Goal: Answer question/provide support

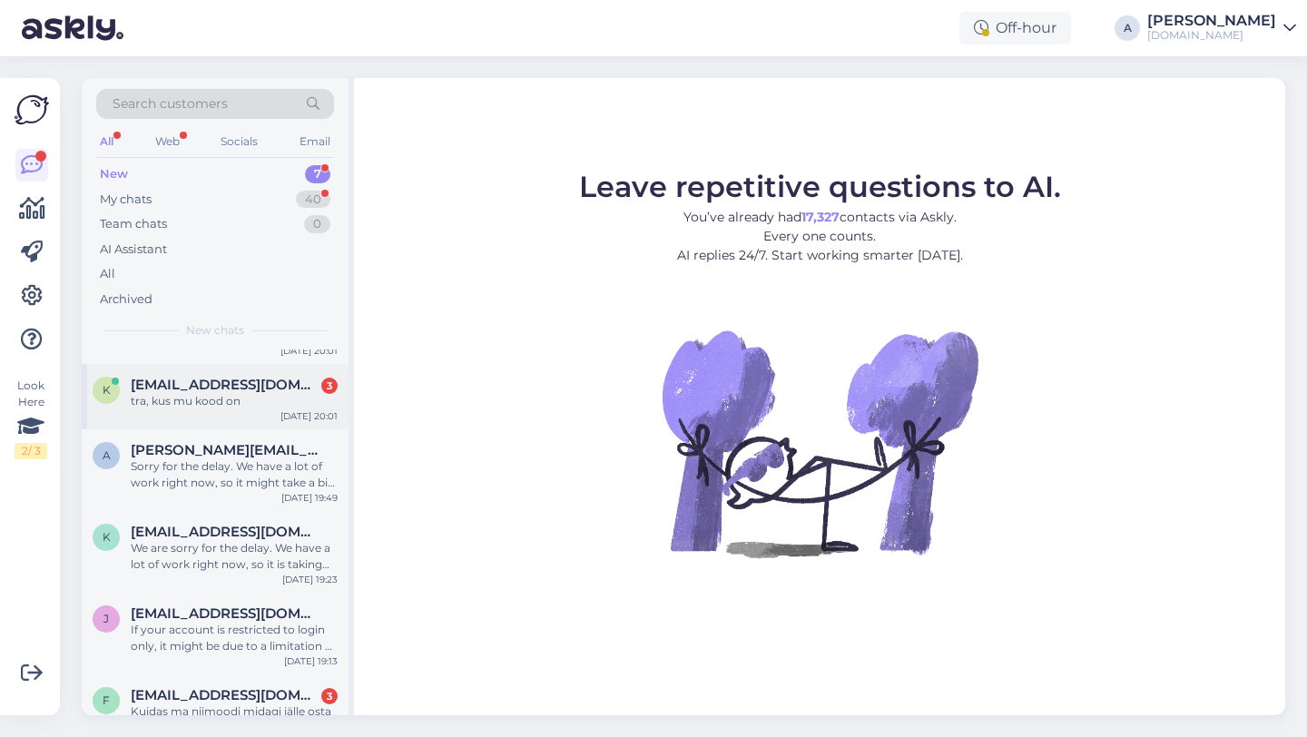
scroll to position [157, 0]
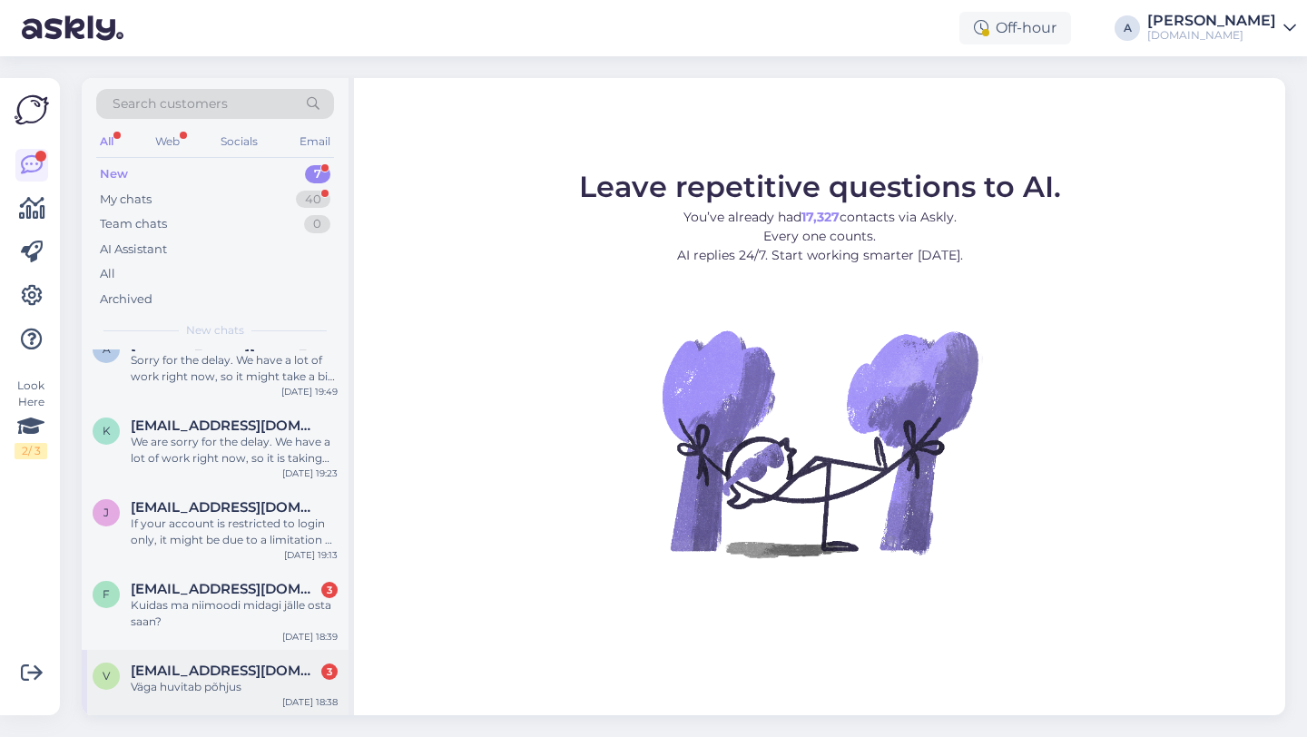
click at [193, 673] on span "[EMAIL_ADDRESS][DOMAIN_NAME]" at bounding box center [225, 671] width 189 height 16
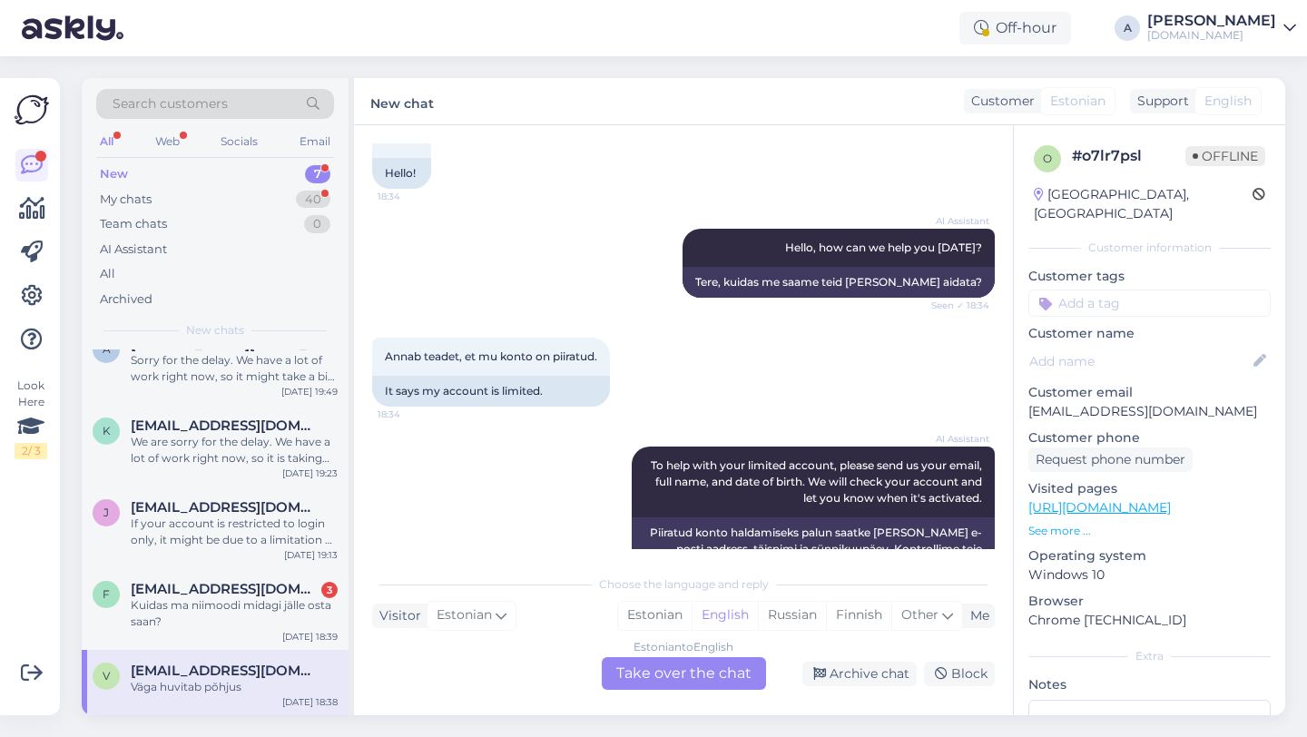
scroll to position [498, 0]
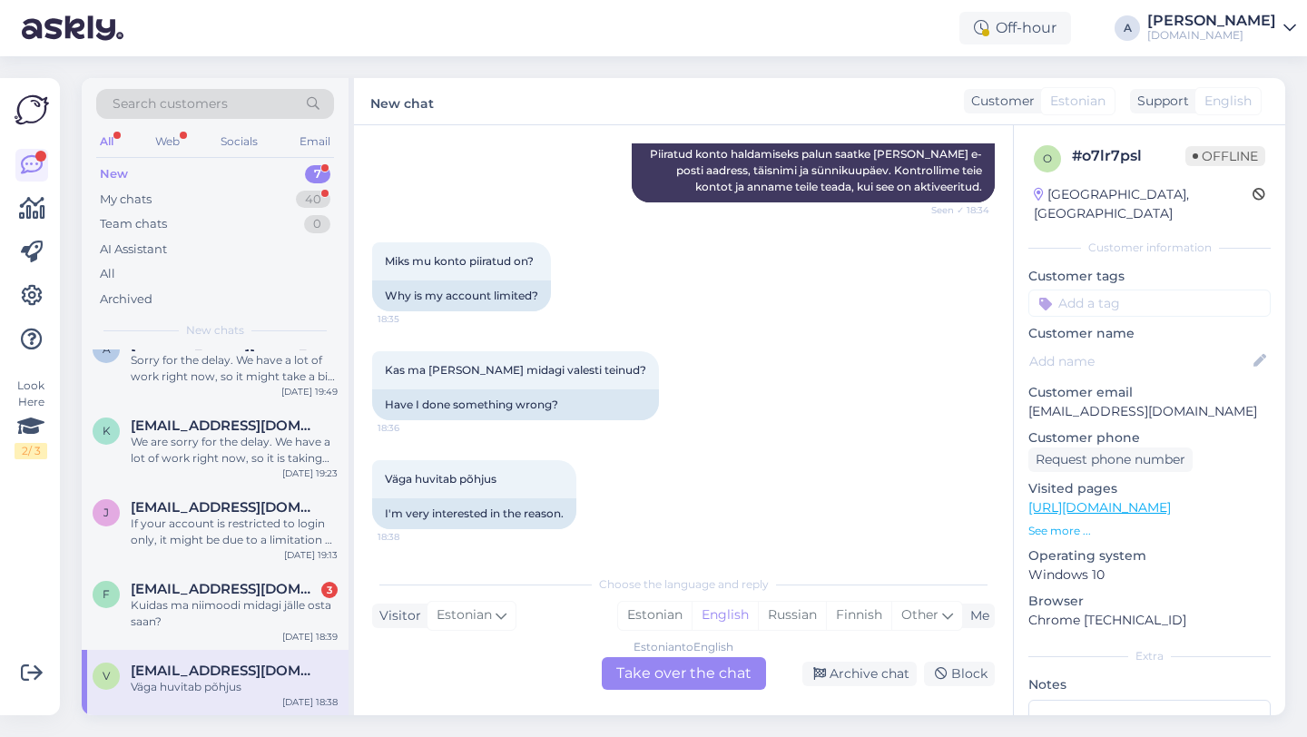
click at [653, 670] on div "Estonian to English Take over the chat" at bounding box center [684, 673] width 164 height 33
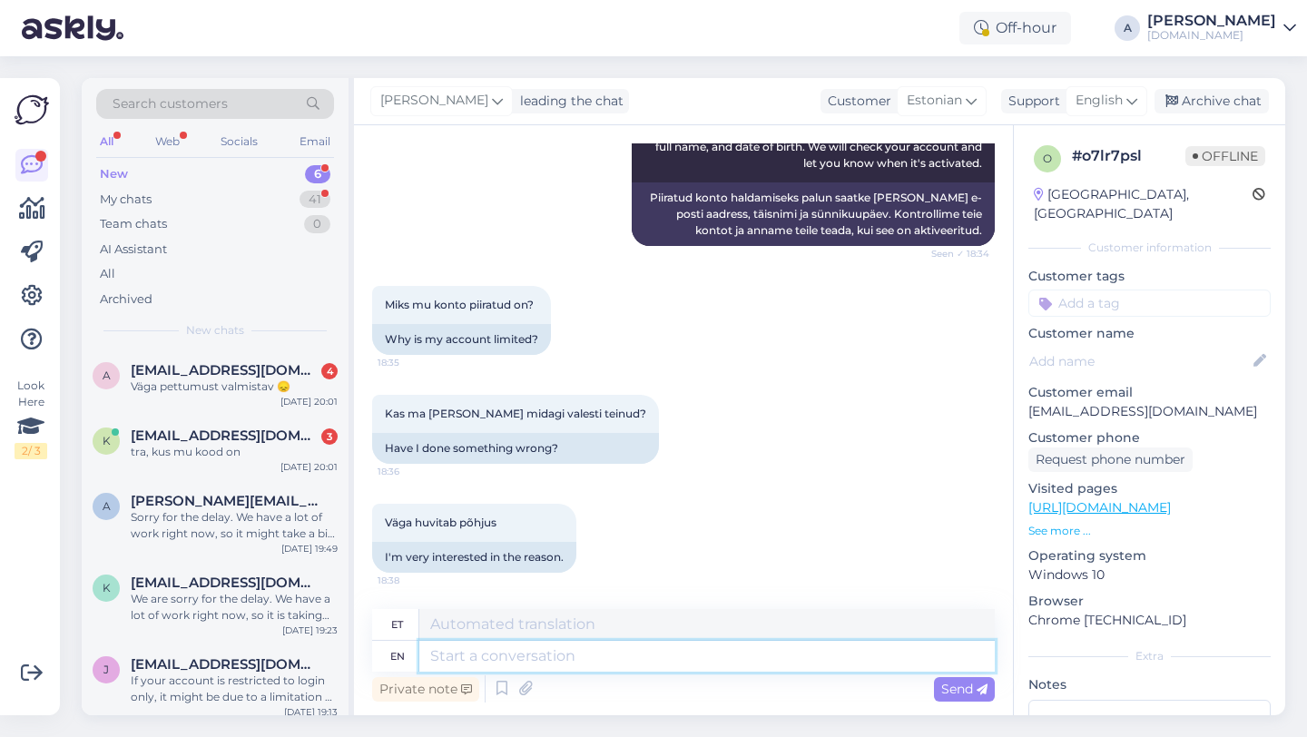
click at [572, 666] on textarea at bounding box center [707, 656] width 576 height 31
type textarea "It"
type textarea "See"
type textarea "It may"
type textarea "See võib"
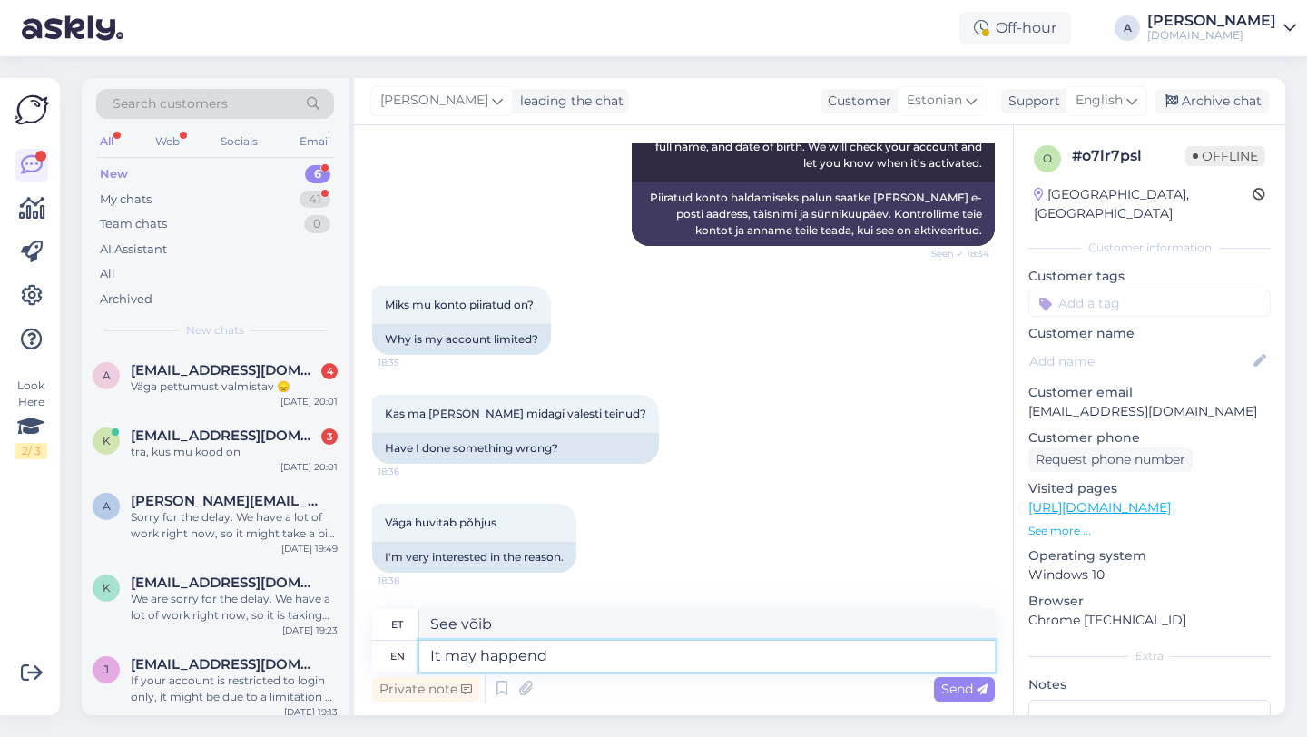
type textarea "It may happend"
type textarea "See võib juhtuda"
type textarea "It may happen atomatically"
type textarea "See võib toimuda atomaatiliselt"
type textarea "It may happ"
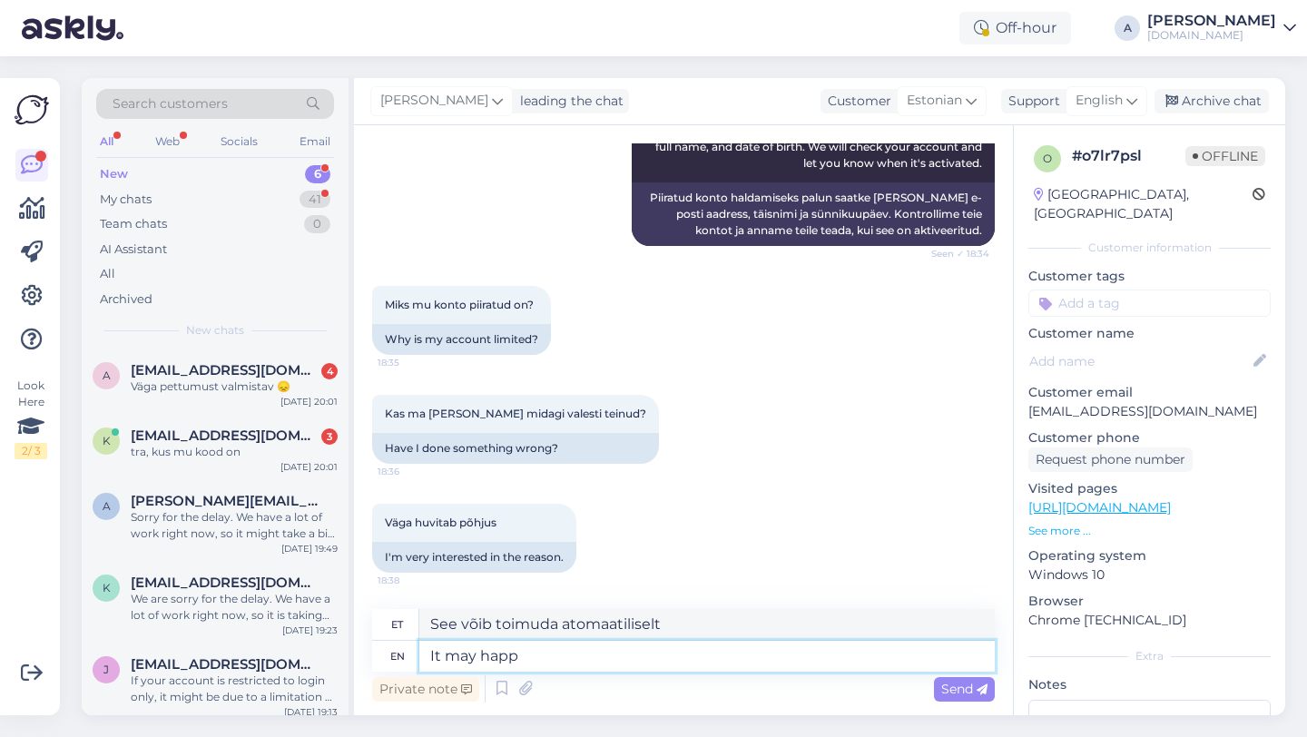
type textarea "See võib juhtuda"
type textarea "It m"
type textarea "See võib"
type textarea "I"
type textarea "See"
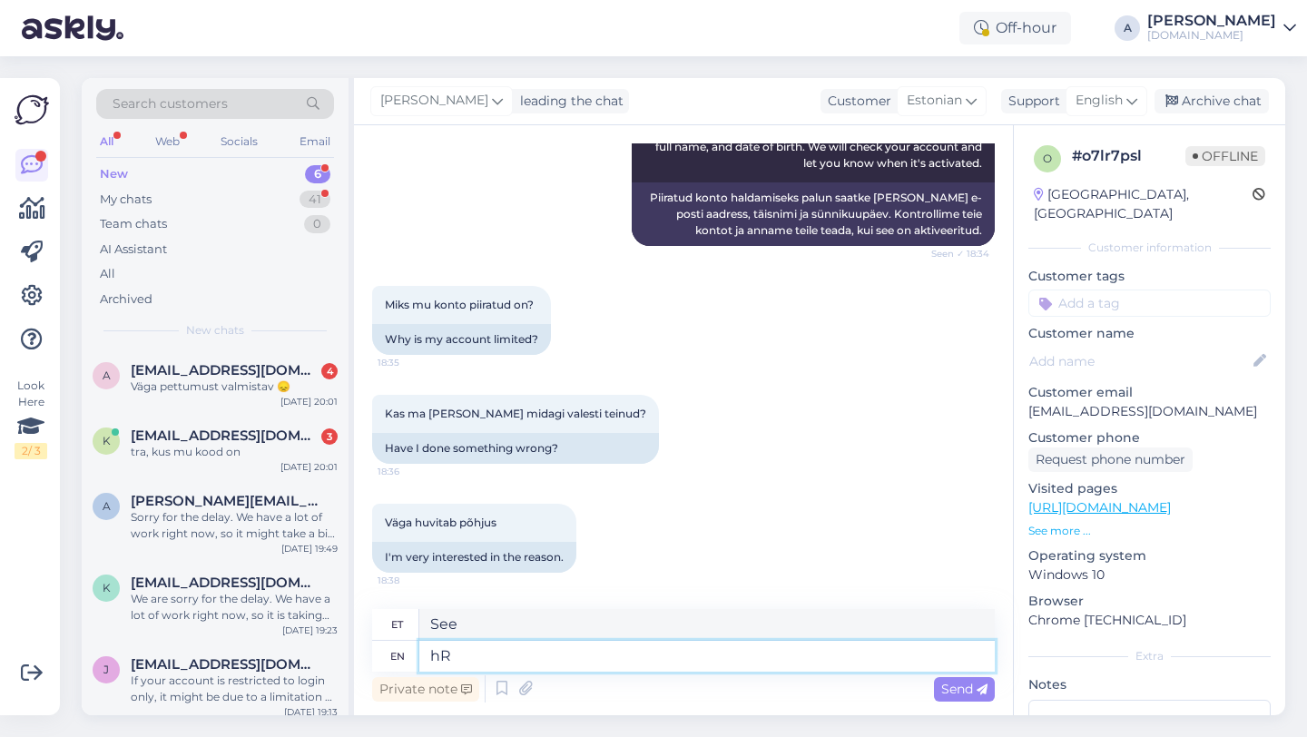
type textarea "h"
type textarea "Hey t"
type textarea "Hei"
type textarea "Hey there!"
type textarea "Tere!"
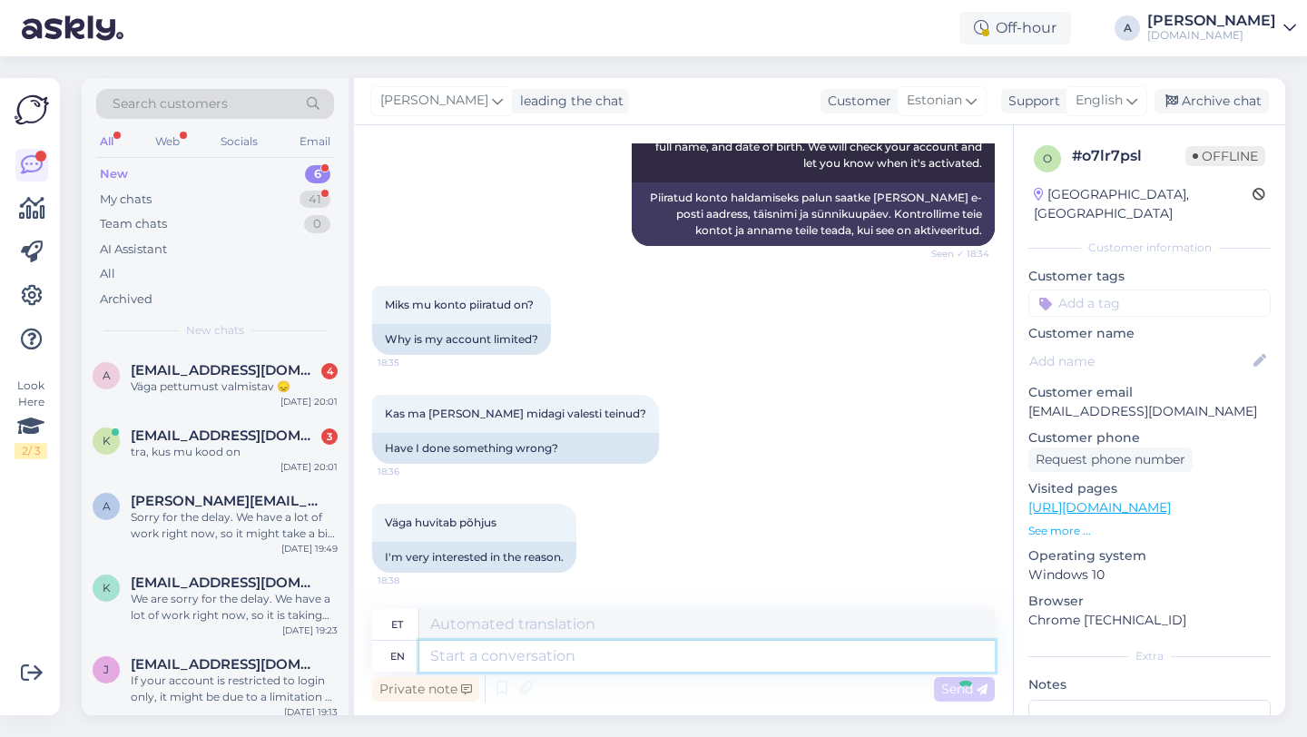
scroll to position [564, 0]
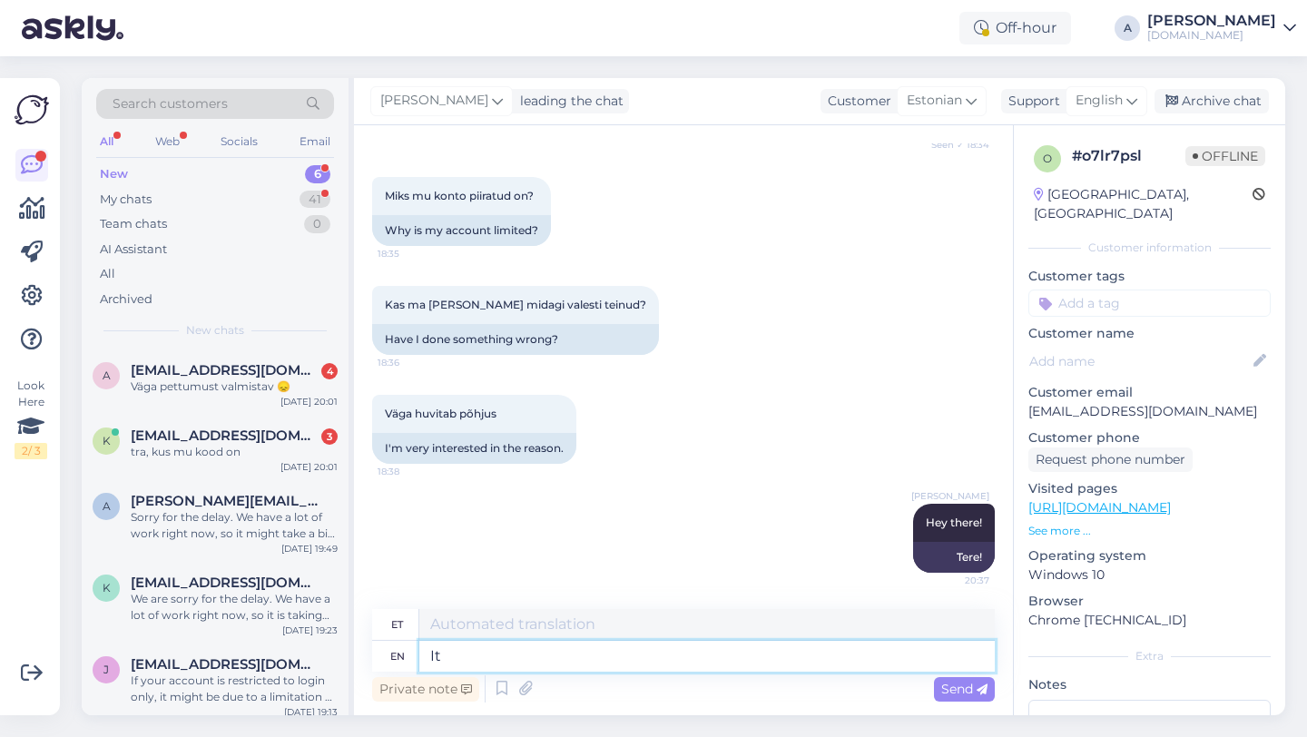
type textarea "It"
type textarea "See"
type textarea "It may h"
type textarea "See võib"
type textarea "It may happend"
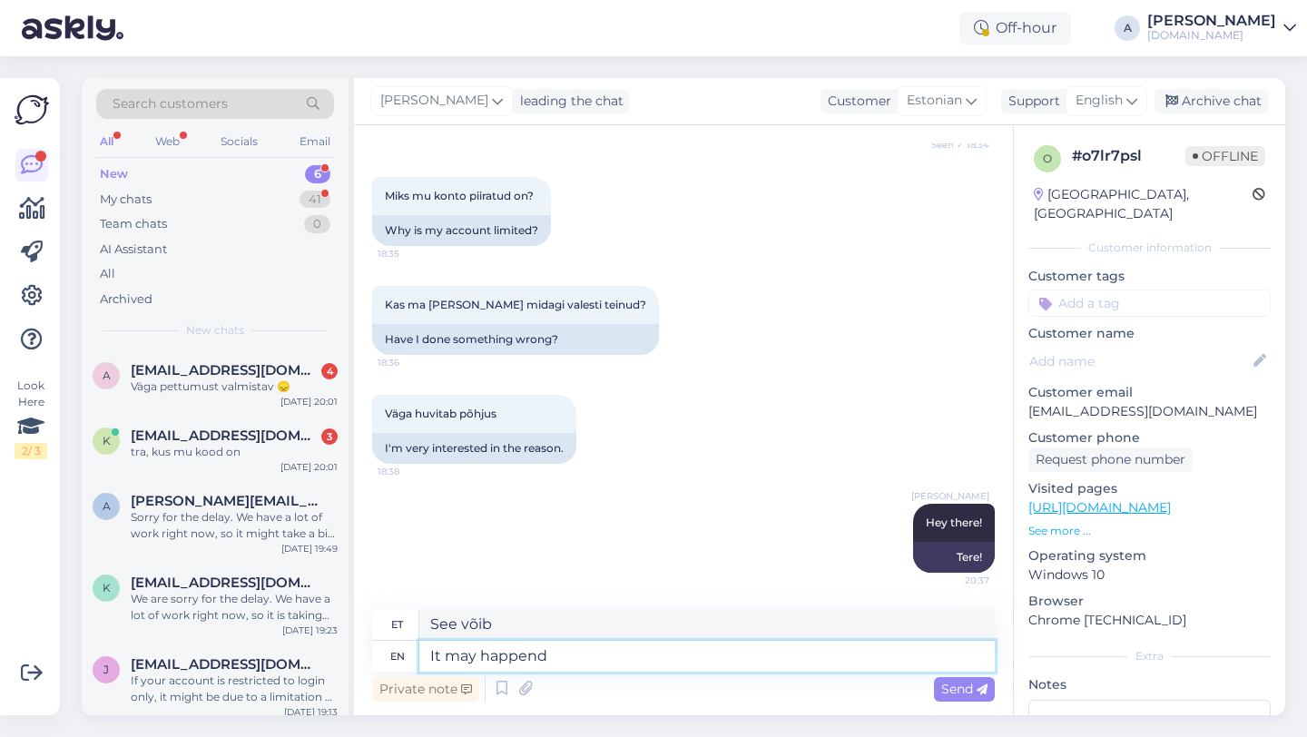
type textarea "See võib juhtuda"
type textarea "It may happen automatically"
type textarea "See võib juhtuda automaatselt"
type textarea "It may happen automatically for s"
type textarea "See võib juhtuda automaatselt, näiteks"
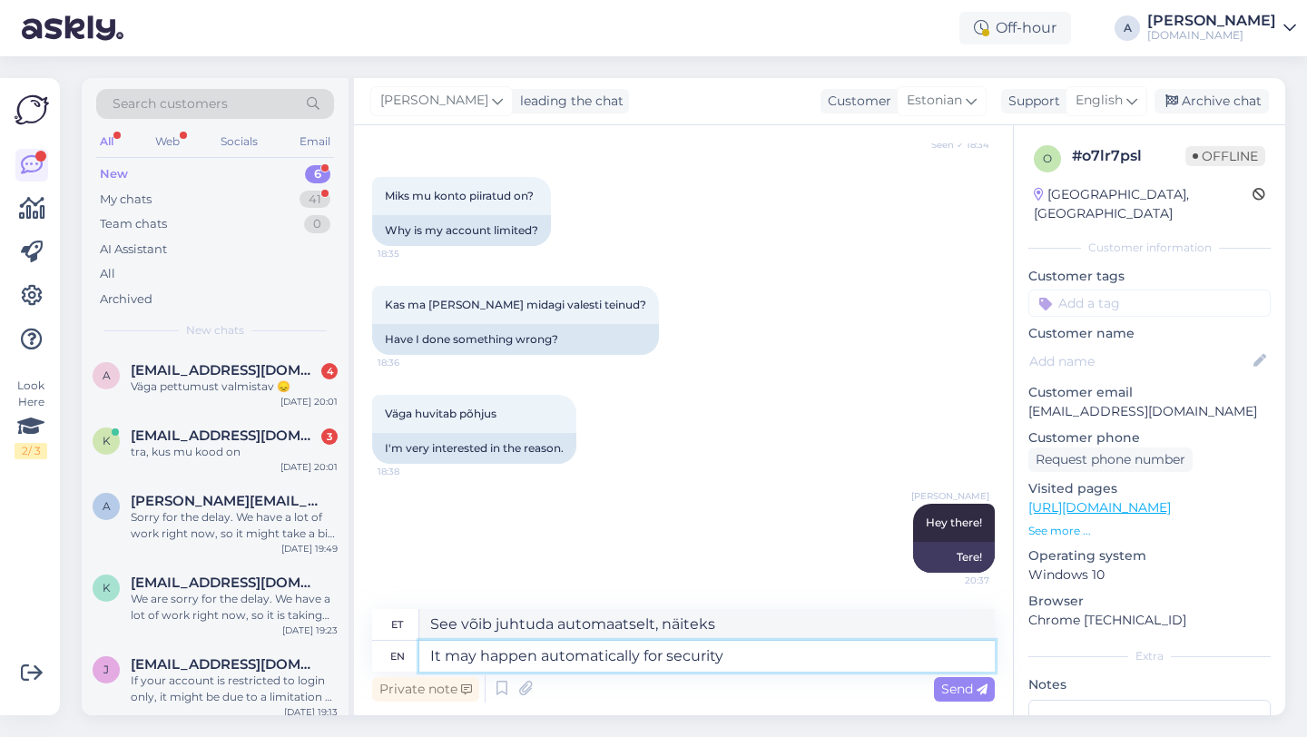
type textarea "It may happen automatically for security"
type textarea "Turvalisuse huvides võib see juhtuda automaatselt"
type textarea "It may happen automatically for security reasons"
type textarea "Turvalisuse huvides võib see toimuda automaatselt"
type textarea "It may happen automatically for security reasons b"
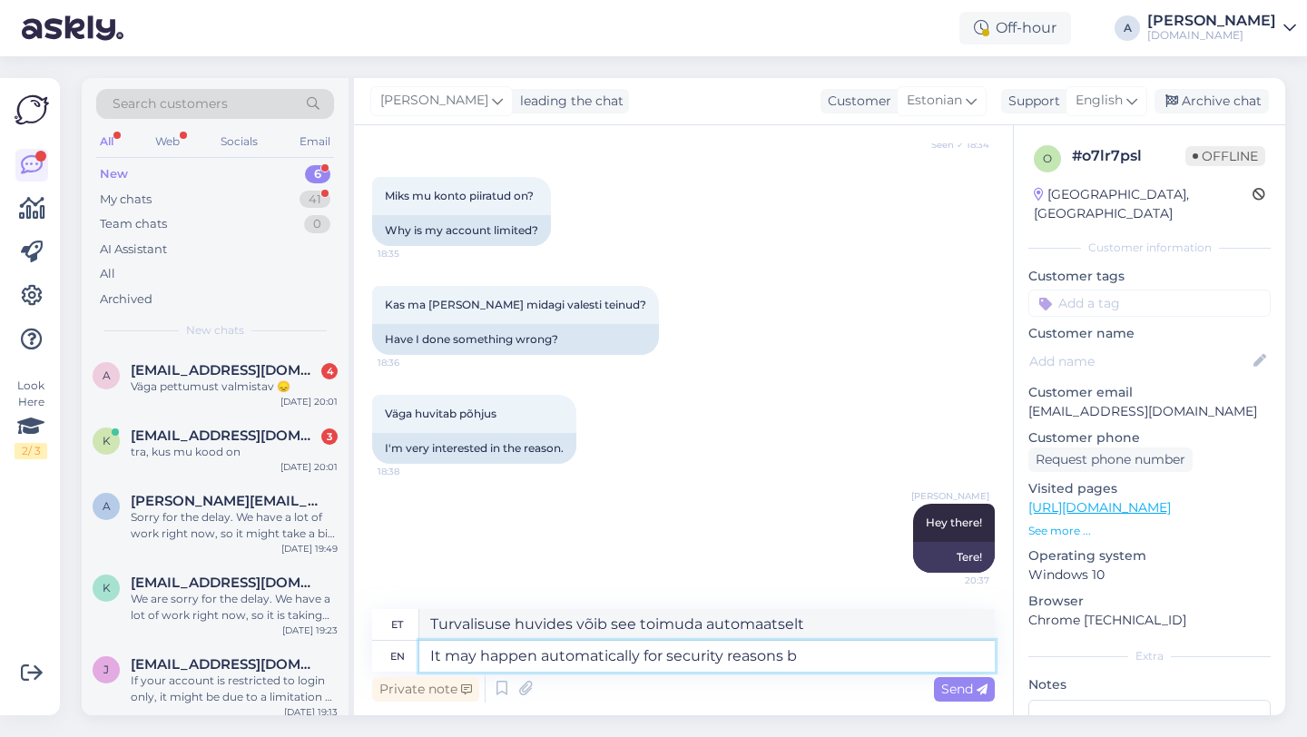
type textarea "Turvalisuse kaalutlustel võib see toimuda automaatselt"
type textarea "It may happen automatically for security reasons by the"
type textarea "Turvalisuse huvides võib see toimuda automaatselt,"
type textarea "It may happen automatically for security reasons by the s"
type textarea "Turvalisuse kaalutlustel võib see toimuda automaatselt"
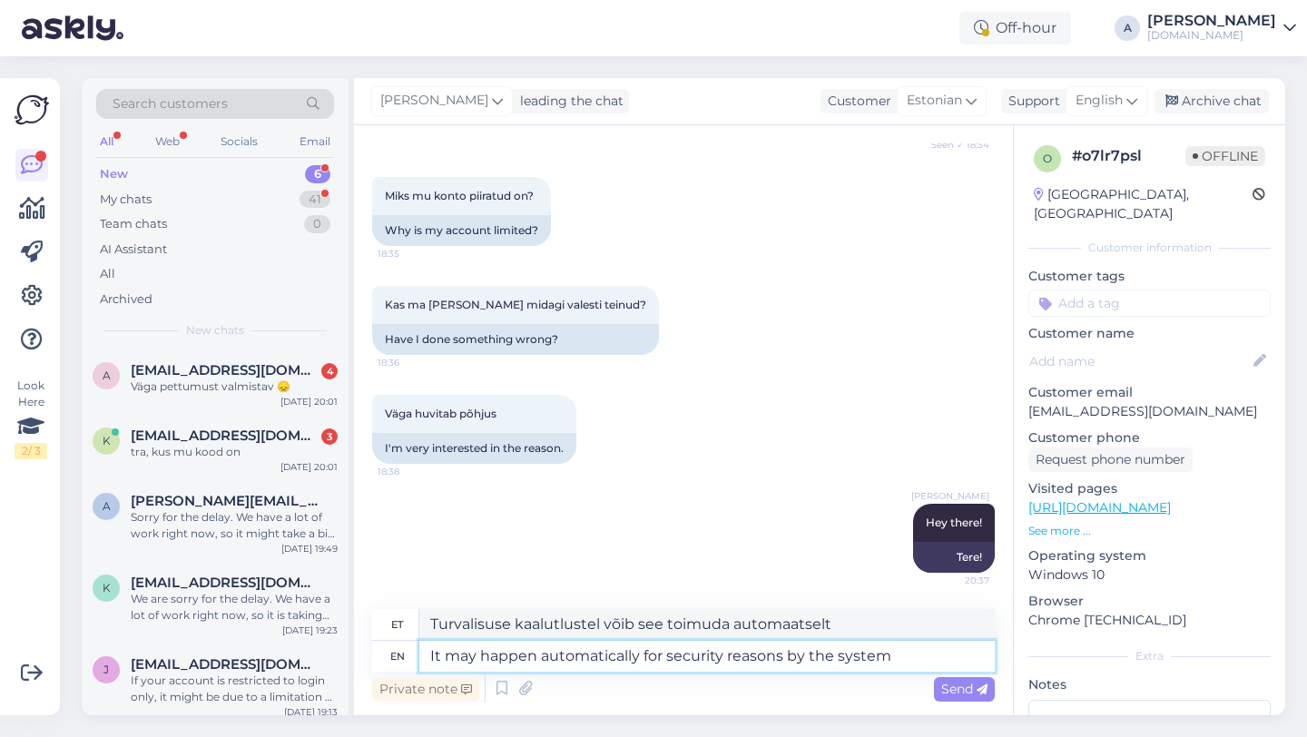
type textarea "It may happen automatically for security reasons by the system"
type textarea "Süsteem võib turvakaalutlustel seda automaatselt teha."
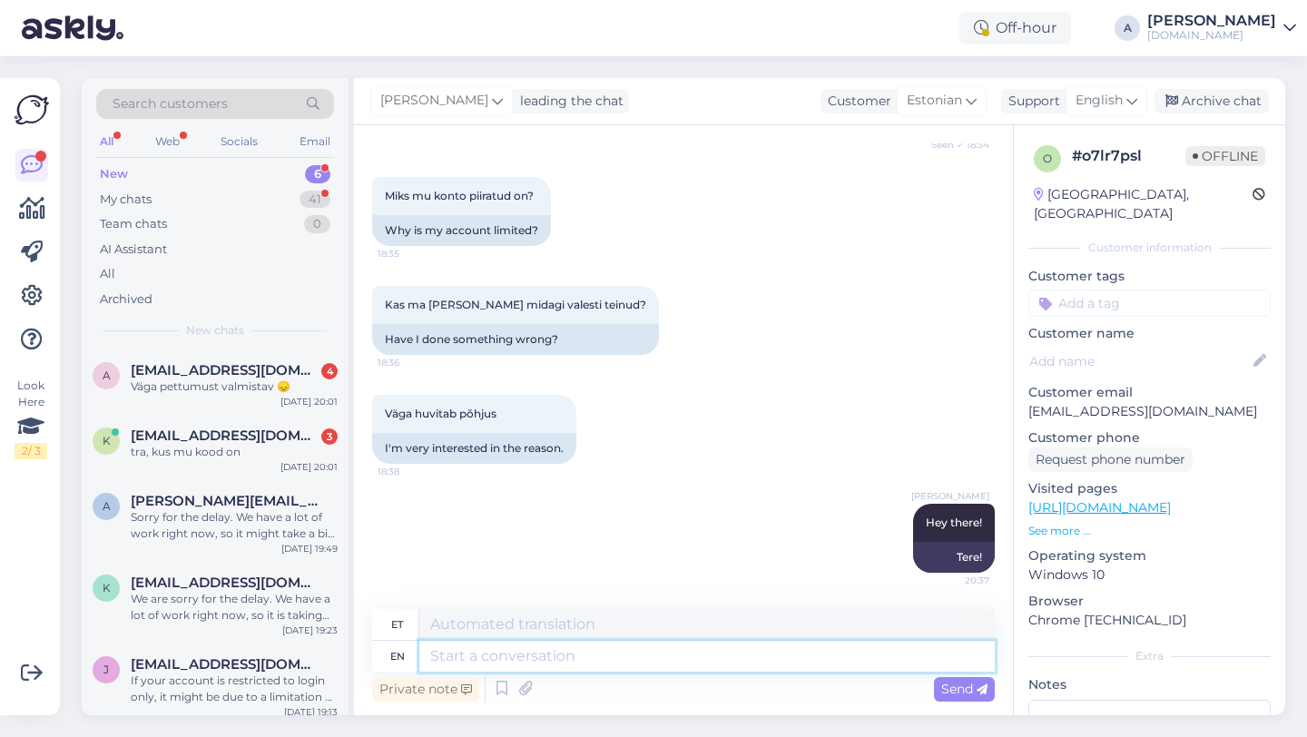
scroll to position [689, 0]
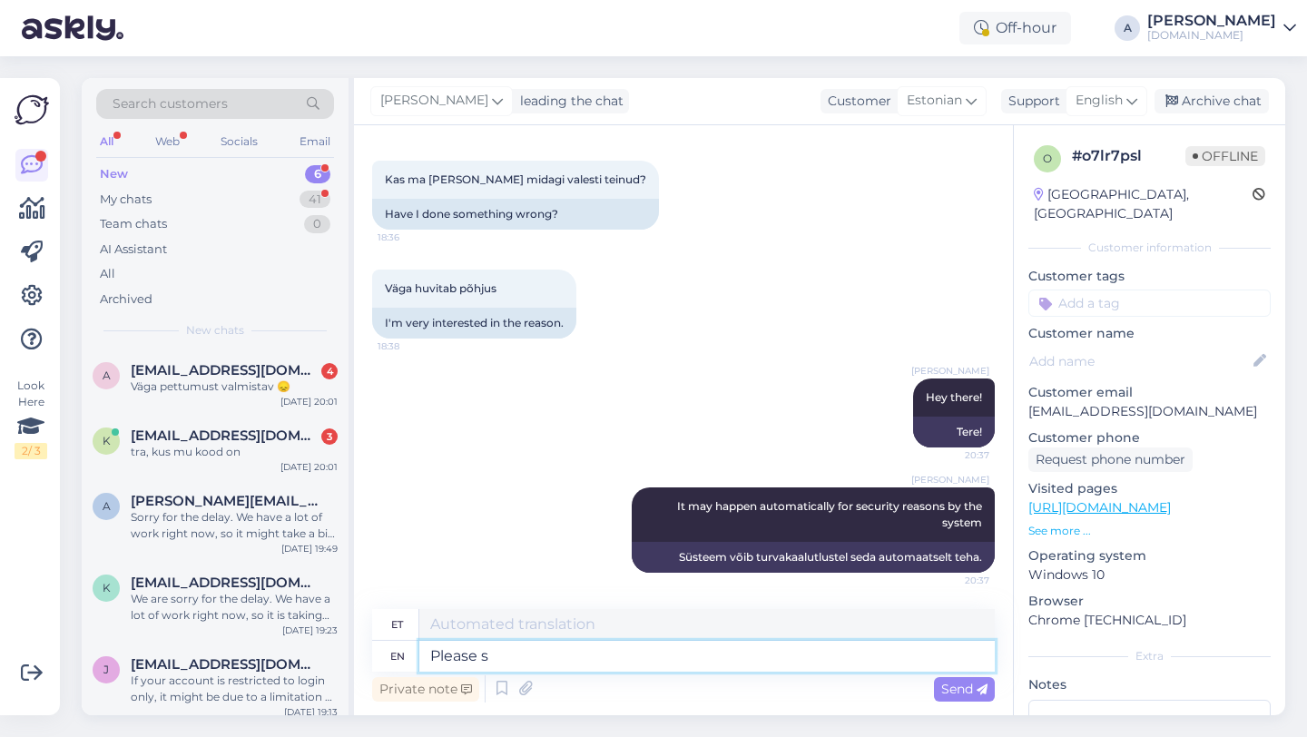
type textarea "Please sh"
type textarea "Palun"
type textarea "Please share w"
type textarea "Palun jaga"
type textarea "Please share with me"
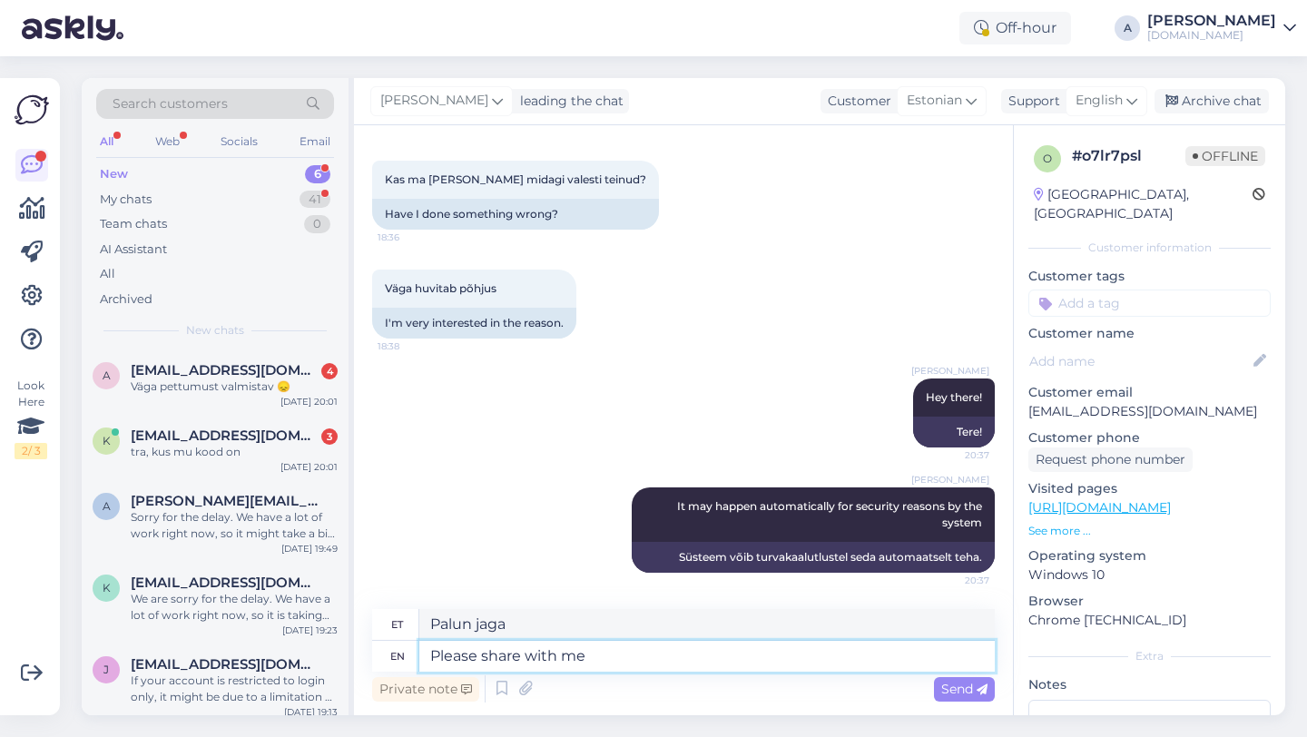
type textarea "Palun jagage"
type textarea "Please share with me you"
type textarea "Palun jaga minuga"
type textarea "Please share with me your r"
type textarea "Palun jaga minuga oma"
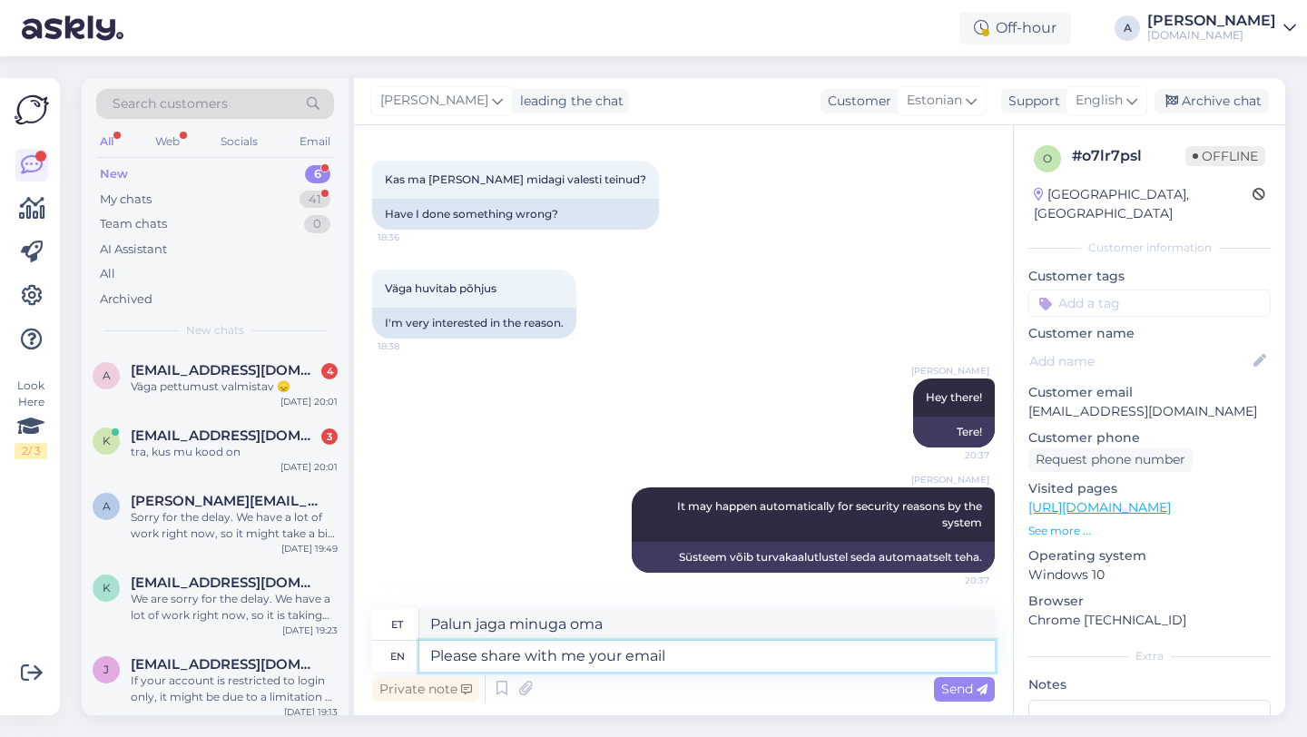
type textarea "Please share with me your email"
type textarea "Palun jaga minuga oma e-posti aadressi"
type textarea "Please share with me your email,"
type textarea "Palun jaga minuga oma e-posti aadressi,"
type textarea "Please share with me your email, full n"
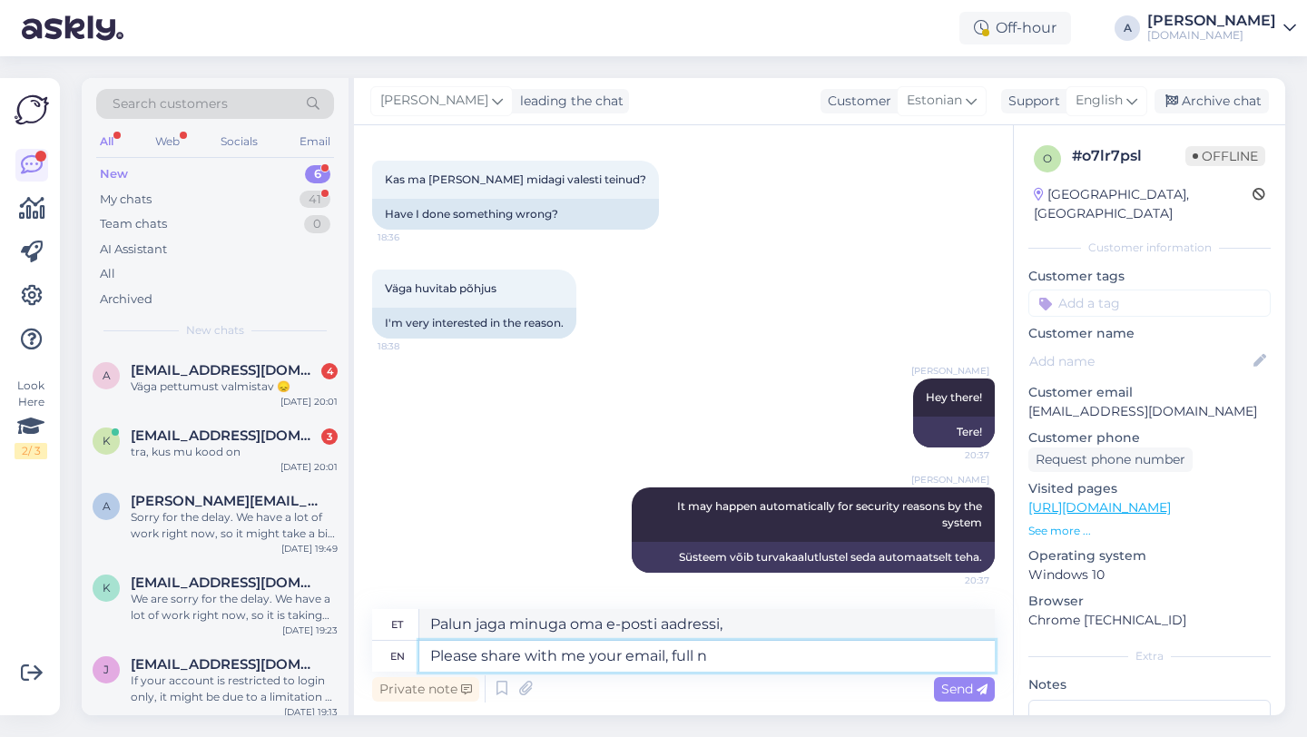
type textarea "Palun jaga minuga oma täielikku e-posti aadressi."
type textarea "Please share with me your email, full name an"
type textarea "Palun jaga minuga oma e-posti aadressi ja täisnime."
type textarea "Please share with me your email, full name and da"
type textarea "Palun jaga minuga oma e-posti aadressi, täisnime ja"
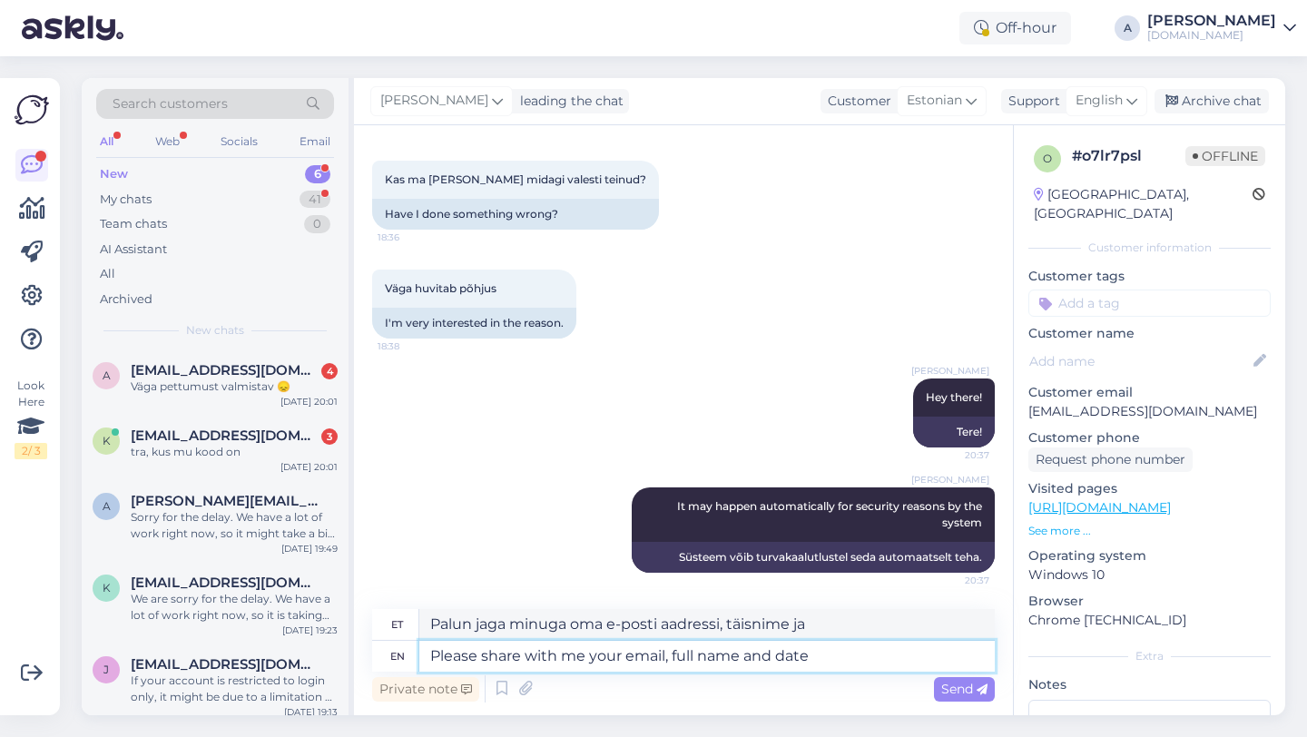
type textarea "Please share with me your email, full name and date"
type textarea "Palun jaga minuga oma e-posti aadressi, täisnime ja kuupäeva."
type textarea "Please share with me your email, full name and date of"
type textarea "Palun jagage minuga oma e-posti aadressi, täisnime ja kuupäeva."
type textarea "Please share with me your email, full name and date of birth ,"
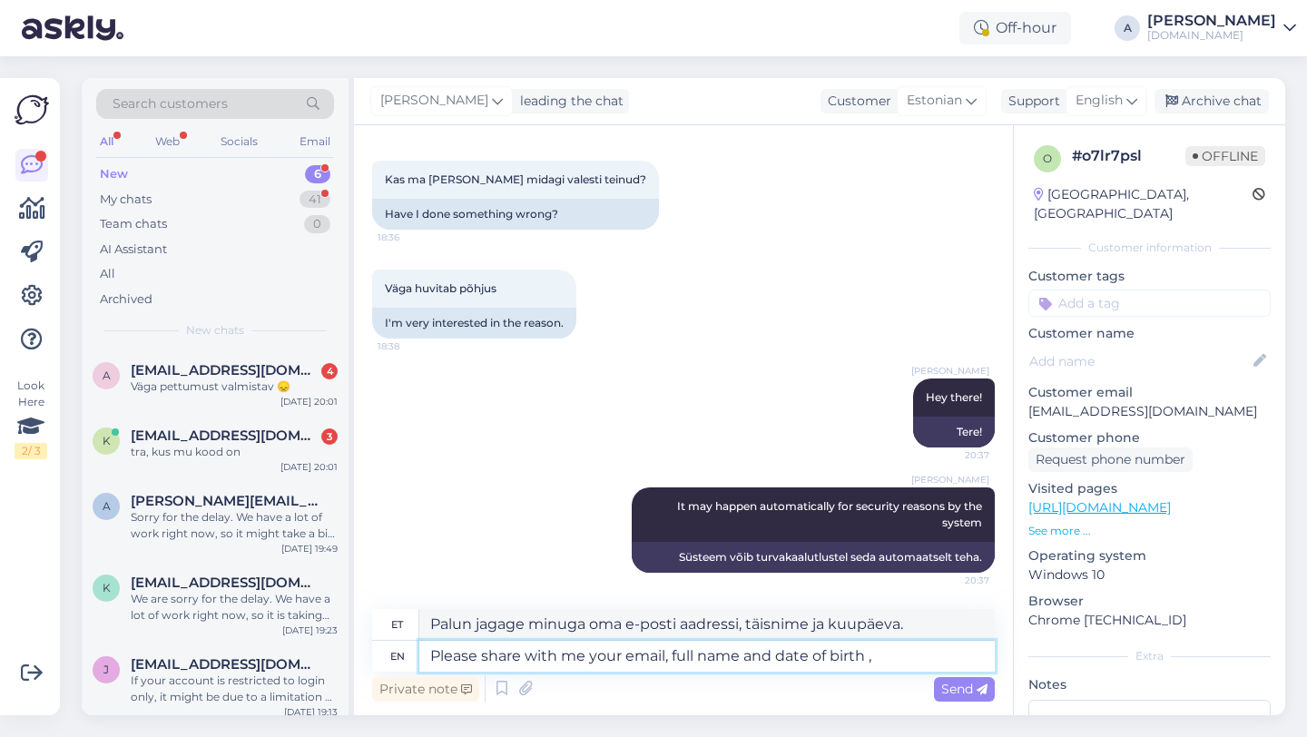
type textarea "Palun jaga minuga oma e-posti aadressi, täisnime ja sünnikuupäeva."
type textarea "Please share with me your email, full name and date of birth"
type textarea "Palun jagage minuga oma e-posti aadressi, täisnime ja sünnikuupäeva,"
type textarea "Please share with me your email, full name and date of birth."
type textarea "Palun jaga minuga oma e-posti aadressi, täisnime ja sünnikuupäeva."
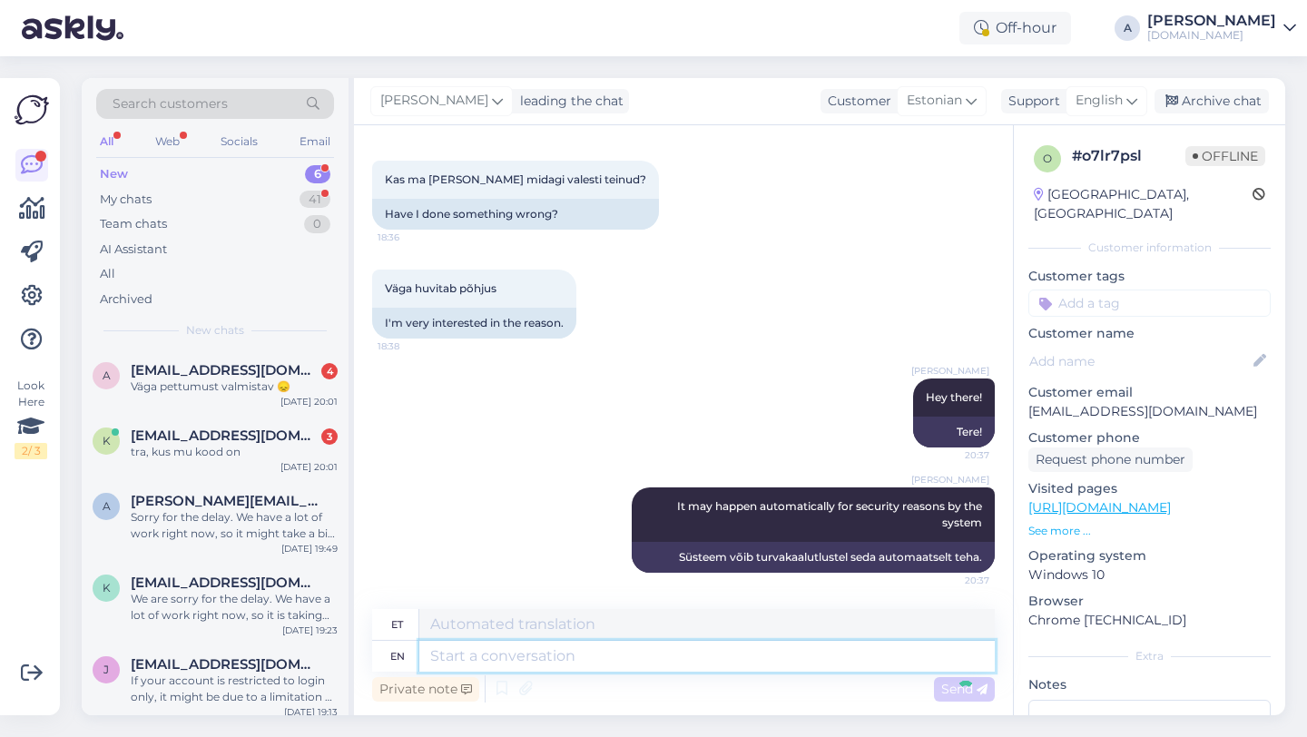
scroll to position [814, 0]
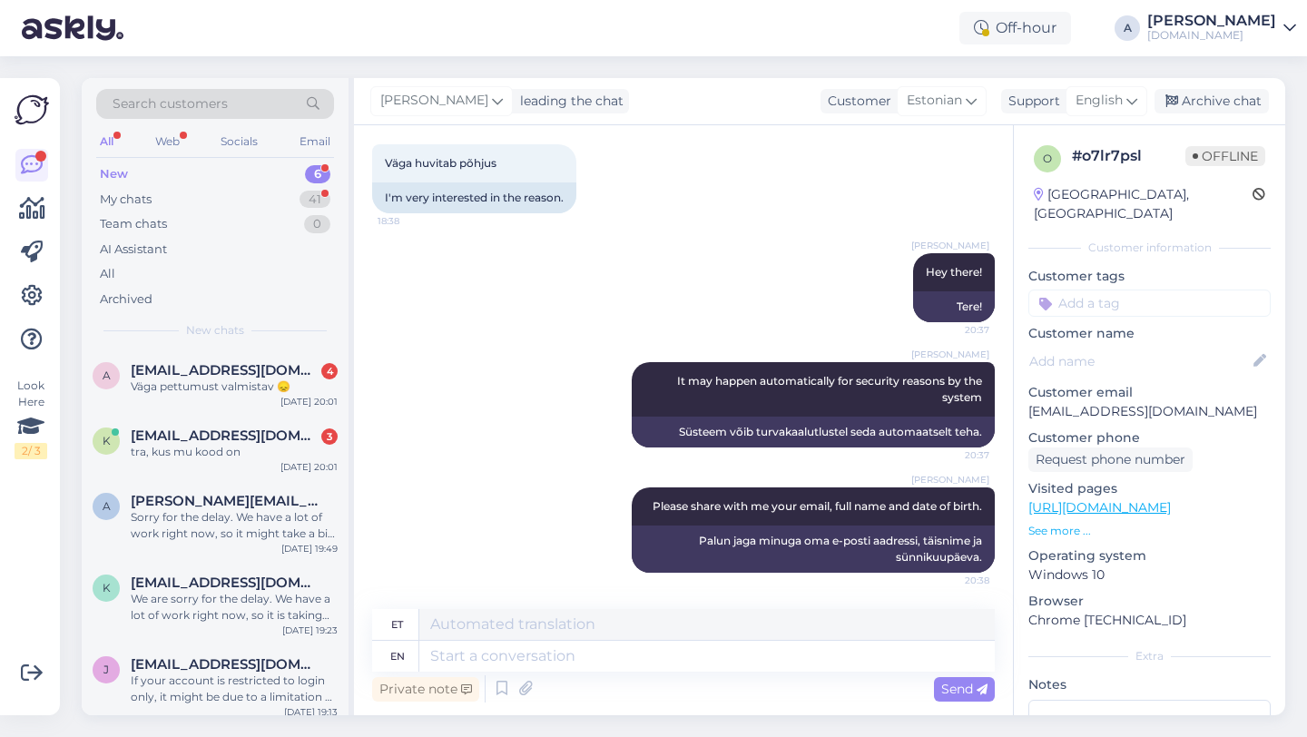
click at [1080, 290] on input at bounding box center [1150, 303] width 242 height 27
type input "blo"
click at [1139, 346] on span "Blocked_account" at bounding box center [1149, 351] width 95 height 11
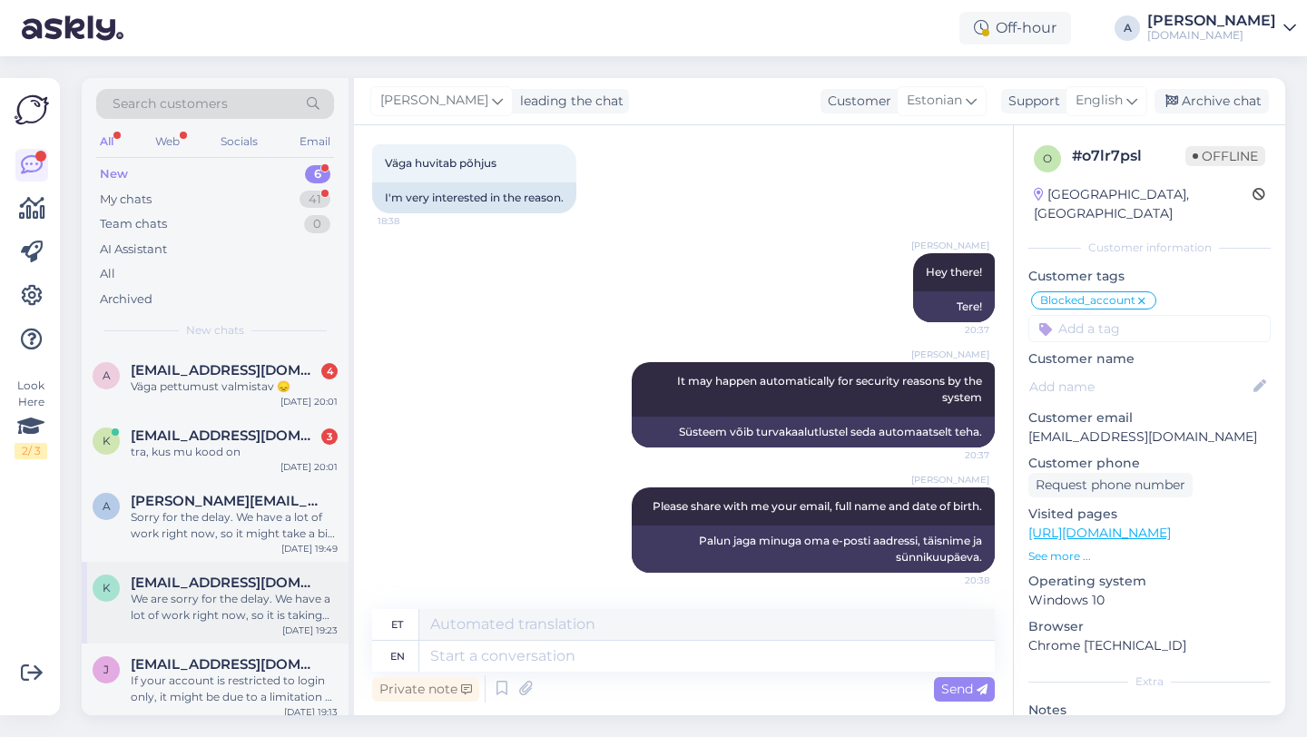
scroll to position [92, 0]
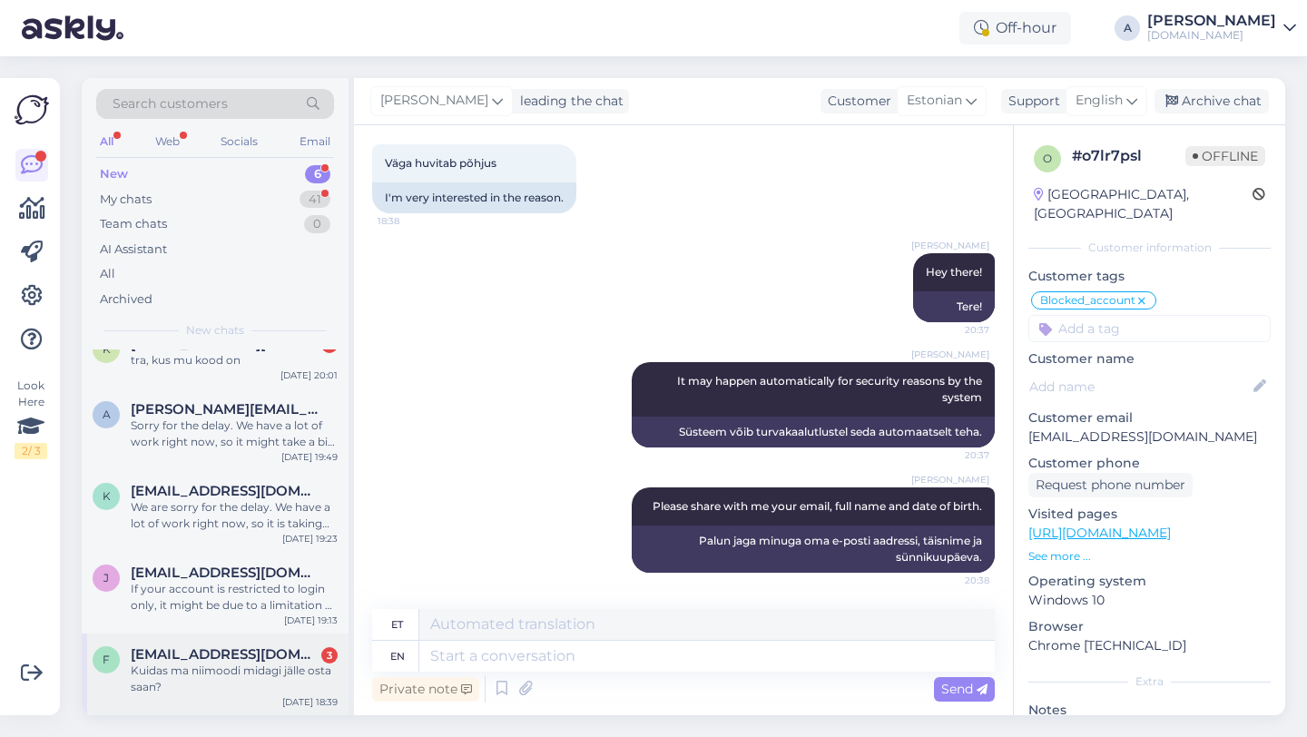
click at [197, 693] on div "Kuidas ma niimoodi midagi jälle osta saan?" at bounding box center [234, 679] width 207 height 33
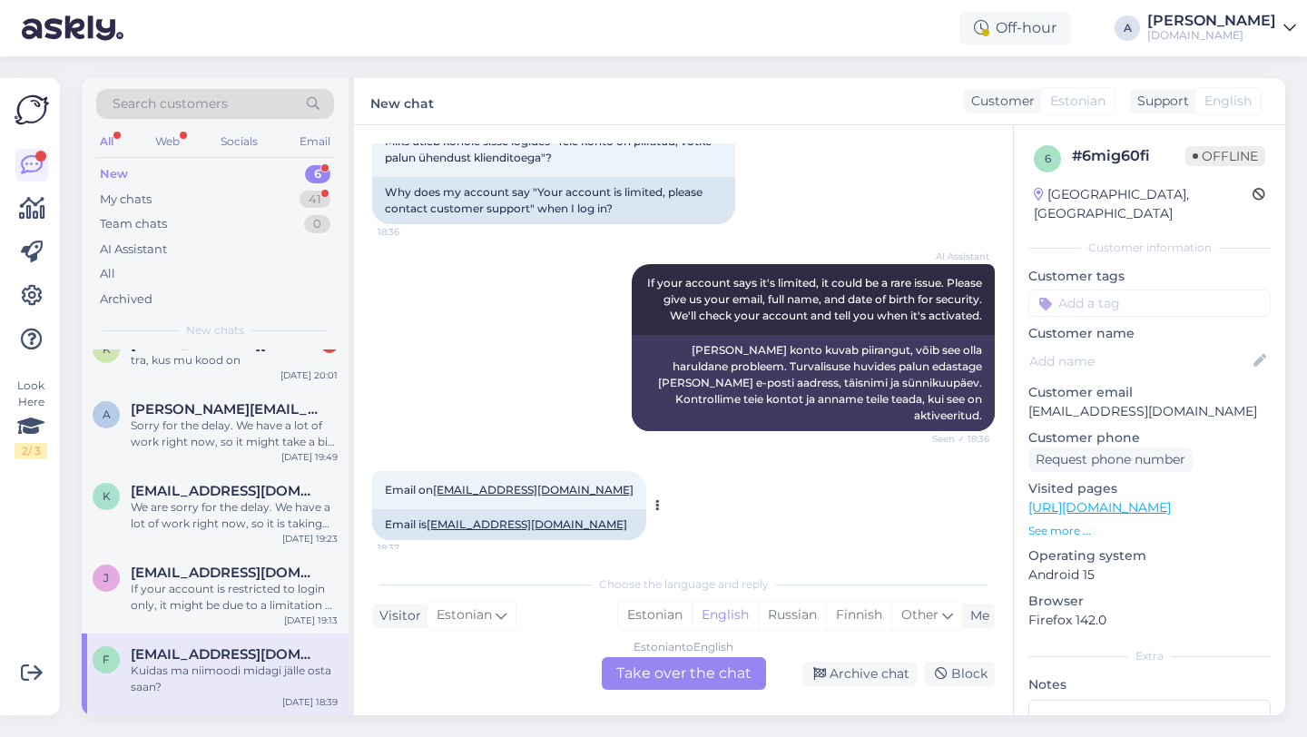
scroll to position [362, 0]
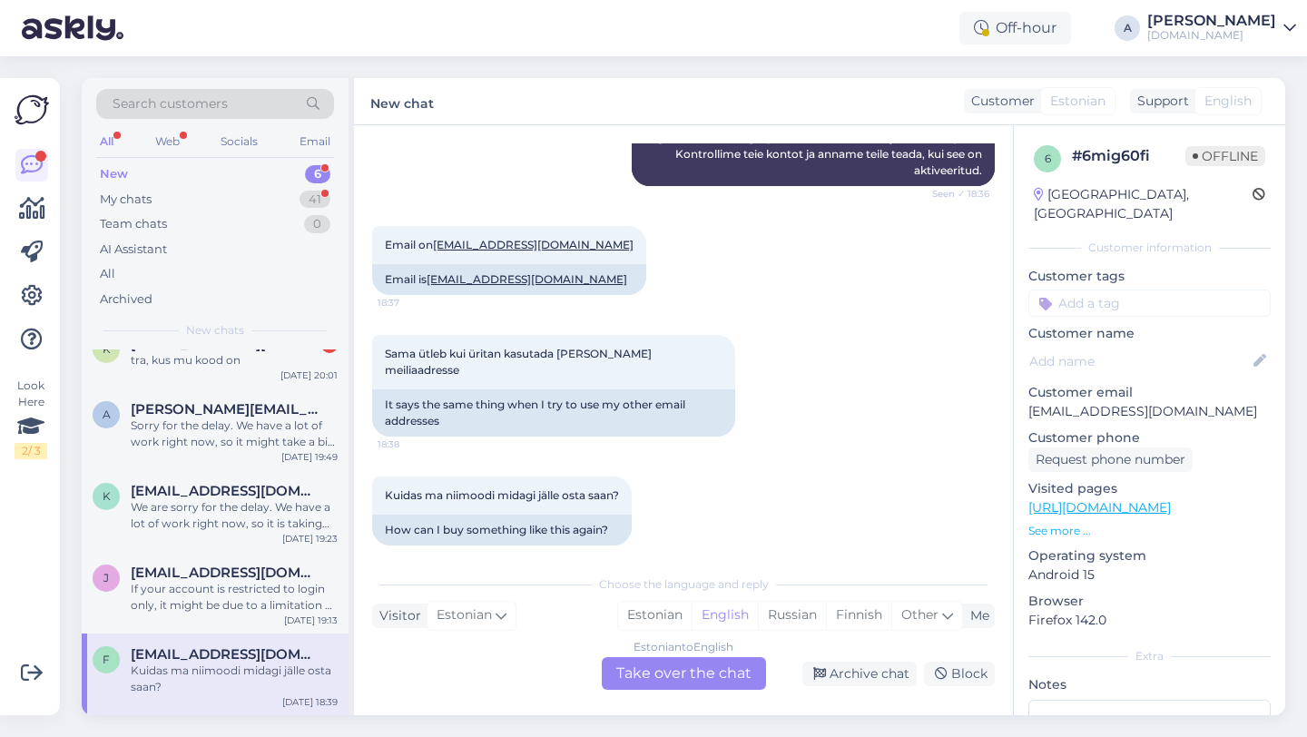
click at [641, 676] on div "Estonian to English Take over the chat" at bounding box center [684, 673] width 164 height 33
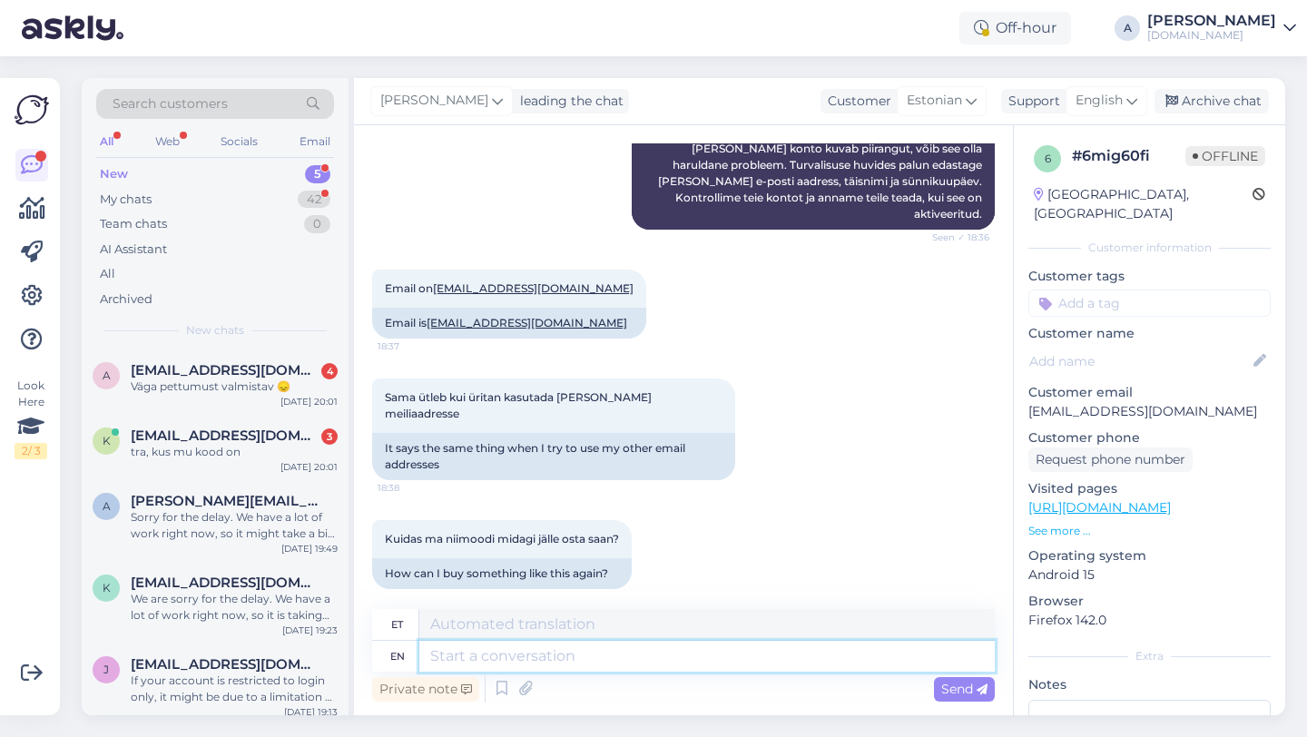
click at [585, 656] on textarea at bounding box center [707, 656] width 576 height 31
type textarea "Hey the"
type textarea "Hei"
type textarea "Hey there!"
type textarea "Tere!"
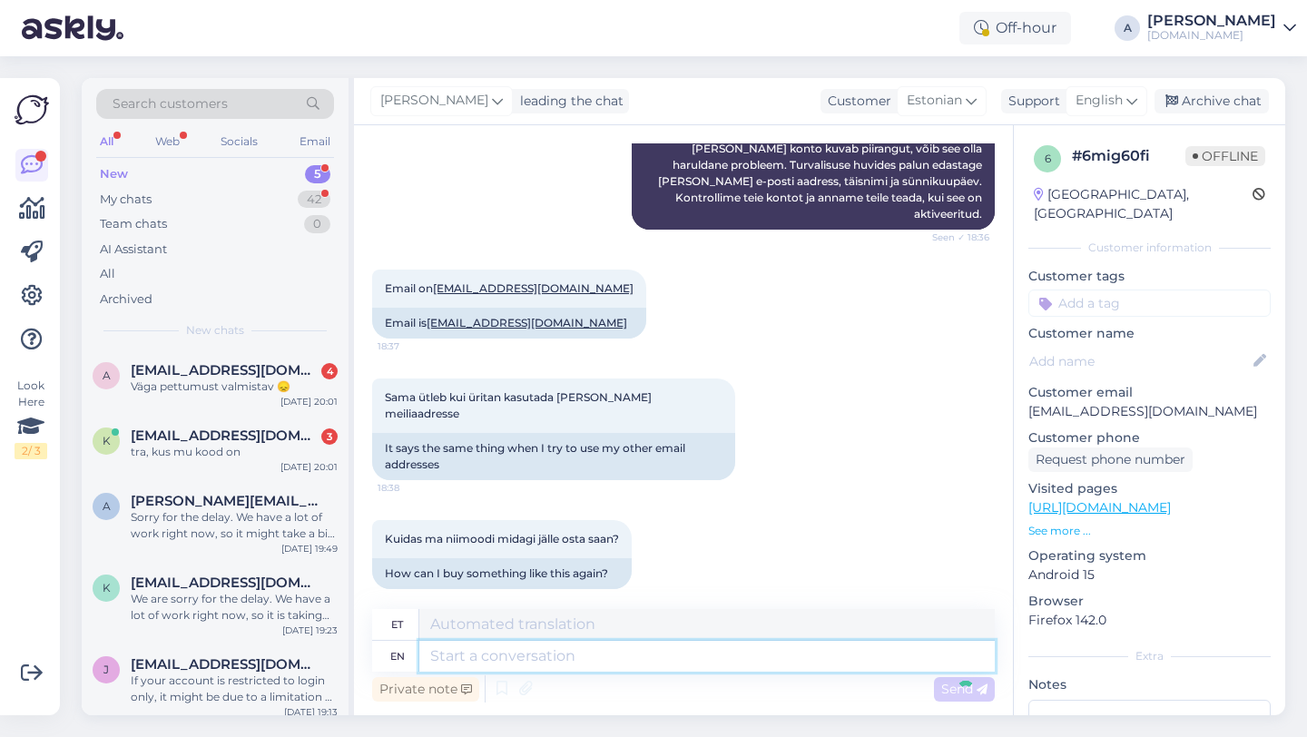
scroll to position [428, 0]
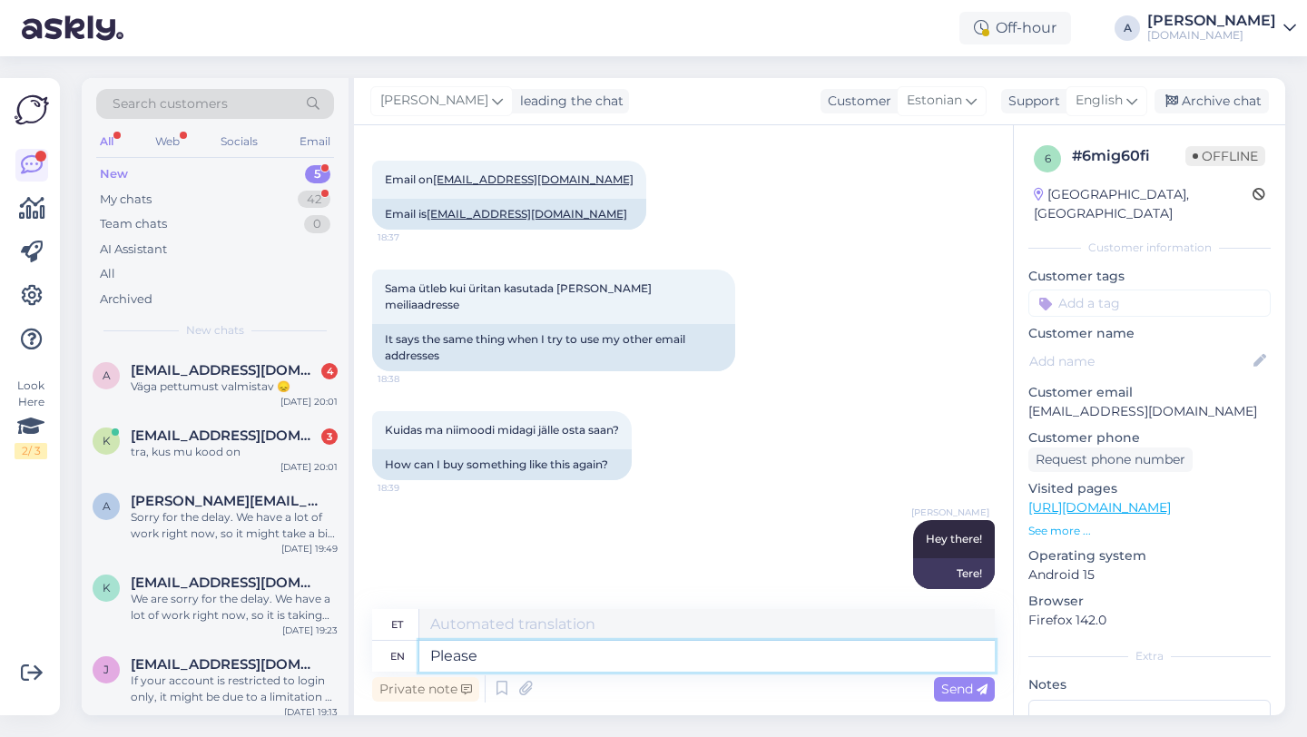
type textarea "Please s"
type textarea "Palun"
type textarea "Please share w"
type textarea "Palun jaga"
type textarea "Please share with me"
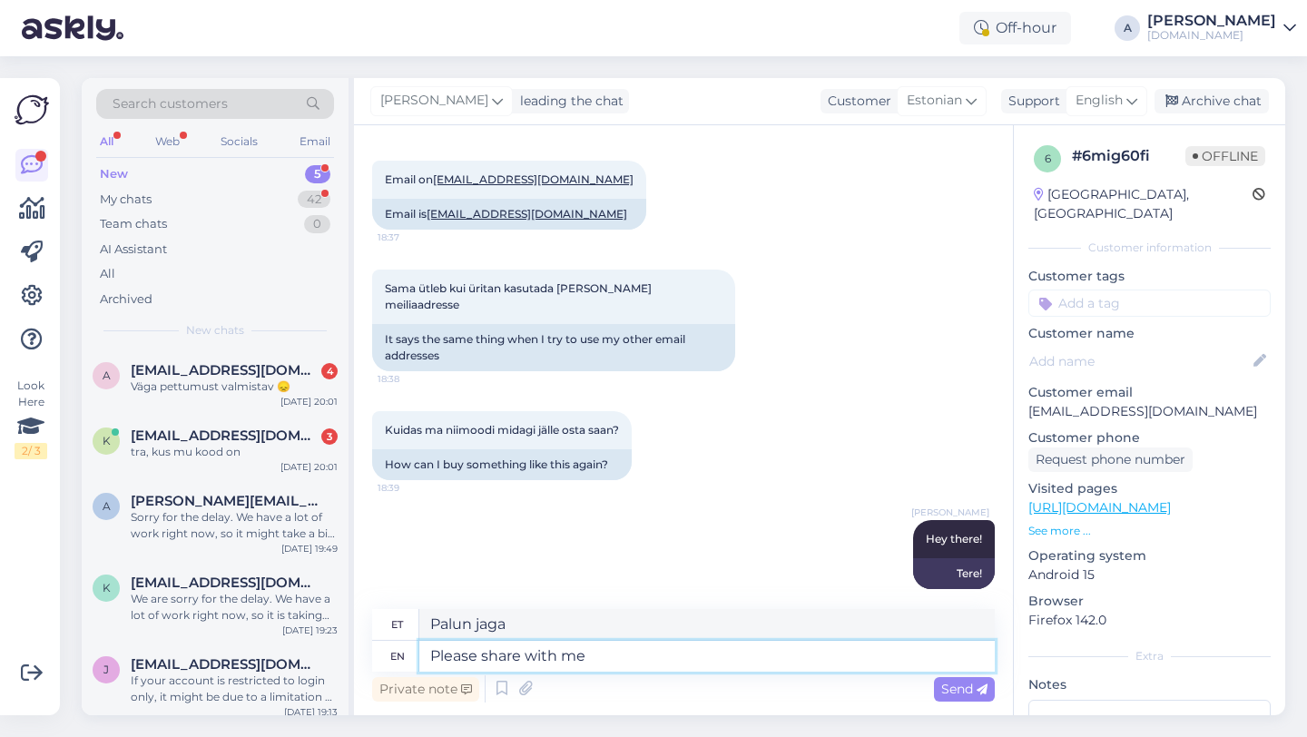
type textarea "Palun jagage"
type textarea "Please share with me y"
type textarea "Palun jaga minuga"
type textarea "Please share with me your"
type textarea "Palun jaga minuga oma"
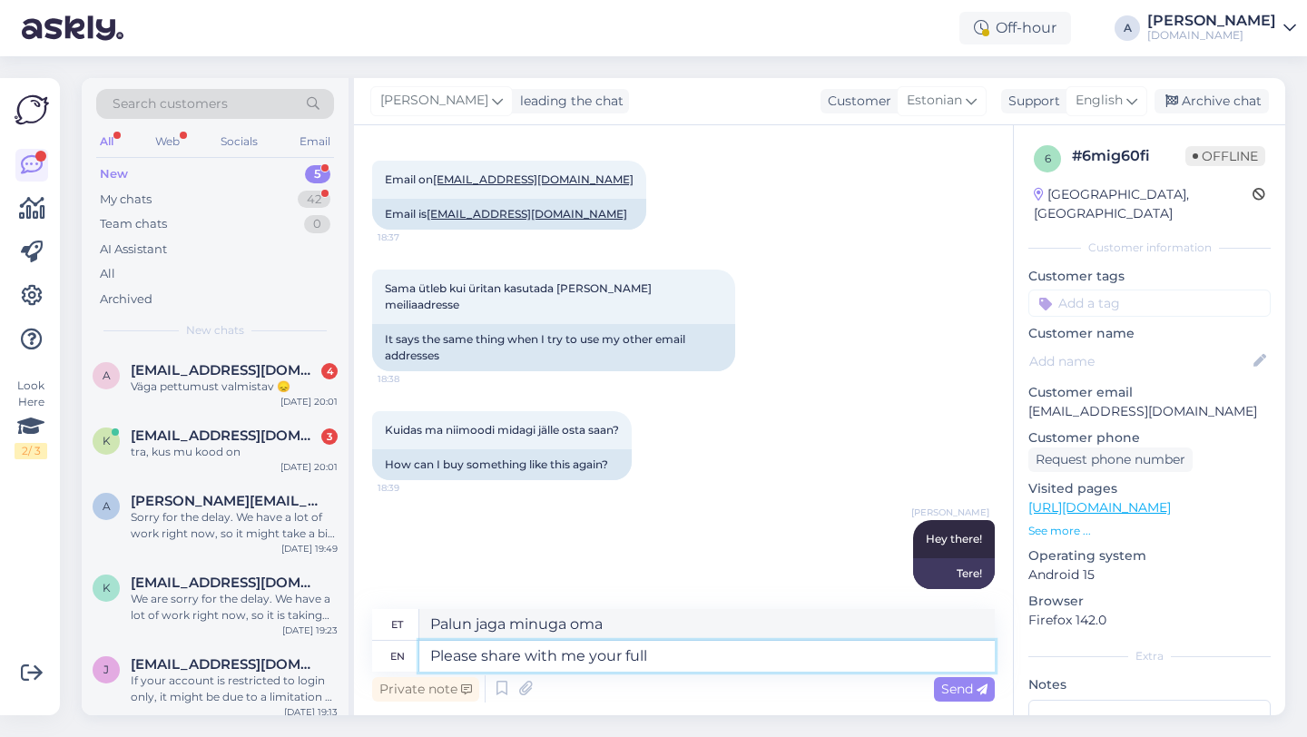
type textarea "Please share with me your full"
type textarea "Palun jaga minuga oma täielikku"
type textarea "Please share with me your full name an"
type textarea "Palun jaga minuga oma täisnime"
type textarea "Please share with me your full name and da"
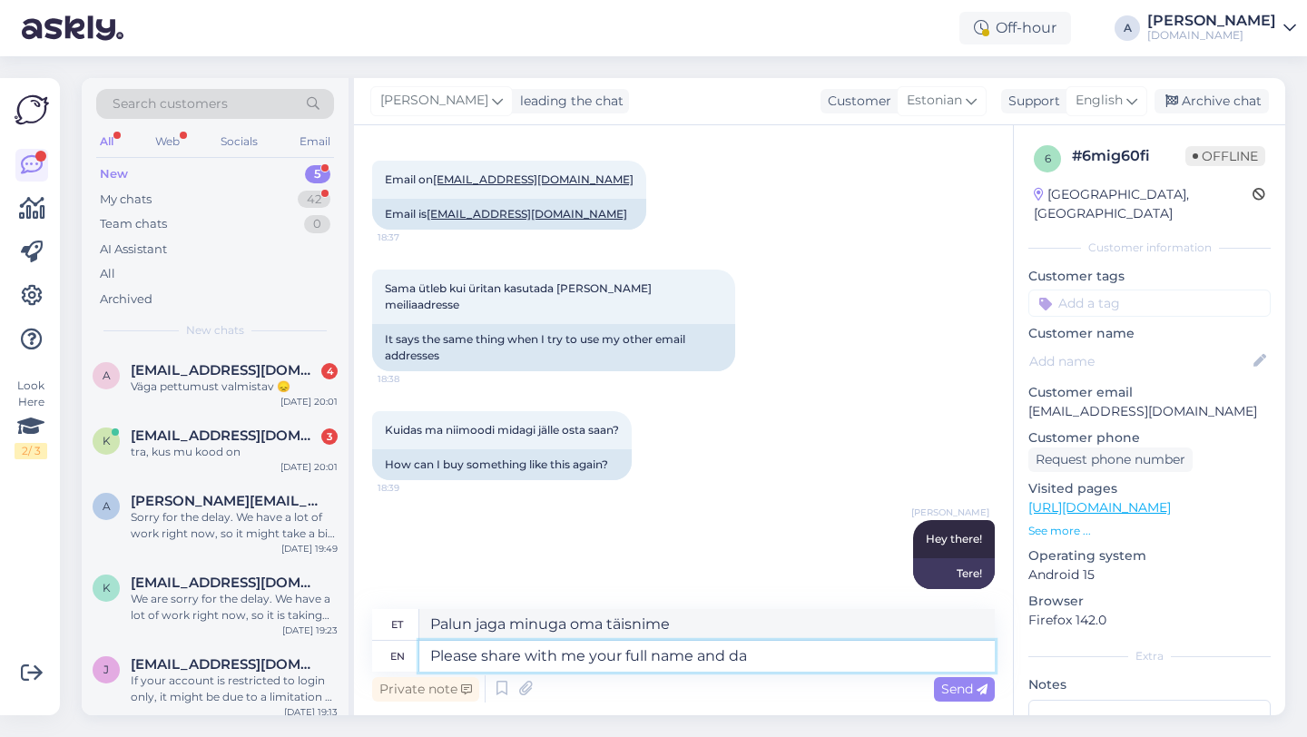
type textarea "Palun jaga minuga oma täisnime ja"
type textarea "Please share with me your full name and date of"
type textarea "Palun jagage minuga oma täisnime ja kuupäeva"
type textarea "Please share with me your full name and date of birth."
type textarea "Palun jaga minuga oma täisnime ja sünnikuupäeva."
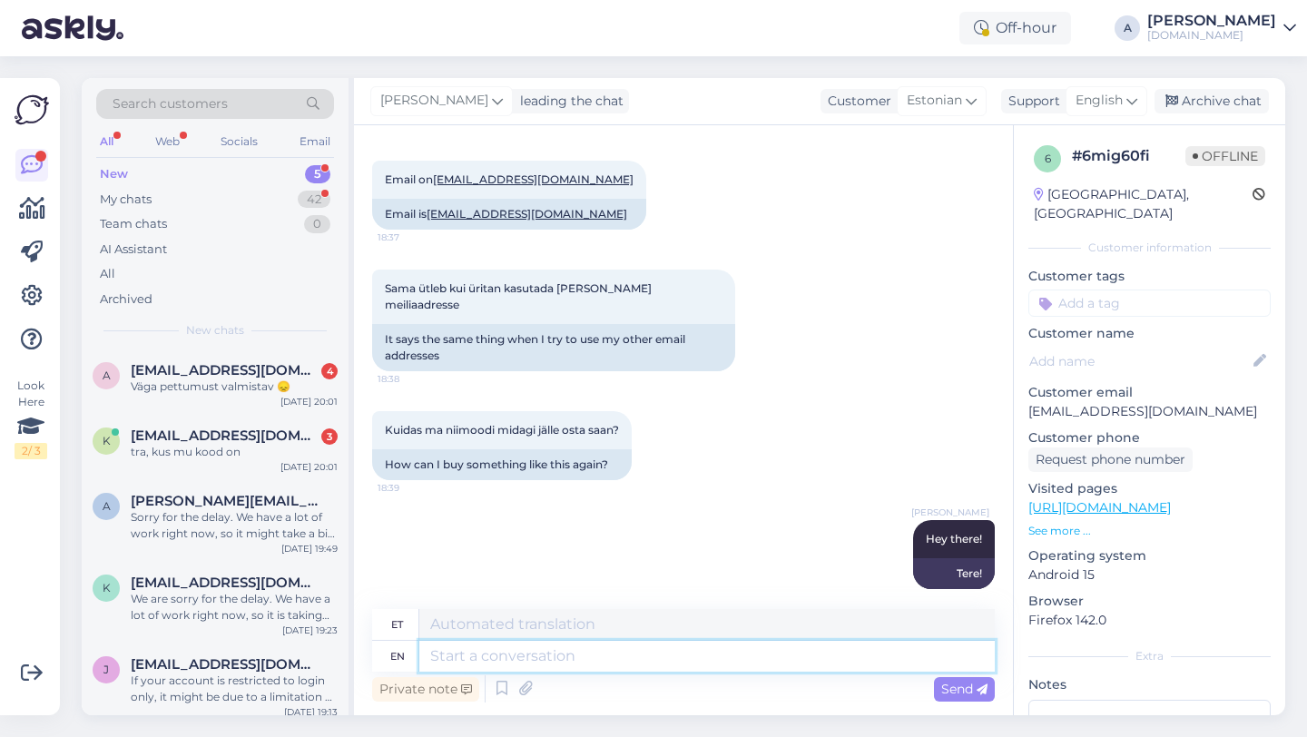
scroll to position [537, 0]
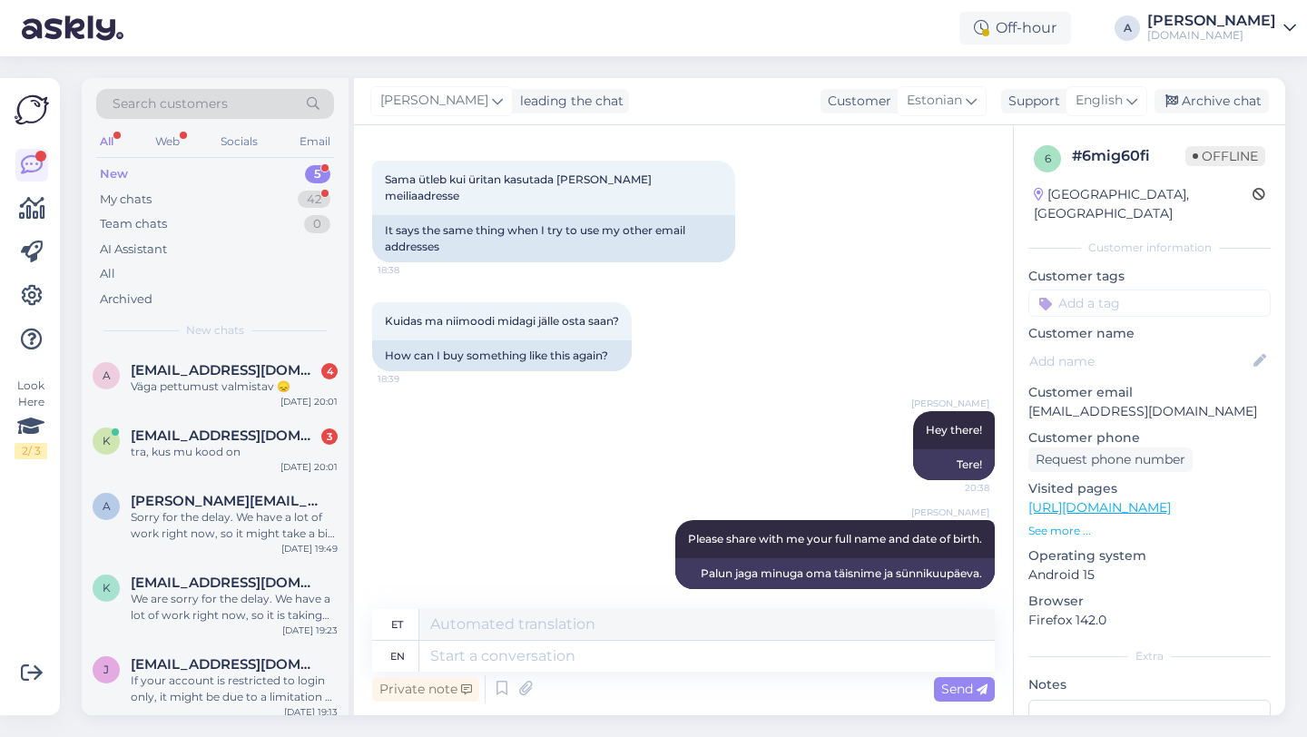
click at [1128, 290] on input at bounding box center [1150, 303] width 242 height 27
type input "blo"
click at [1182, 346] on span "Blocked_account" at bounding box center [1149, 351] width 95 height 11
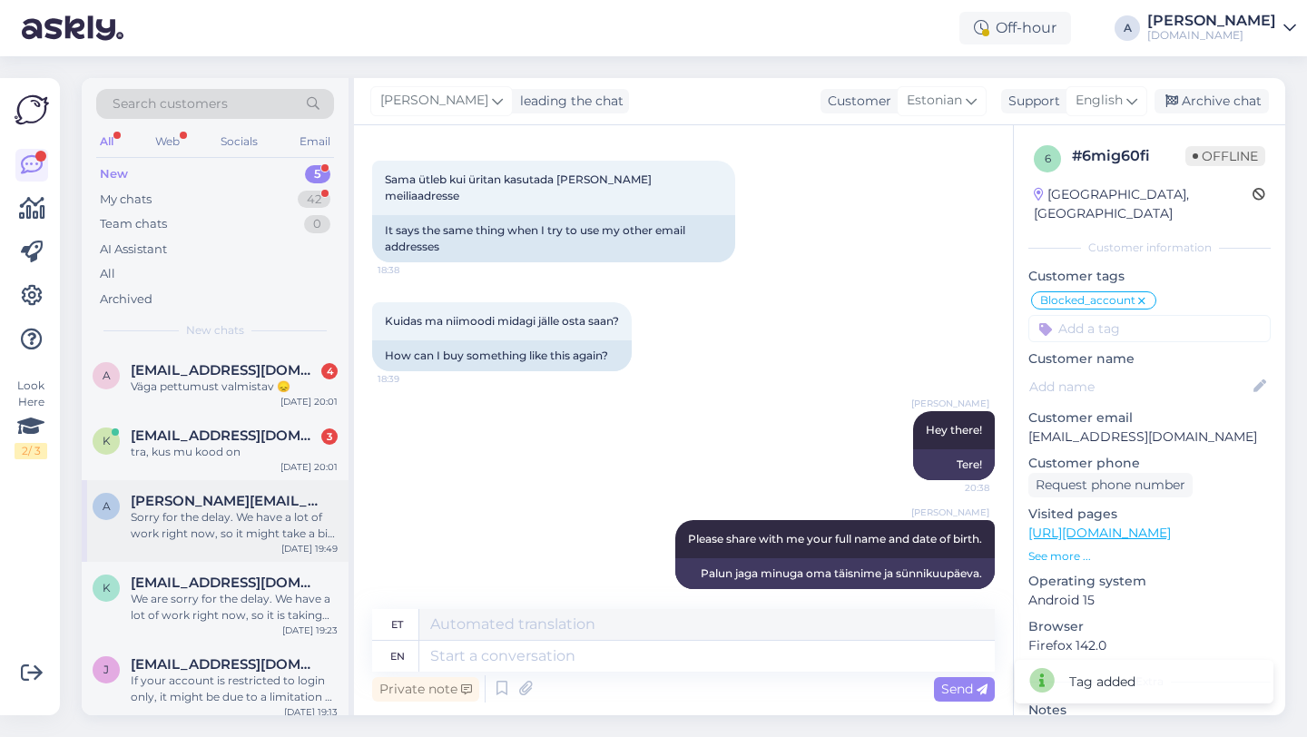
scroll to position [10, 0]
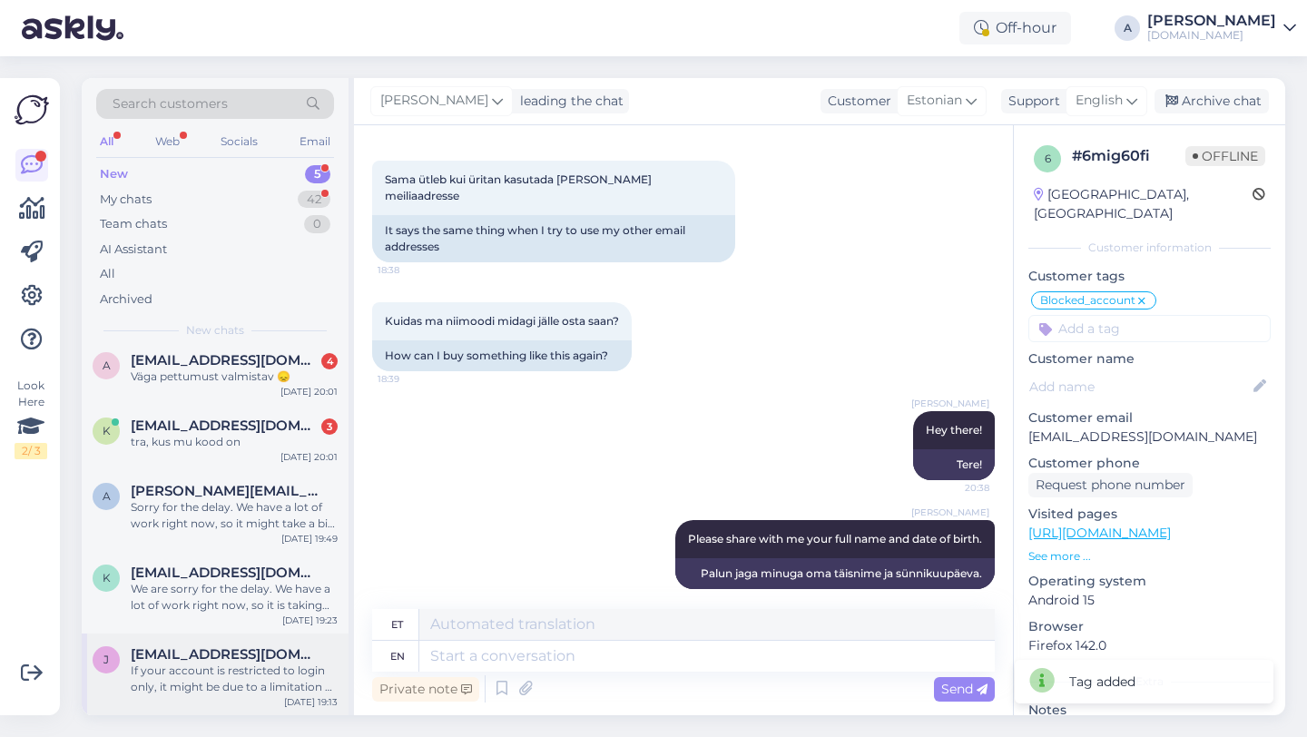
click at [205, 657] on span "[EMAIL_ADDRESS][DOMAIN_NAME]" at bounding box center [225, 654] width 189 height 16
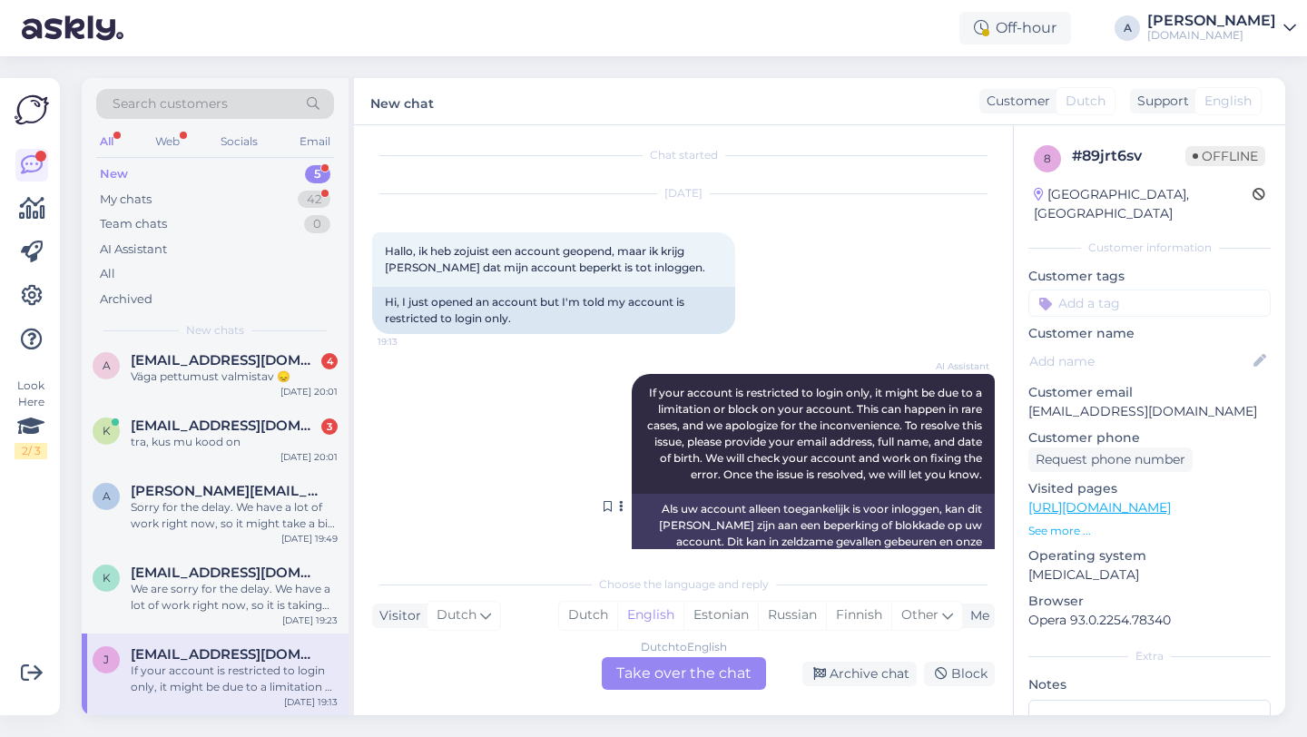
scroll to position [117, 0]
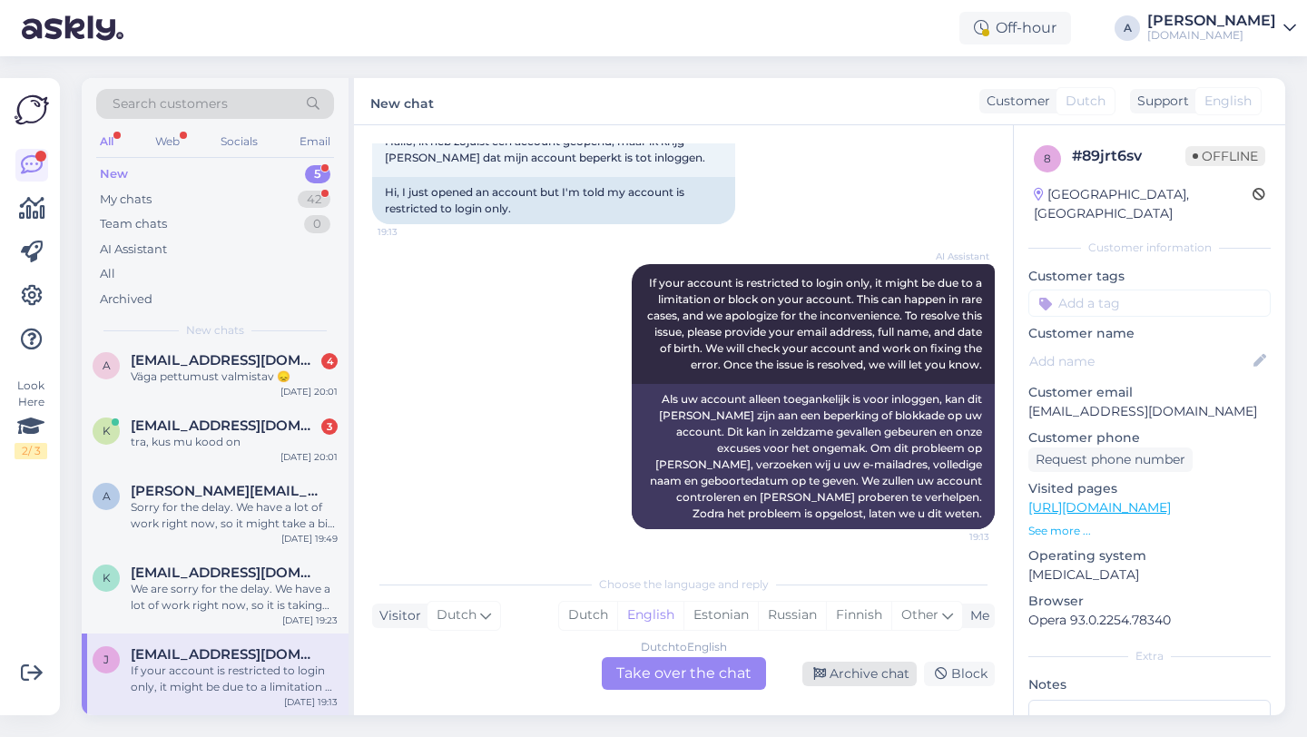
click at [891, 677] on div "Archive chat" at bounding box center [860, 674] width 114 height 25
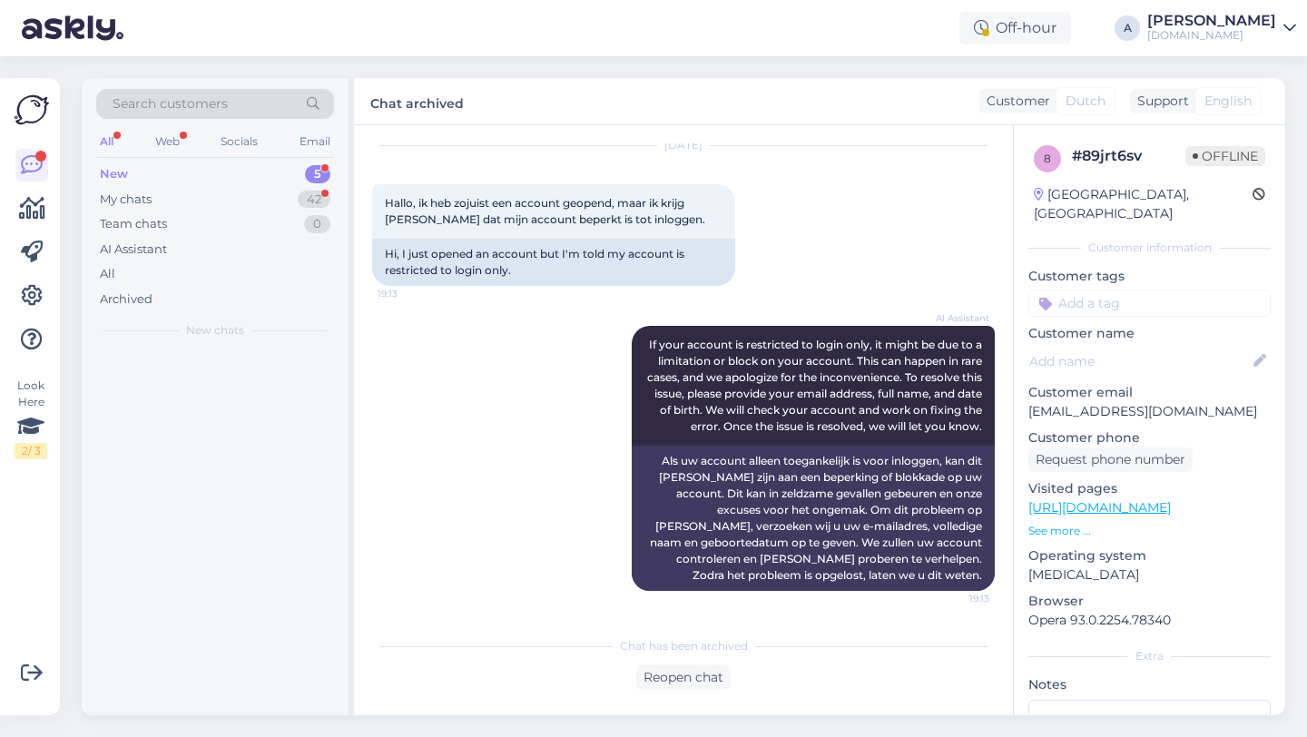
scroll to position [55, 0]
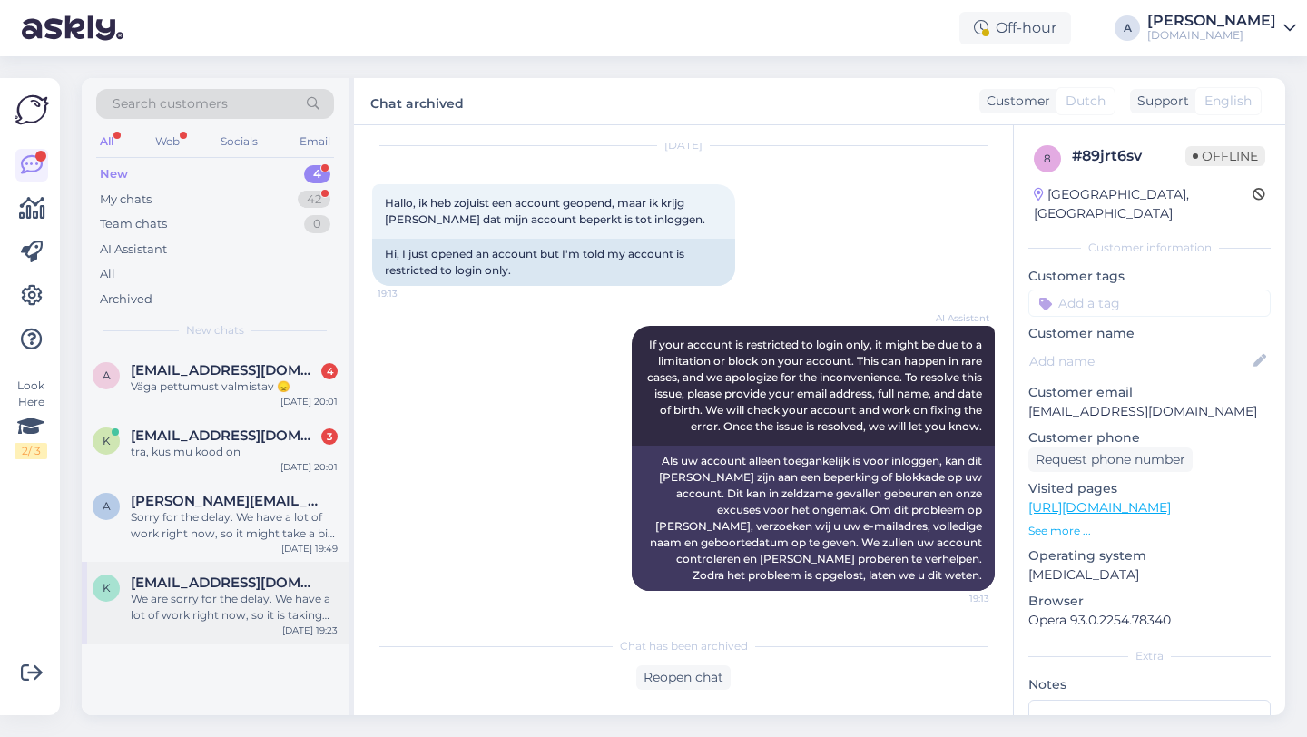
click at [240, 591] on div "We are sorry for the delay. We have a lot of work right now, so it is taking lo…" at bounding box center [234, 607] width 207 height 33
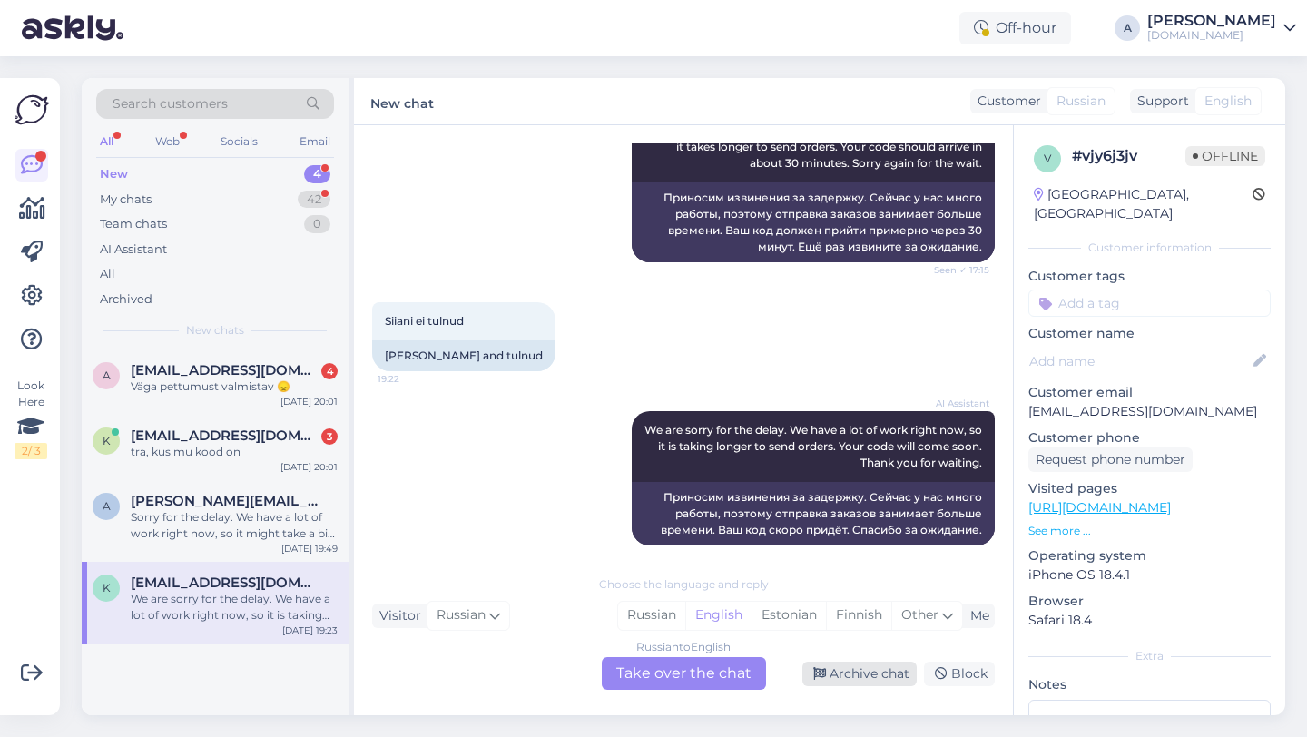
click at [873, 675] on div "Archive chat" at bounding box center [860, 674] width 114 height 25
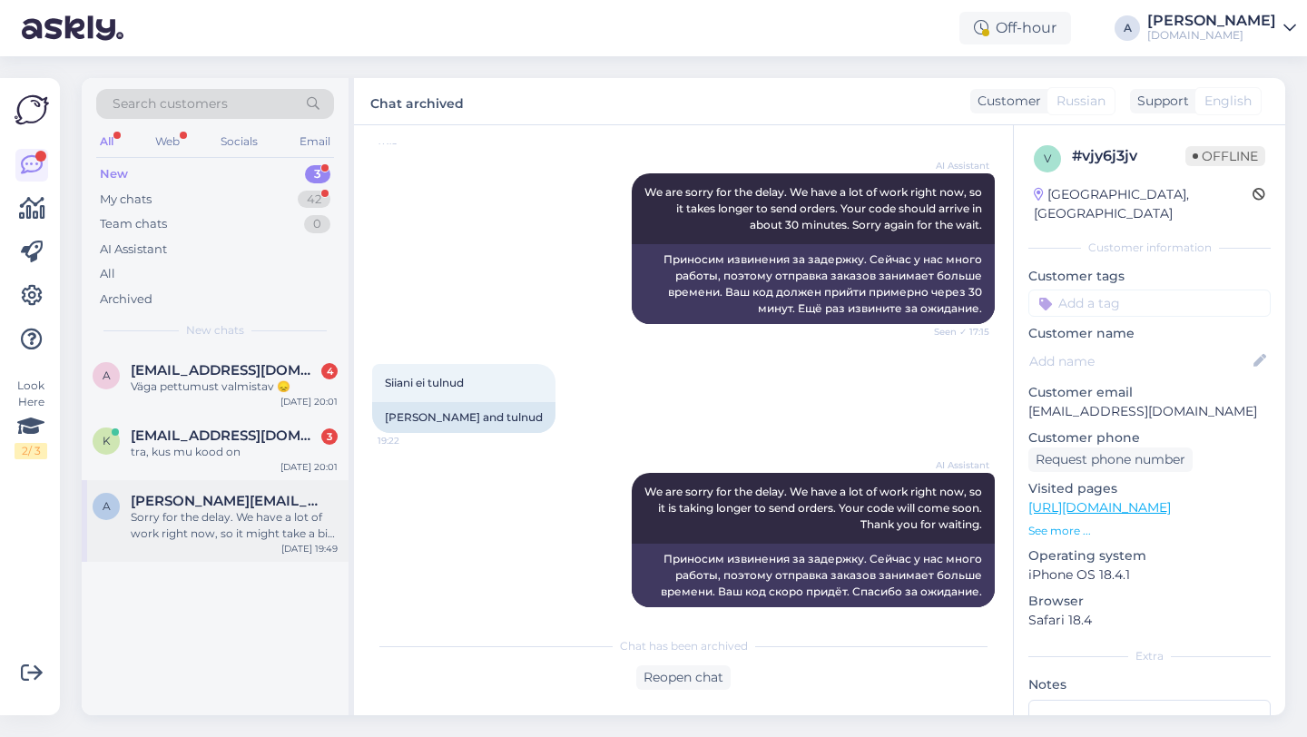
click at [193, 544] on div "a [PERSON_NAME][EMAIL_ADDRESS][DOMAIN_NAME] Sorry for the delay. We have a lot …" at bounding box center [215, 521] width 267 height 82
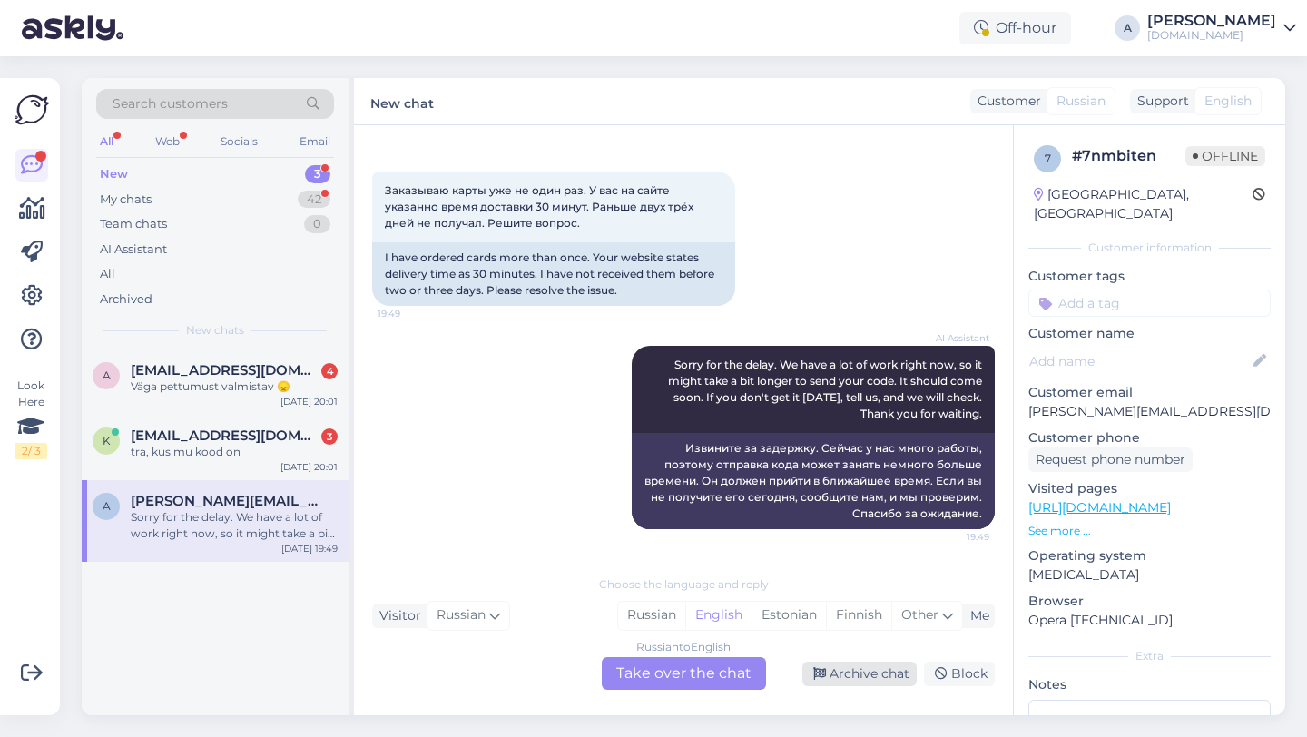
click at [891, 674] on div "Archive chat" at bounding box center [860, 674] width 114 height 25
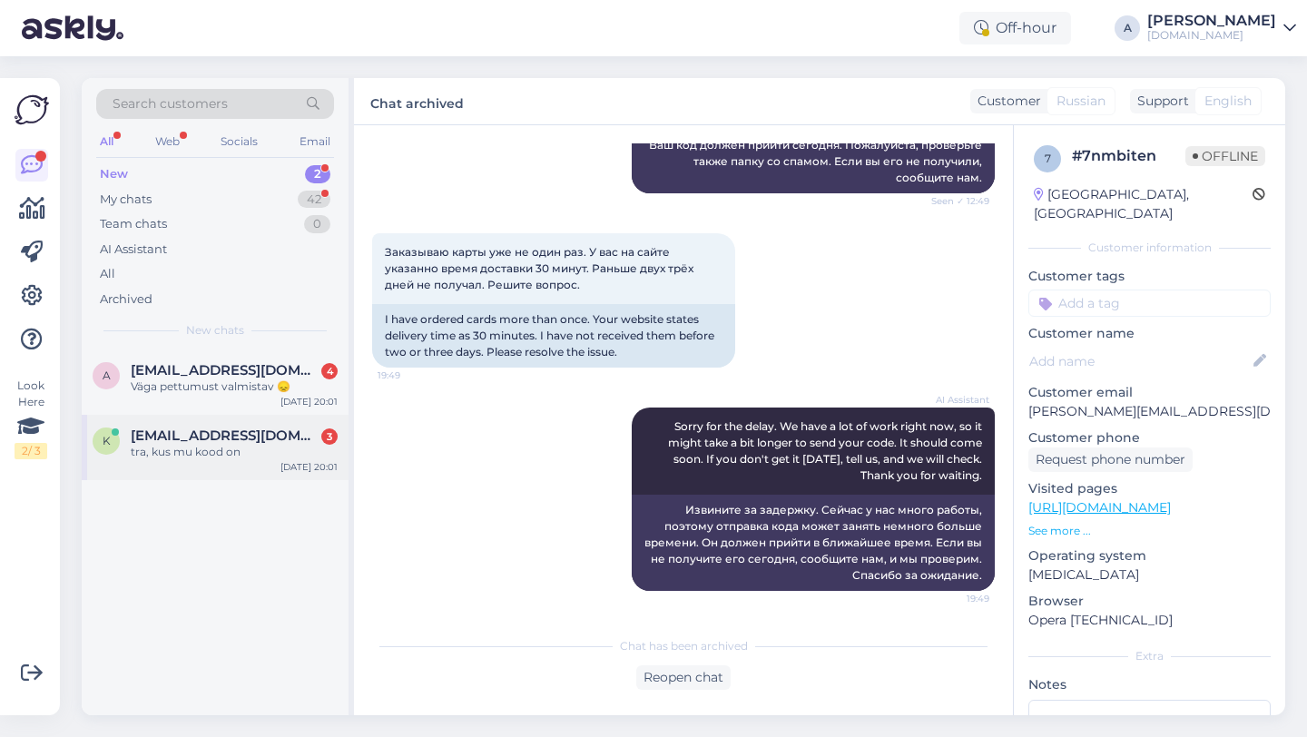
click at [174, 441] on span "[EMAIL_ADDRESS][DOMAIN_NAME]" at bounding box center [225, 436] width 189 height 16
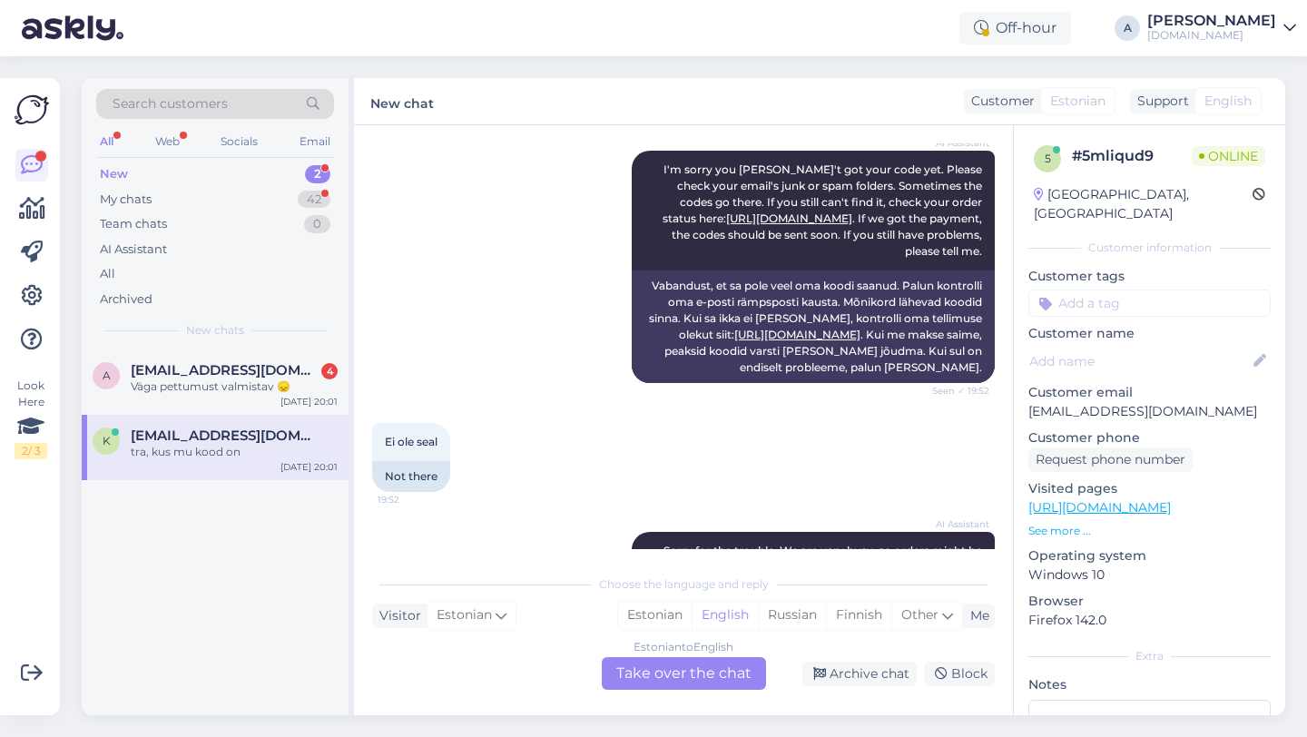
scroll to position [0, 0]
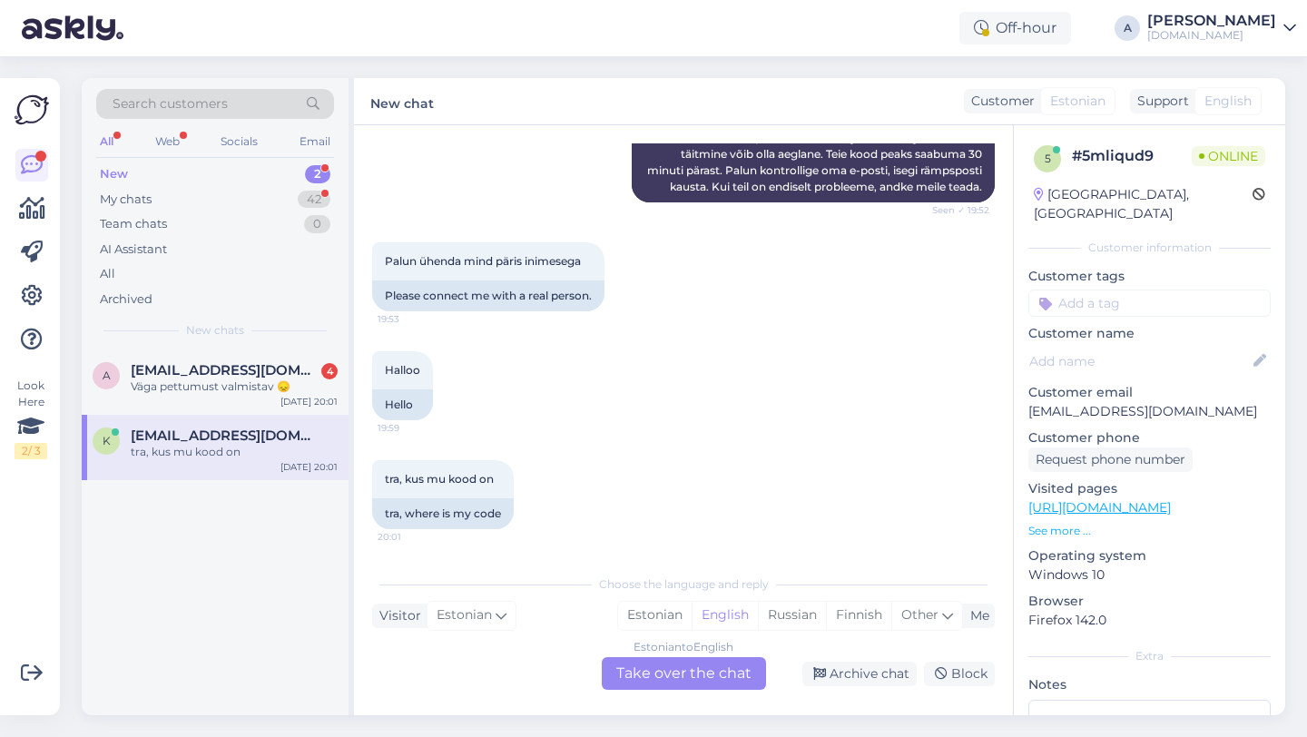
click at [691, 675] on div "Estonian to English Take over the chat" at bounding box center [684, 673] width 164 height 33
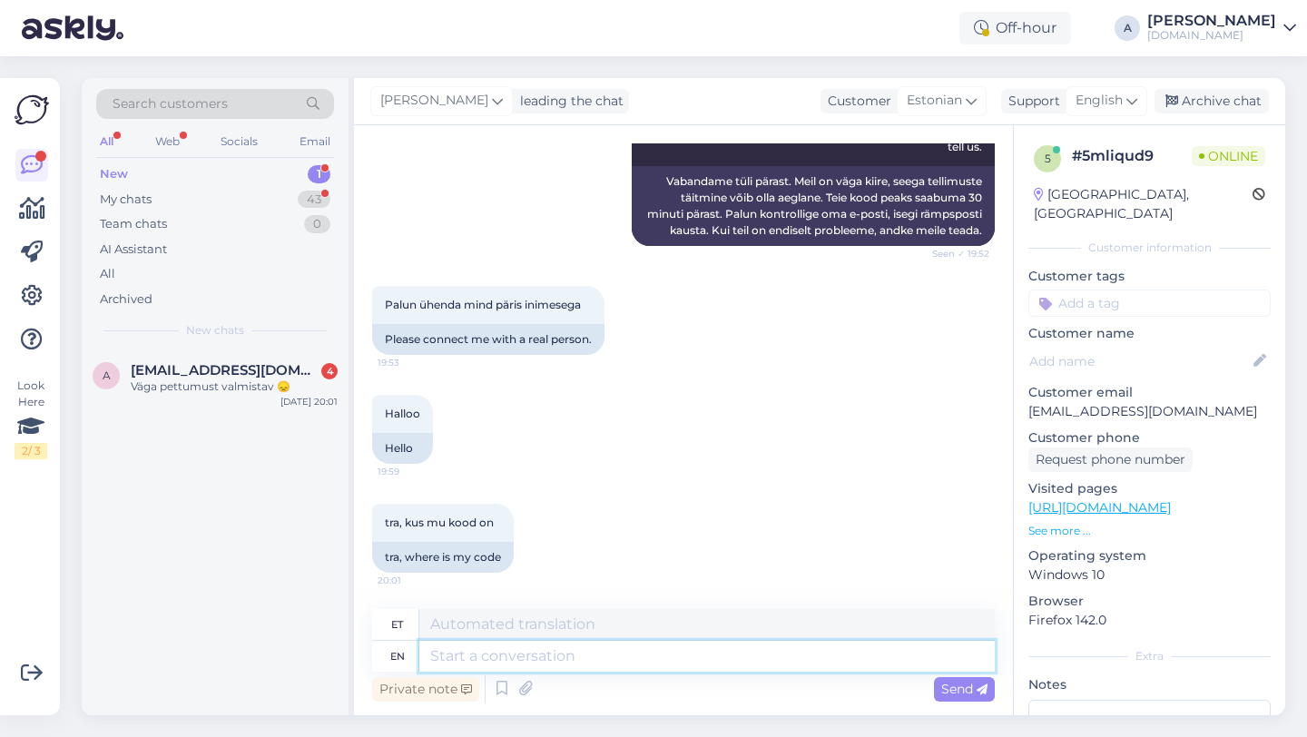
click at [617, 648] on textarea at bounding box center [707, 656] width 576 height 31
type textarea "Hey th"
type textarea "Hei"
type textarea "Hey there!"
type textarea "Tere!"
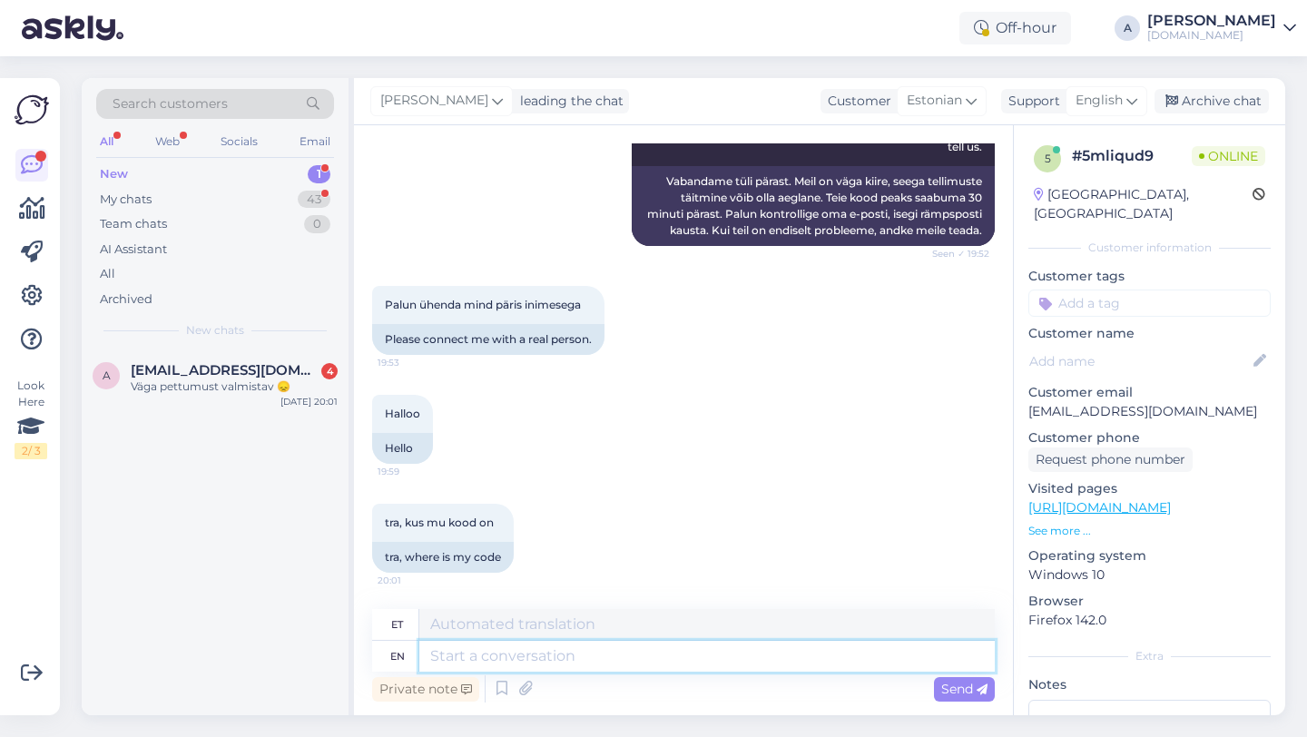
scroll to position [776, 0]
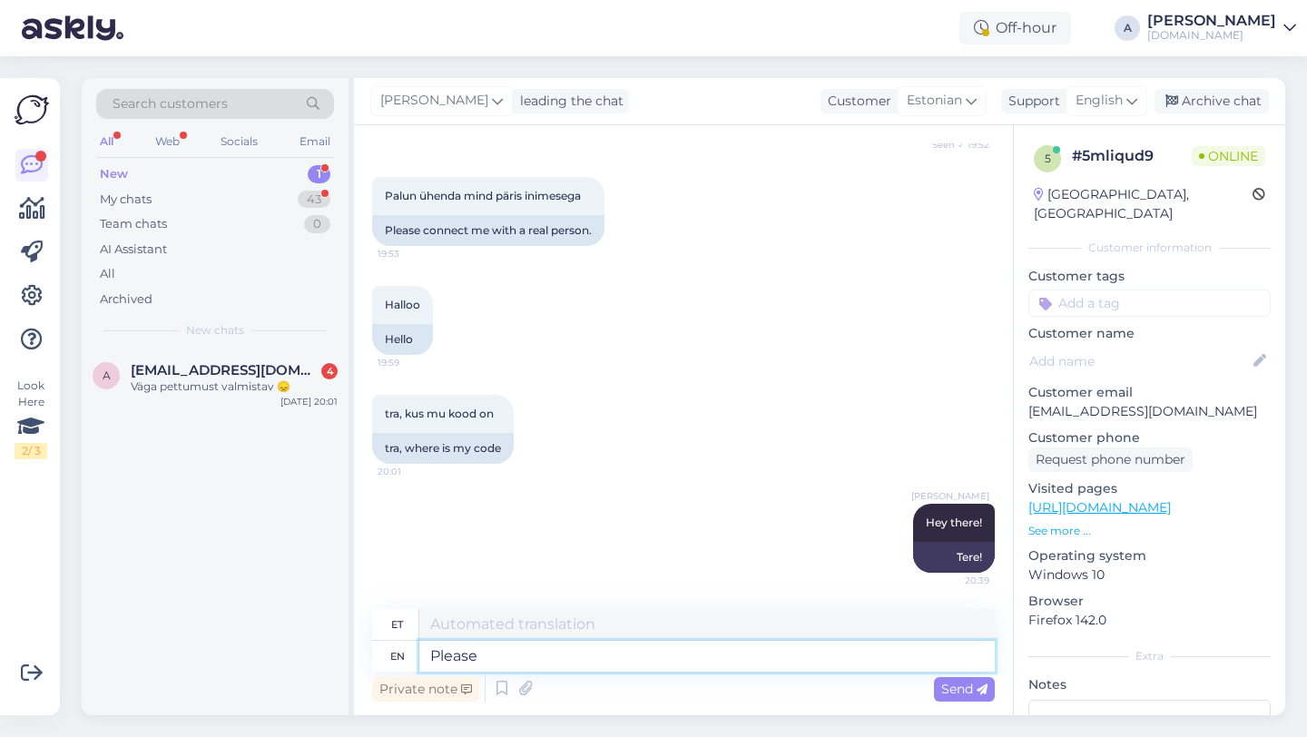
type textarea "Please s"
type textarea "Palun"
type textarea "Please share wi"
type textarea "Palun jaga"
type textarea "Please share with m"
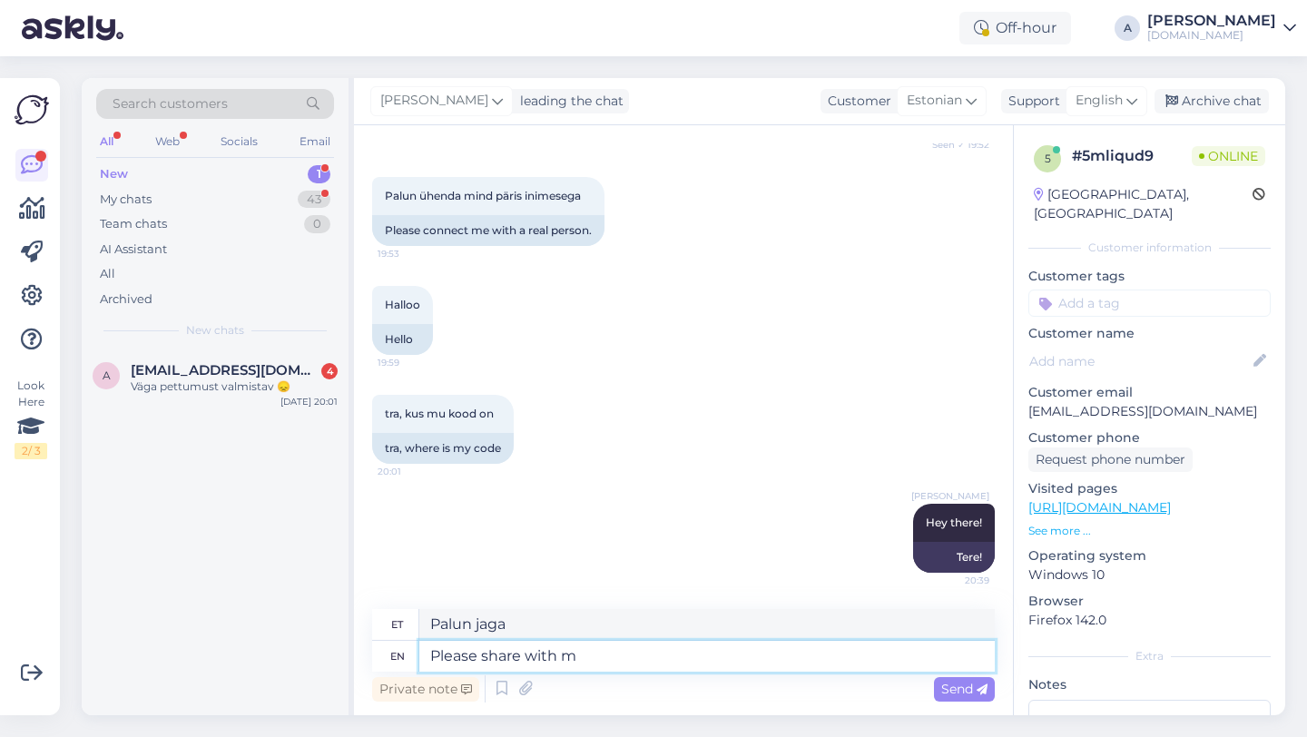
type textarea "Palun jagage"
type textarea "Please share with me you"
type textarea "Palun jaga minuga"
type textarea "Please share with me your"
type textarea "Palun jaga minuga oma"
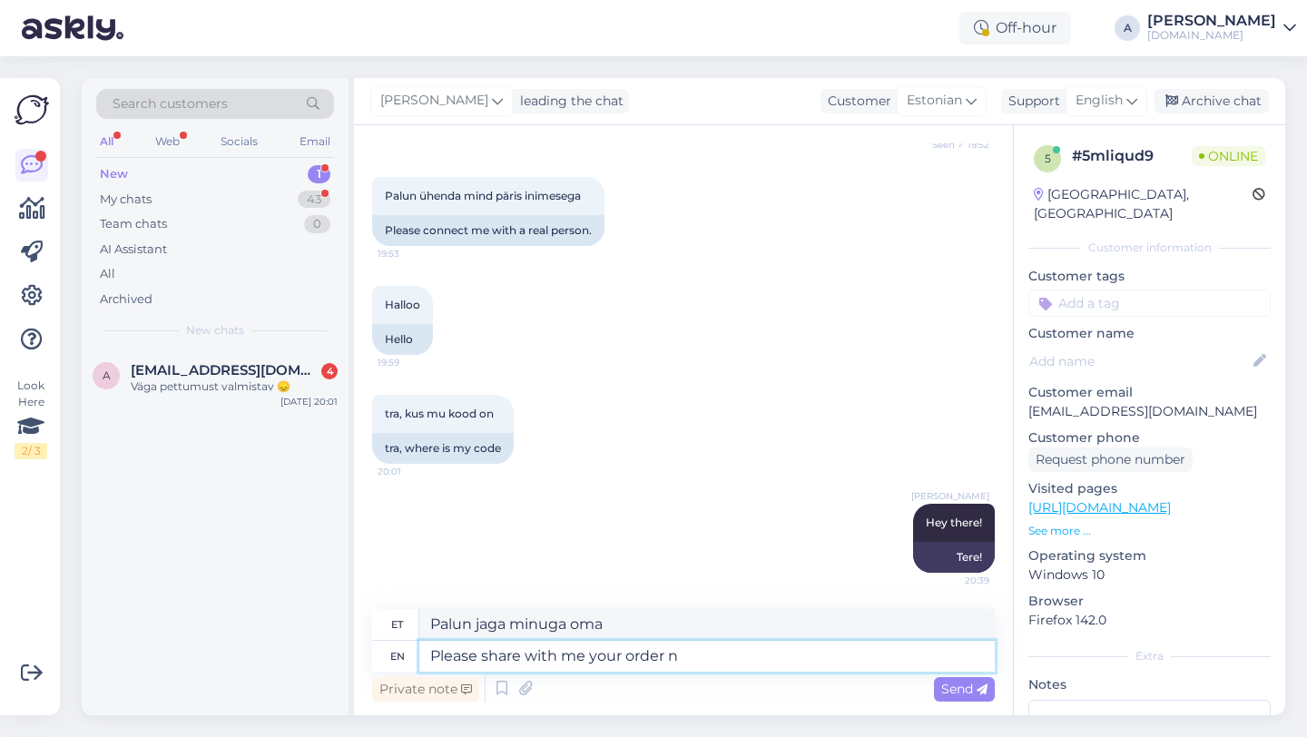
type textarea "Please share with me your order nu"
type textarea "Palun jaga minuga oma tellimust"
type textarea "Please share with me your order number."
type textarea "Palun jaga minuga oma tellimuse numbrit."
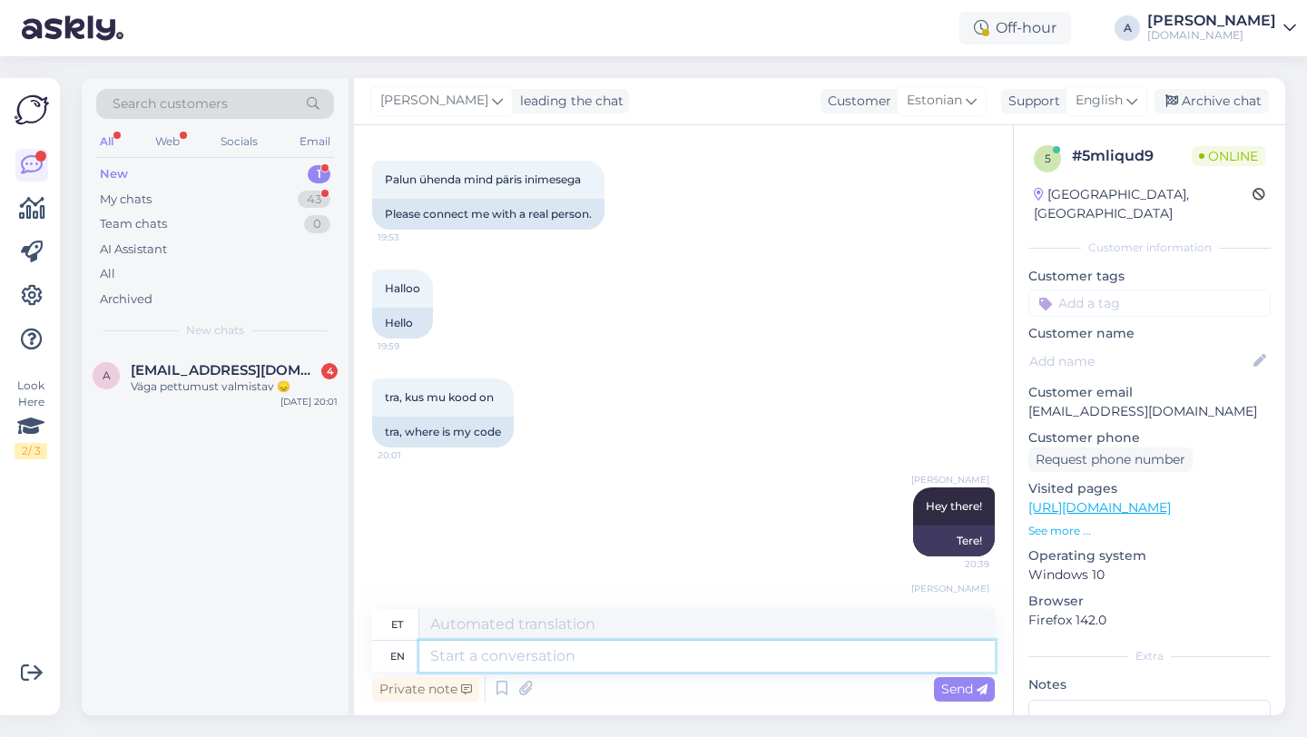
scroll to position [885, 0]
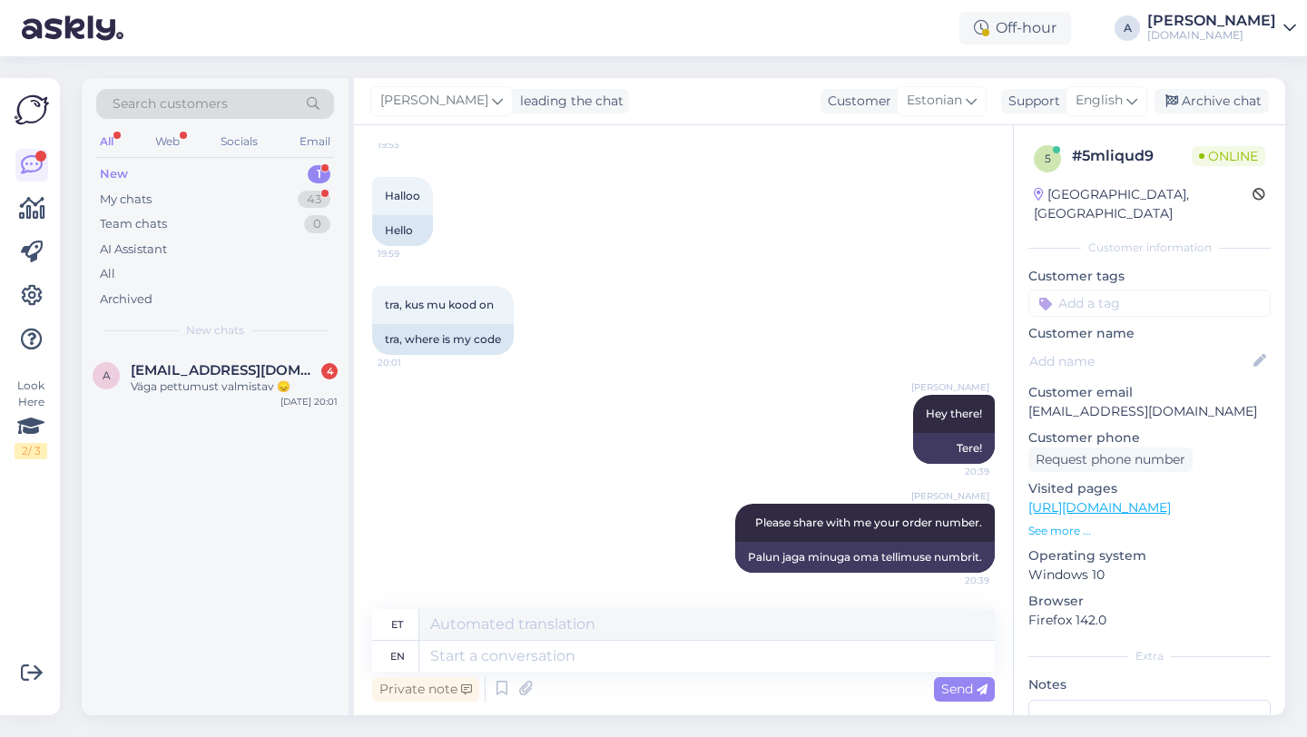
click at [1114, 290] on input at bounding box center [1150, 303] width 242 height 27
type input "orde"
click at [1167, 346] on span "Order_delay" at bounding box center [1150, 351] width 66 height 11
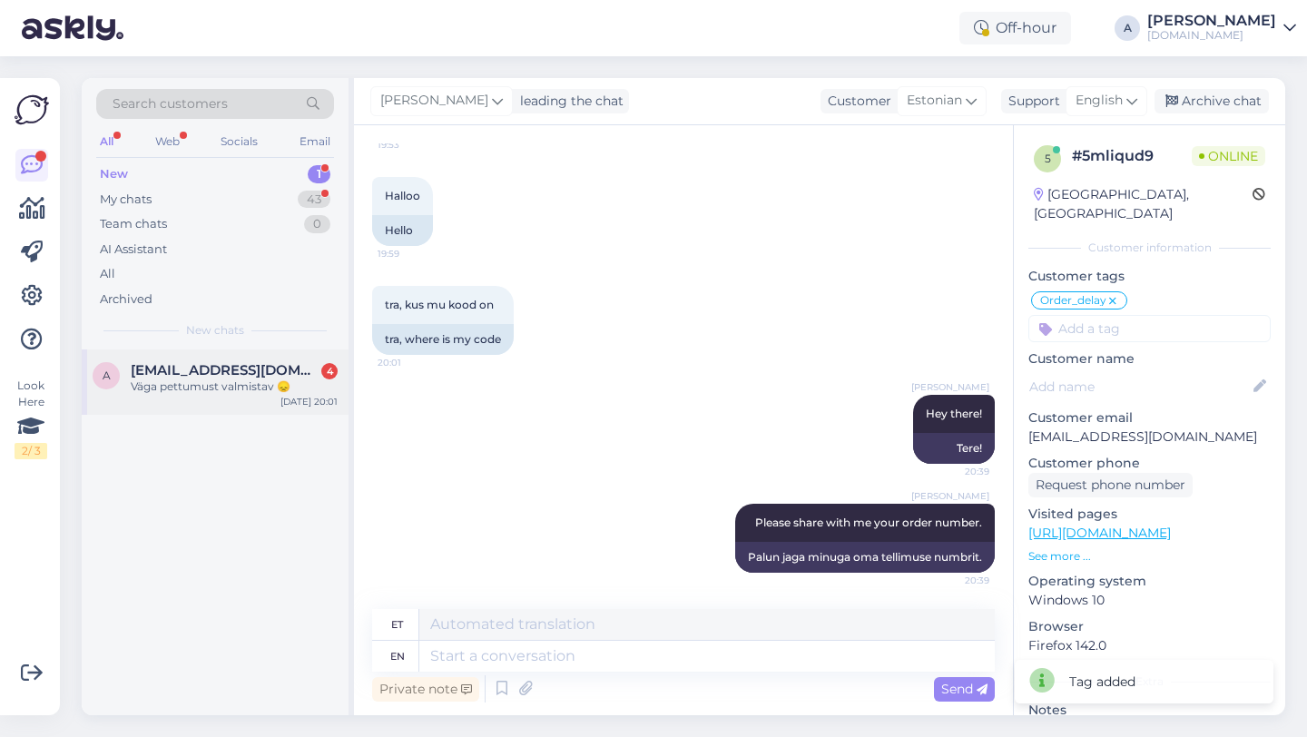
click at [292, 369] on span "[EMAIL_ADDRESS][DOMAIN_NAME]" at bounding box center [225, 370] width 189 height 16
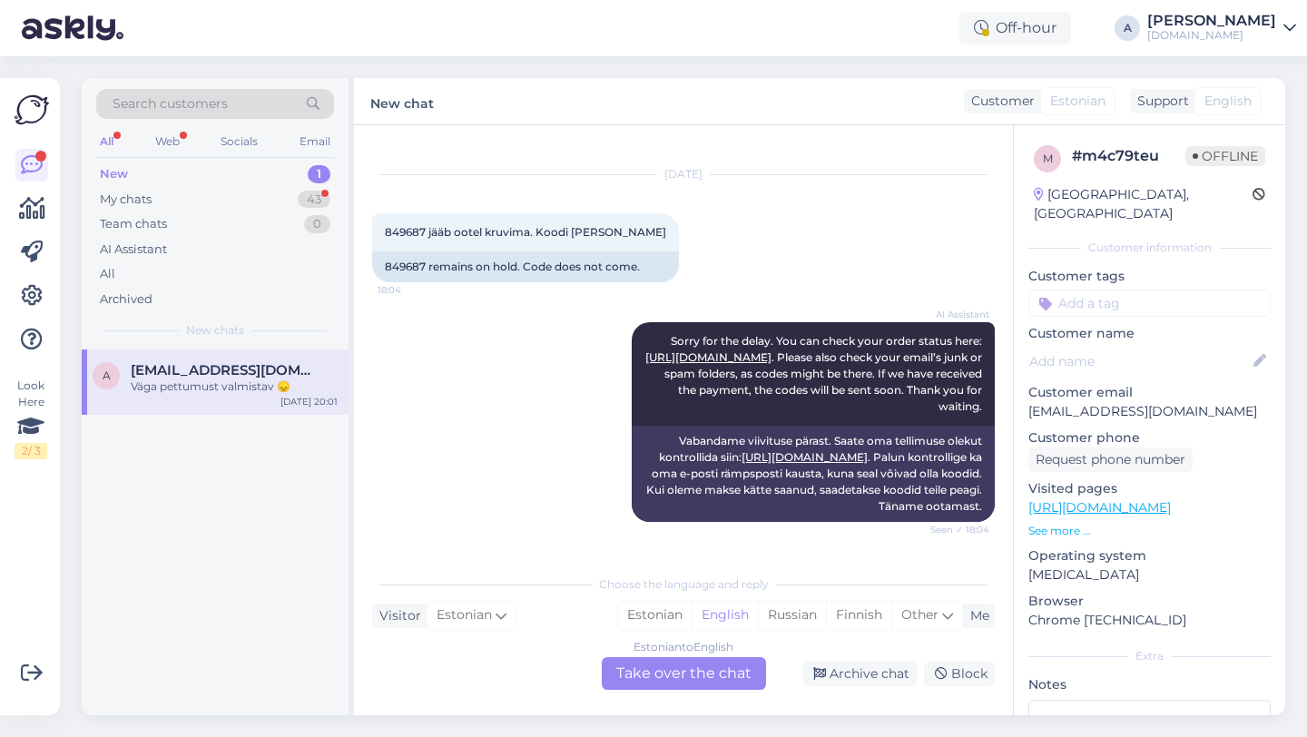
scroll to position [27, 0]
drag, startPoint x: 425, startPoint y: 265, endPoint x: 374, endPoint y: 266, distance: 50.8
click at [374, 266] on div "849687 remains on hold. Code does not come." at bounding box center [525, 266] width 307 height 31
copy div "849687"
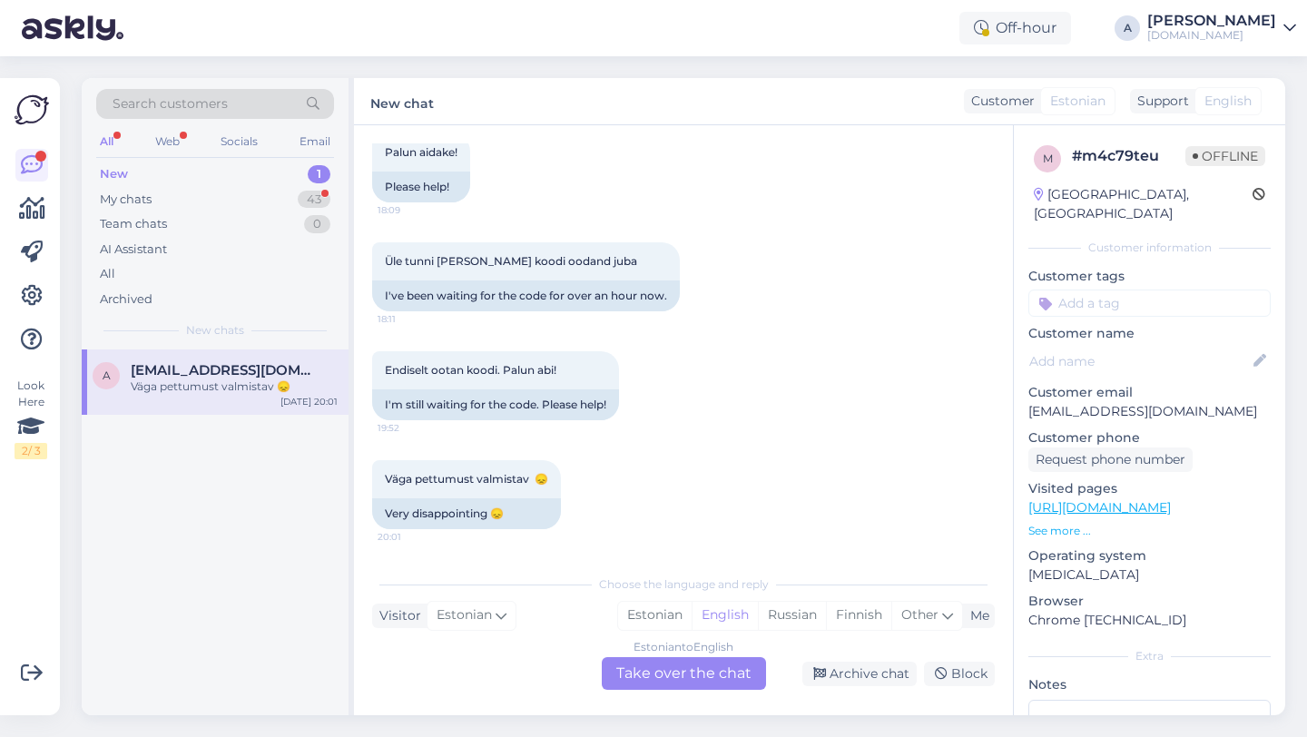
click at [662, 674] on div "Estonian to English Take over the chat" at bounding box center [684, 673] width 164 height 33
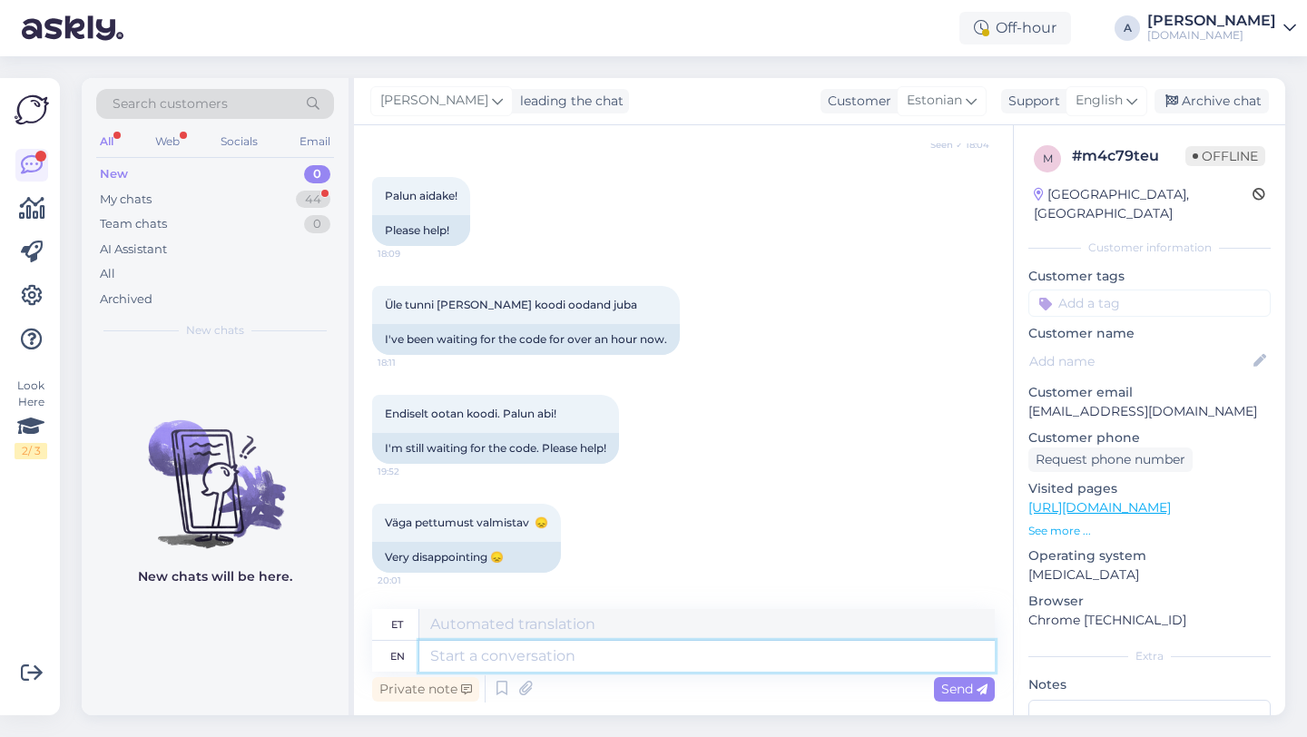
click at [552, 645] on textarea at bounding box center [707, 656] width 576 height 31
type textarea "Hey the"
type textarea "Hei"
type textarea "Hey there!"
type textarea "Tere!"
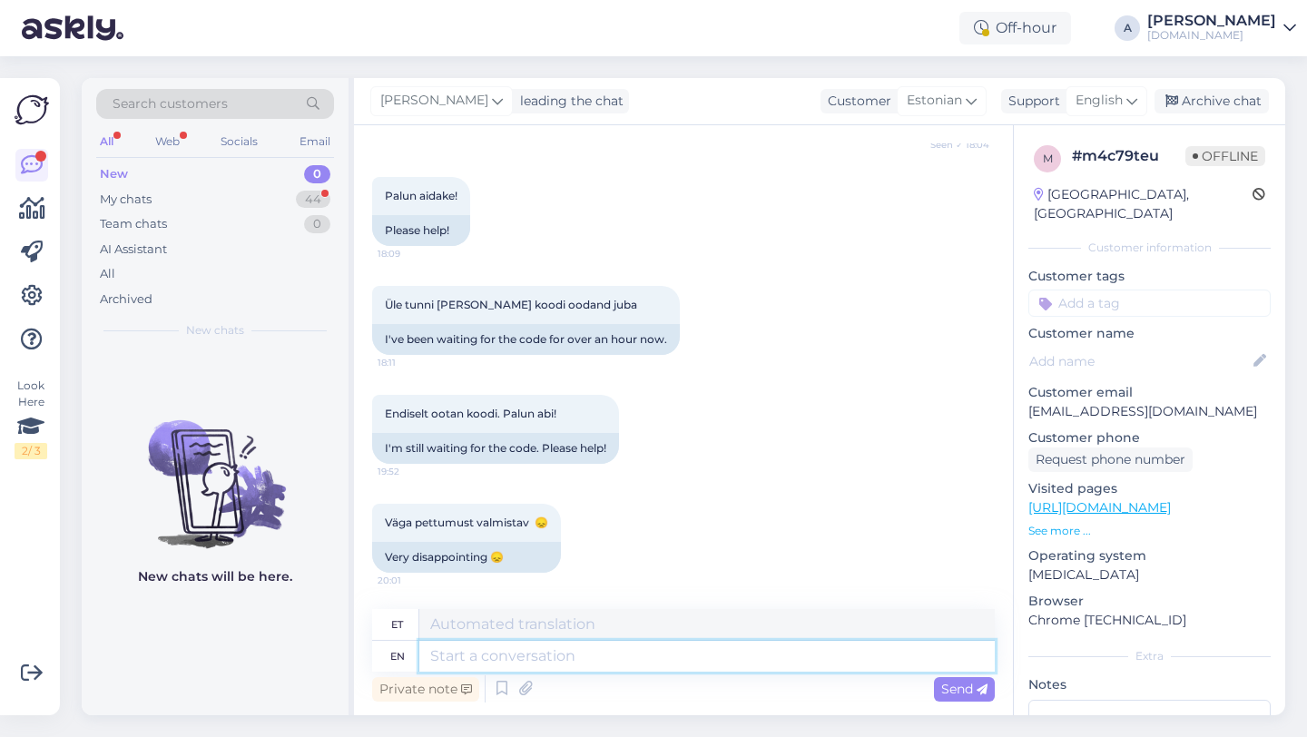
scroll to position [520, 0]
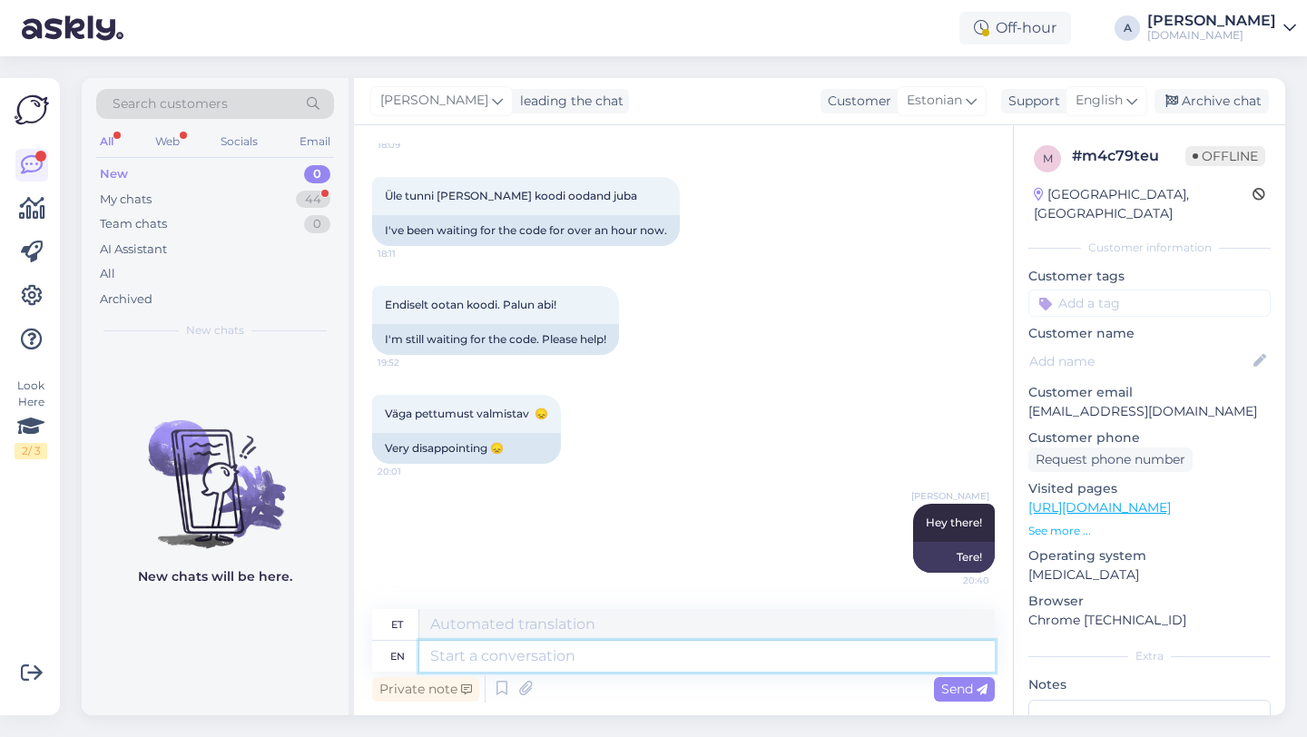
paste textarea "Currently, orders are taking longer than expected to be fulfilled. Your order w…"
type textarea "Currently, orders are taking longer than expected to be fulfilled. Your order w…"
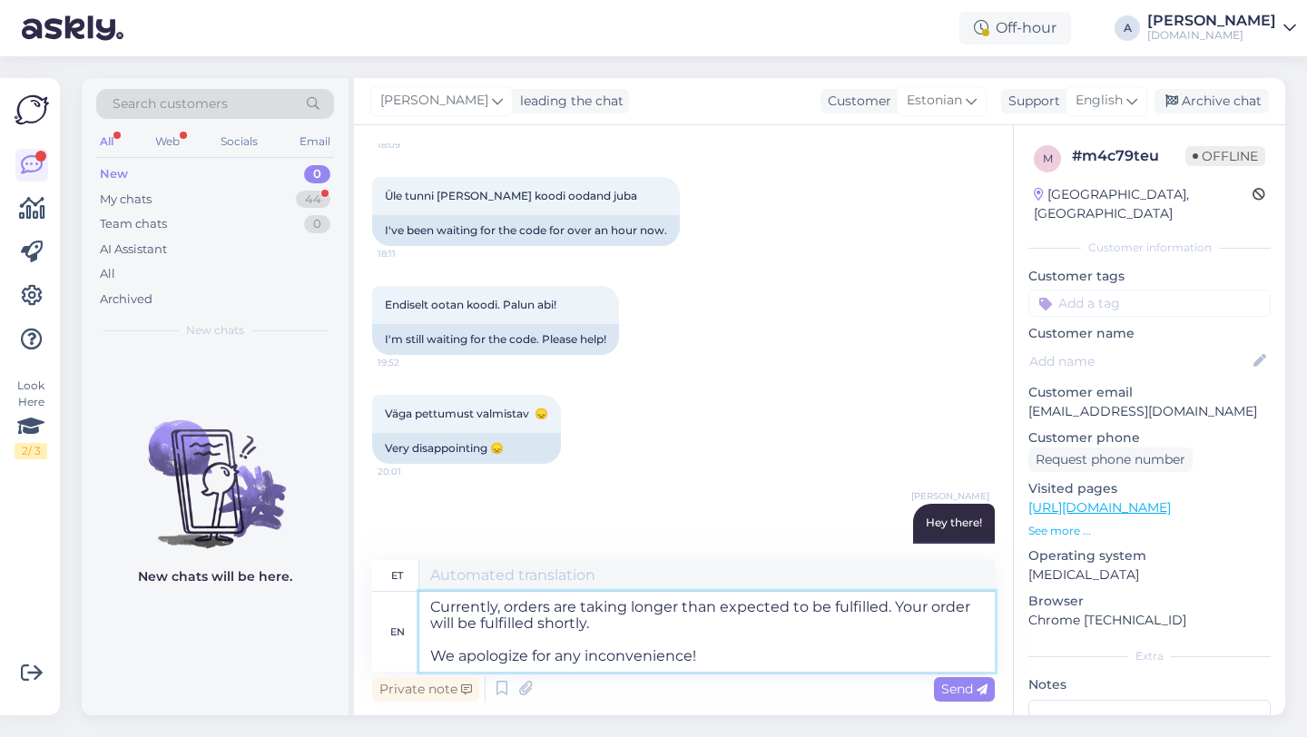
type textarea "Praegu võtab tellimuste täitmine oodatust kauem aega. Teie tellimus täidetakse …"
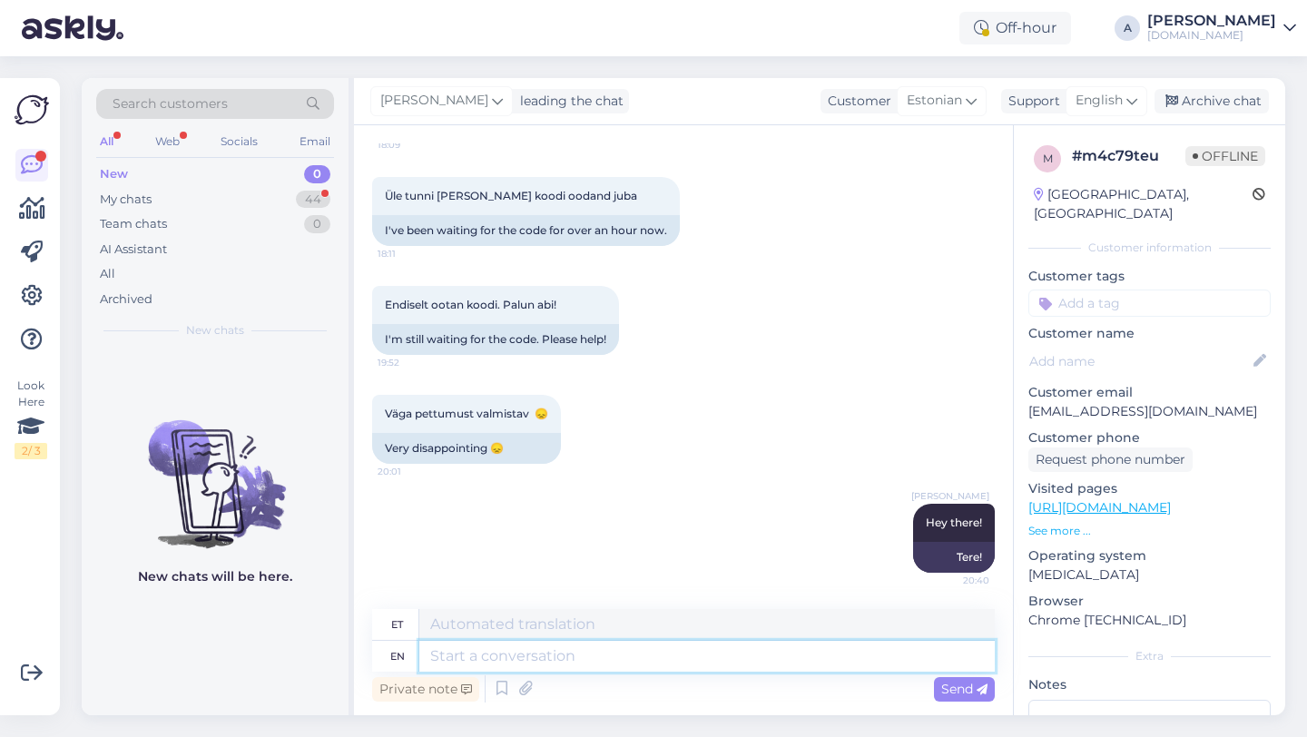
scroll to position [727, 0]
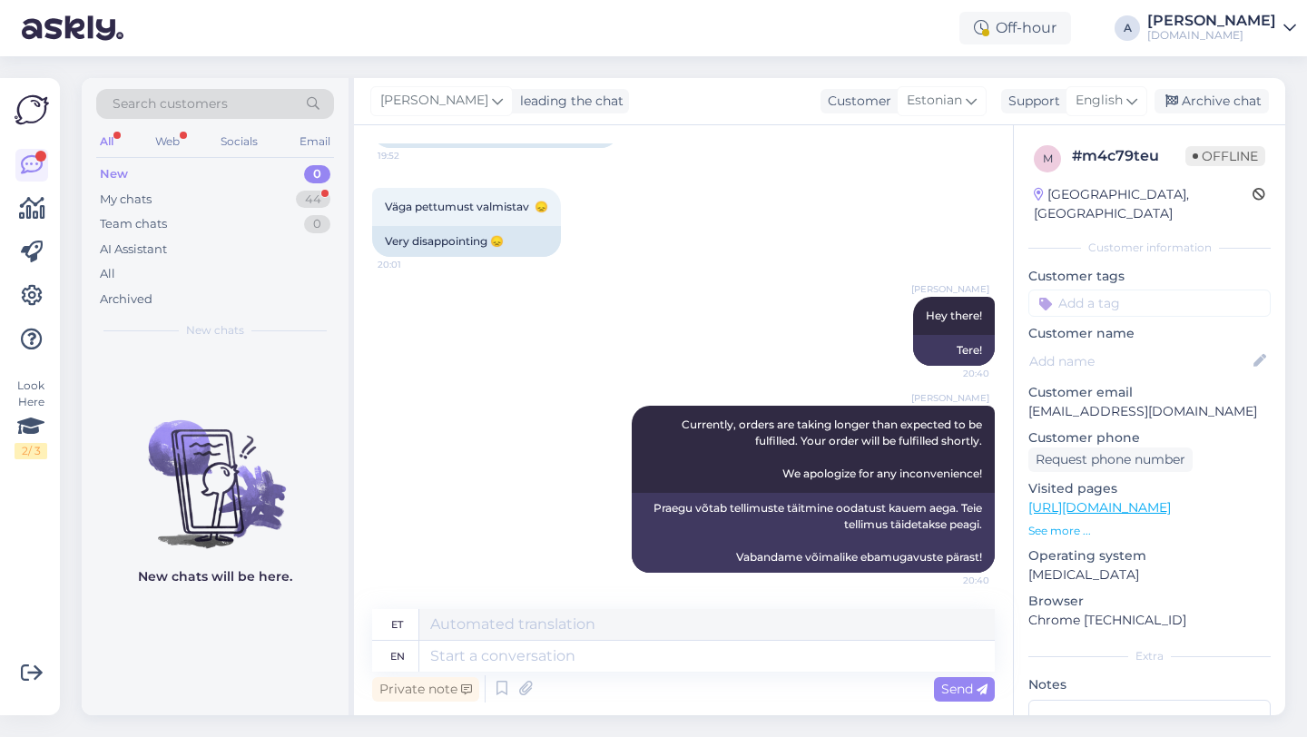
click at [1118, 290] on input at bounding box center [1150, 303] width 242 height 27
type input "orde"
click at [1158, 346] on span "Order_delay" at bounding box center [1150, 351] width 66 height 11
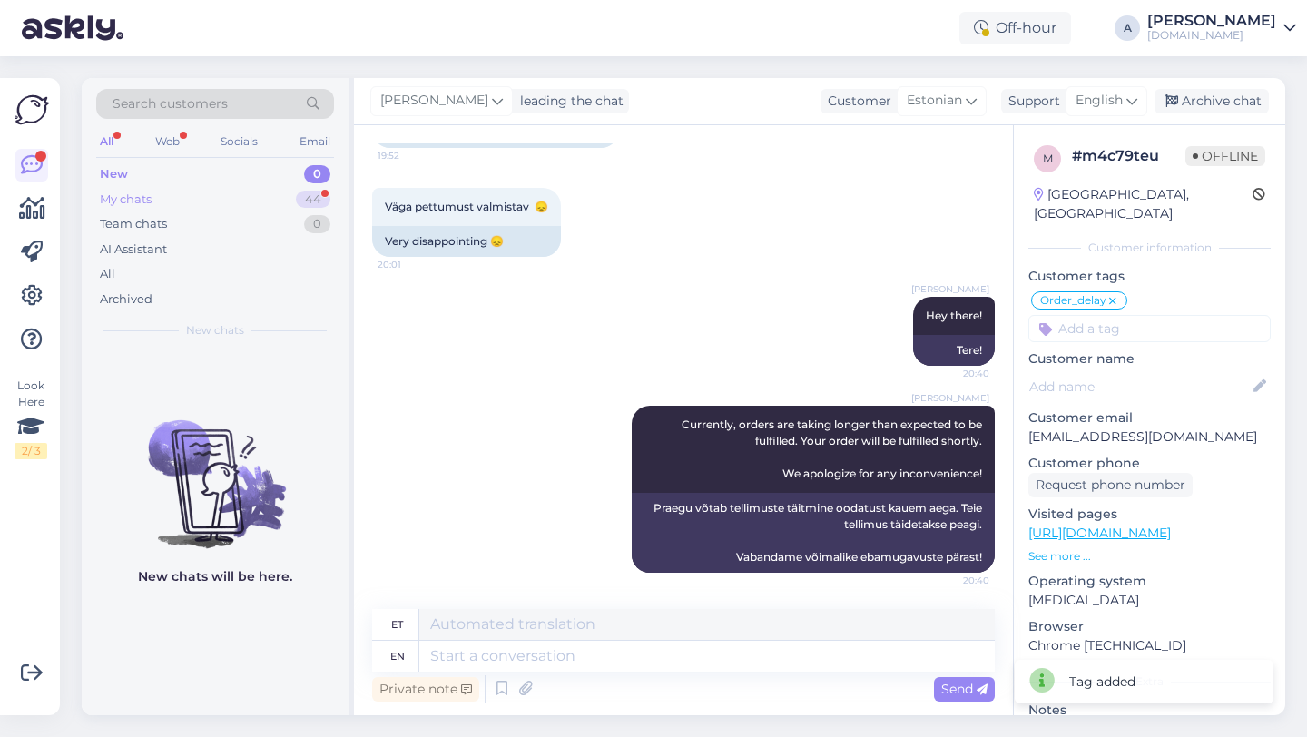
click at [307, 192] on div "44" at bounding box center [313, 200] width 34 height 18
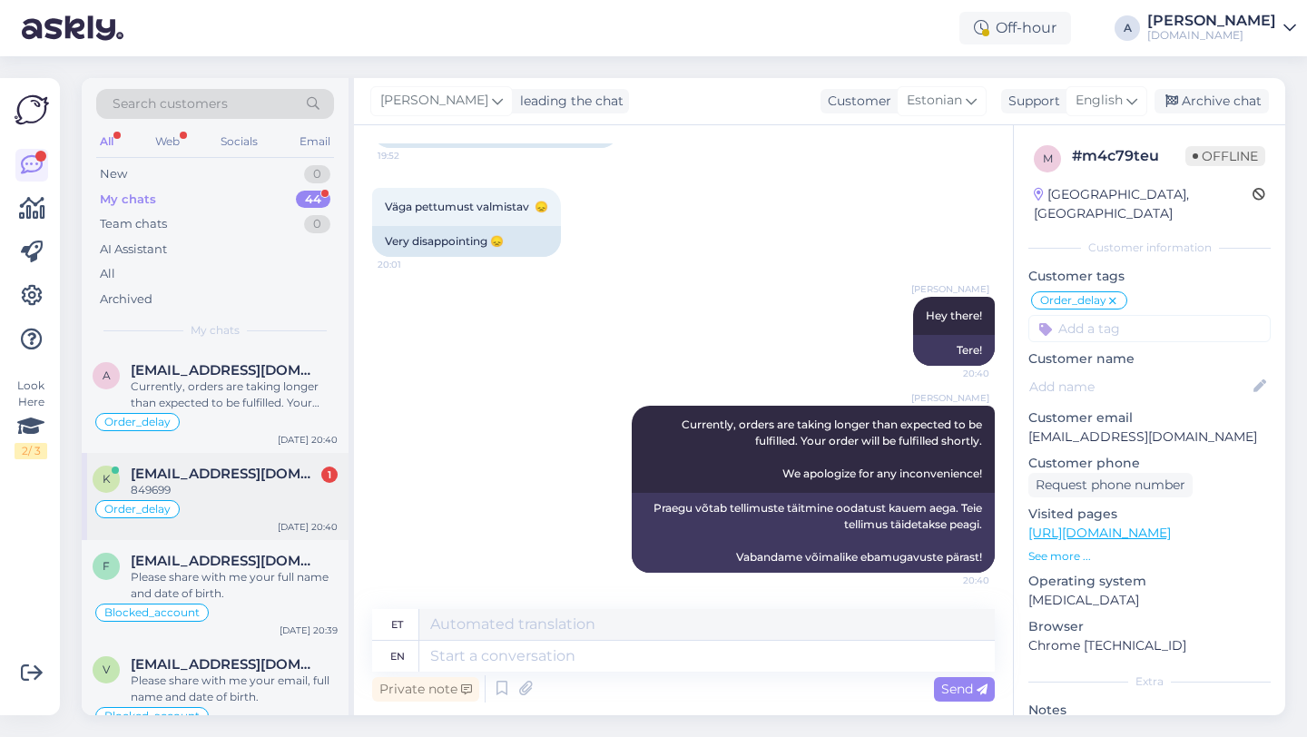
click at [235, 484] on div "849699" at bounding box center [234, 490] width 207 height 16
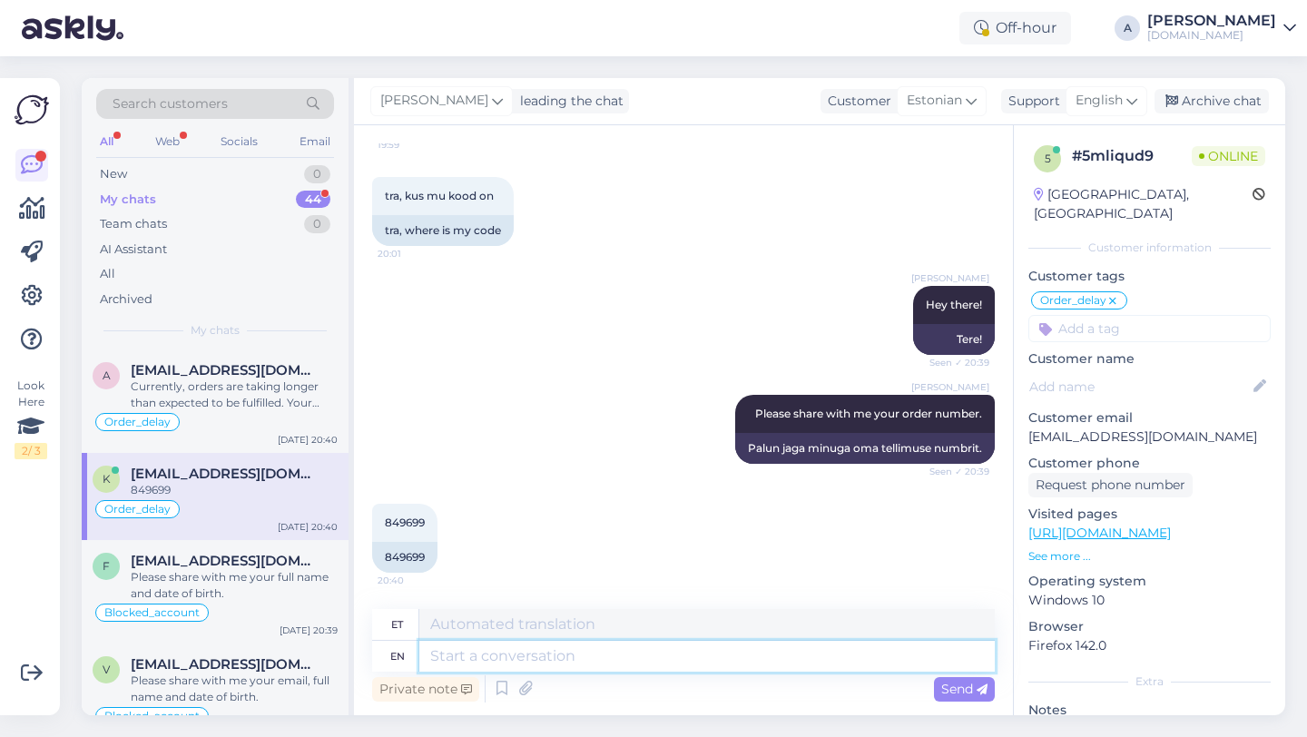
click at [521, 656] on textarea at bounding box center [707, 656] width 576 height 31
paste textarea "Currently, orders are taking longer than expected to be fulfilled. Your order w…"
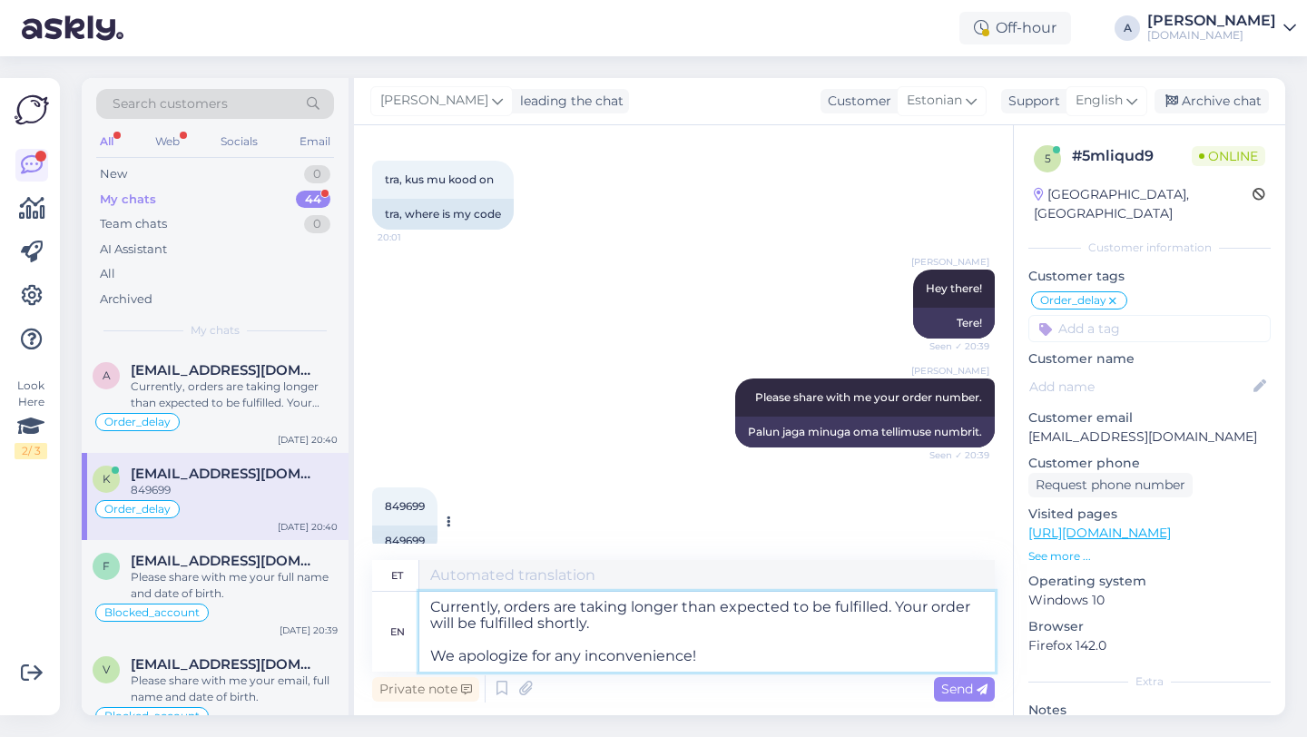
type textarea "Currently, orders are taking longer than expected to be fulfilled. Your order w…"
type textarea "Praegu võtab tellimuste täitmine oodatust kauem aega. Teie tellimus täidetakse …"
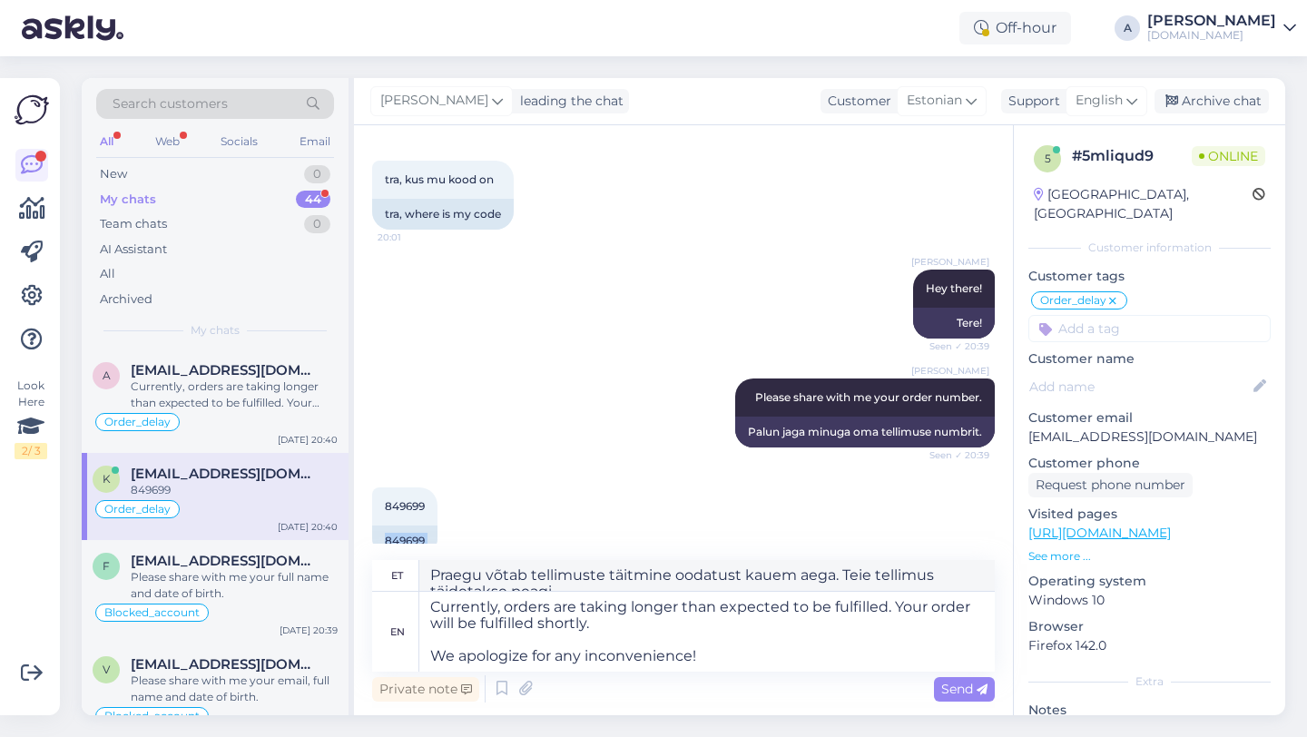
scroll to position [1092, 0]
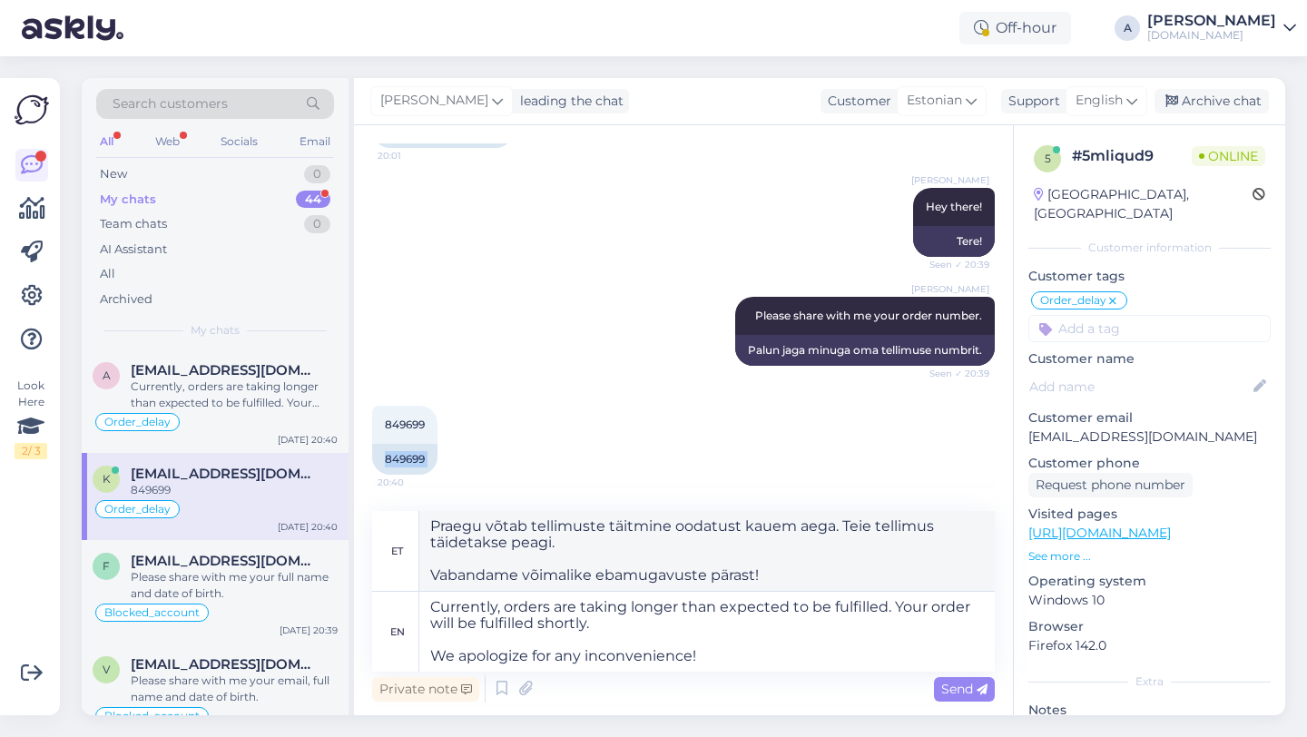
drag, startPoint x: 430, startPoint y: 517, endPoint x: 366, endPoint y: 516, distance: 64.5
click at [366, 516] on div "Chat started [DATE] [GEOGRAPHIC_DATA], meilile ei jõua koodi. 19:52 I made a pu…" at bounding box center [683, 420] width 659 height 590
copy div "20:40 849699"
click at [950, 691] on span "Send" at bounding box center [964, 689] width 46 height 16
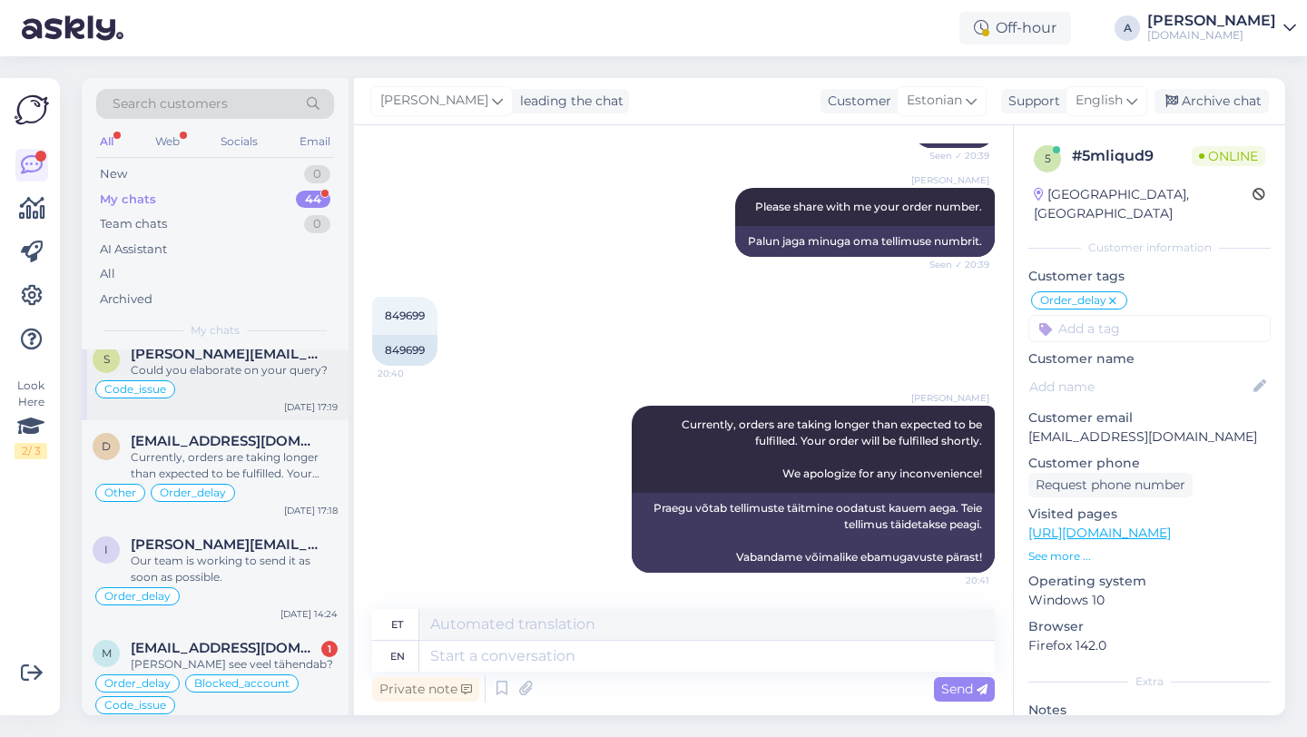
scroll to position [1836, 0]
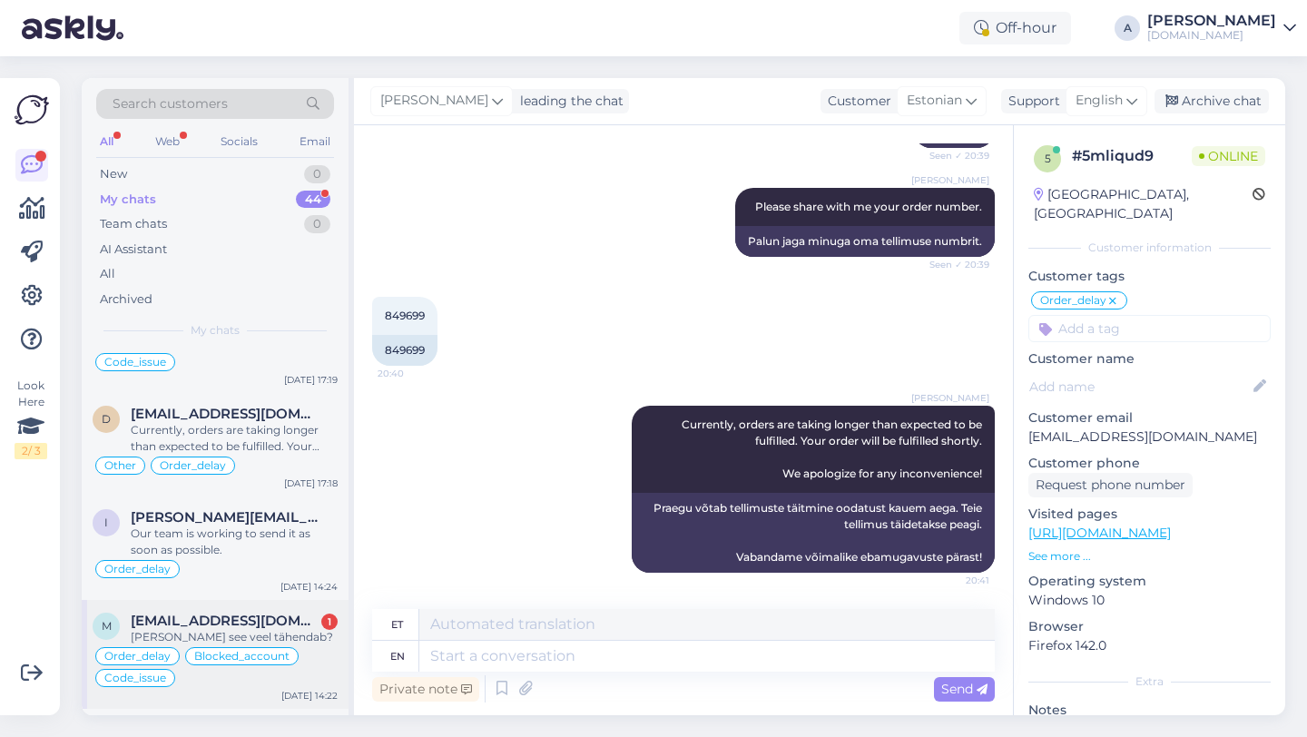
click at [229, 613] on span "[EMAIL_ADDRESS][DOMAIN_NAME]" at bounding box center [225, 621] width 189 height 16
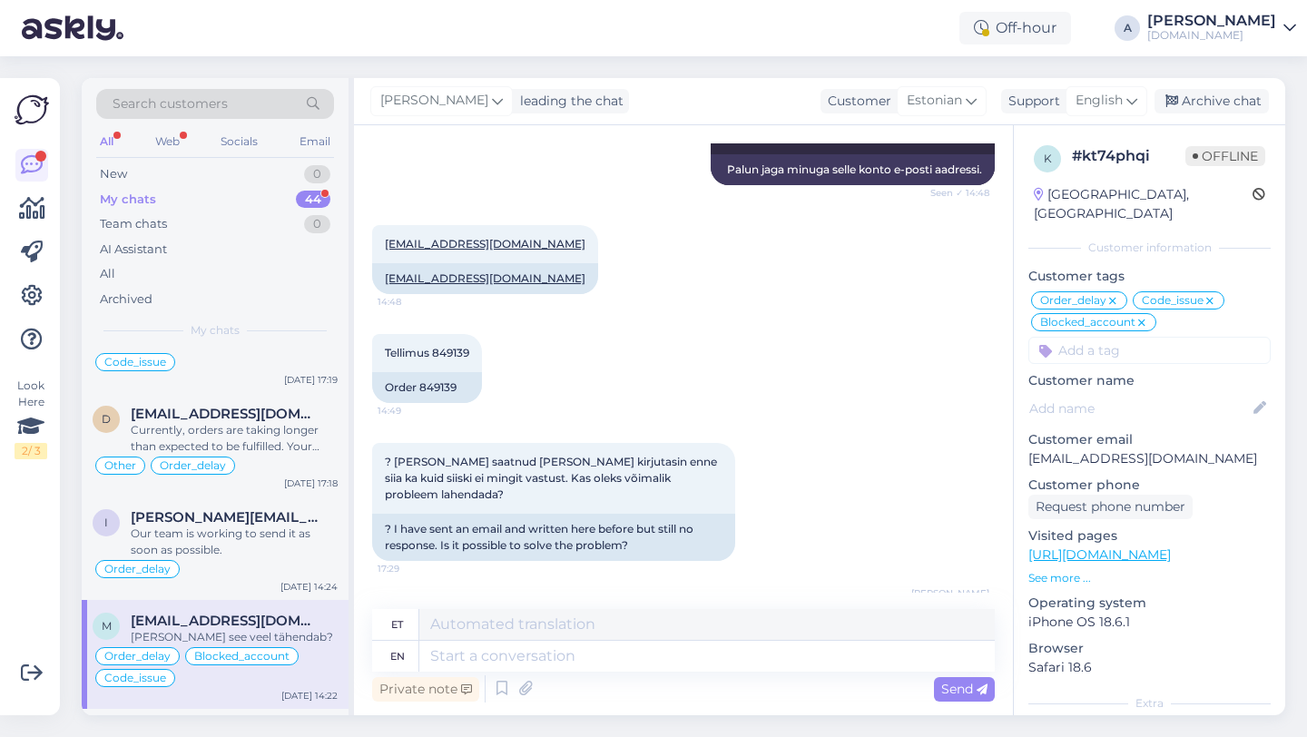
scroll to position [1106, 0]
drag, startPoint x: 463, startPoint y: 418, endPoint x: 420, endPoint y: 420, distance: 42.7
click at [420, 401] on div "Order 849139" at bounding box center [427, 385] width 110 height 31
copy div "849139"
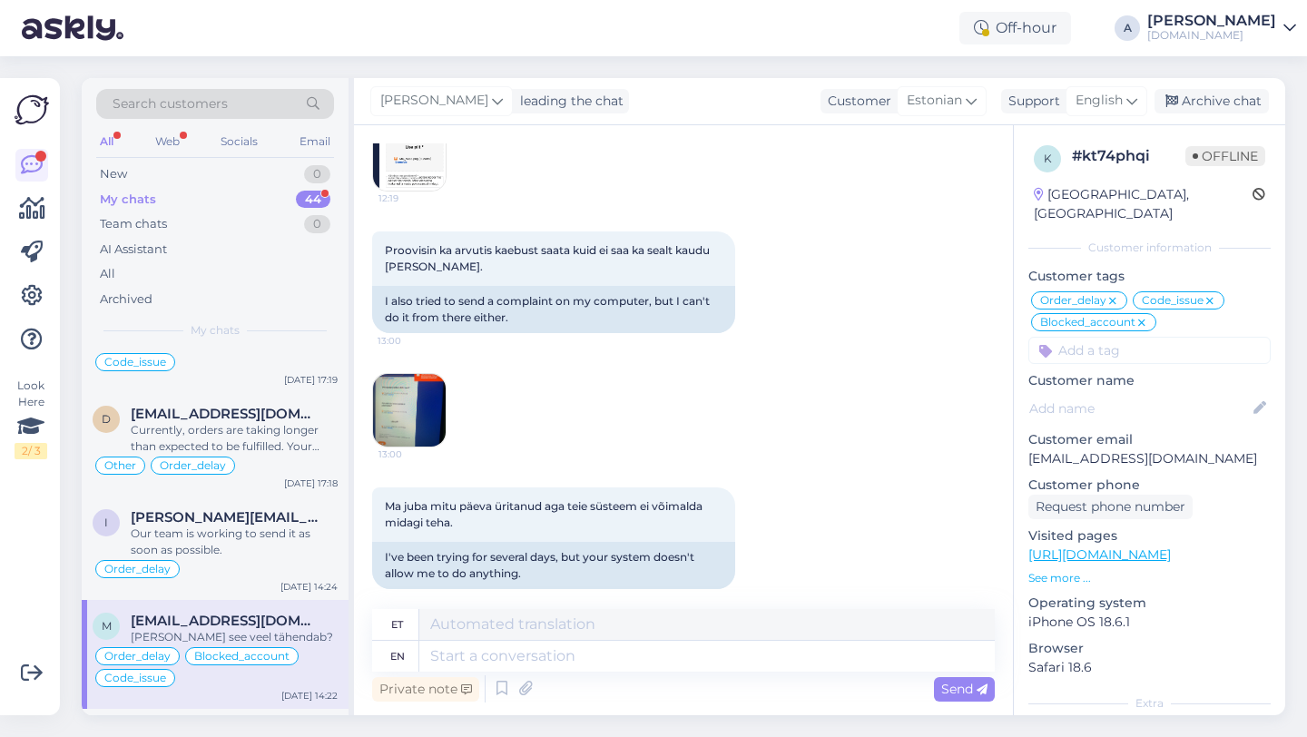
scroll to position [3696, 0]
click at [419, 404] on img at bounding box center [409, 410] width 73 height 73
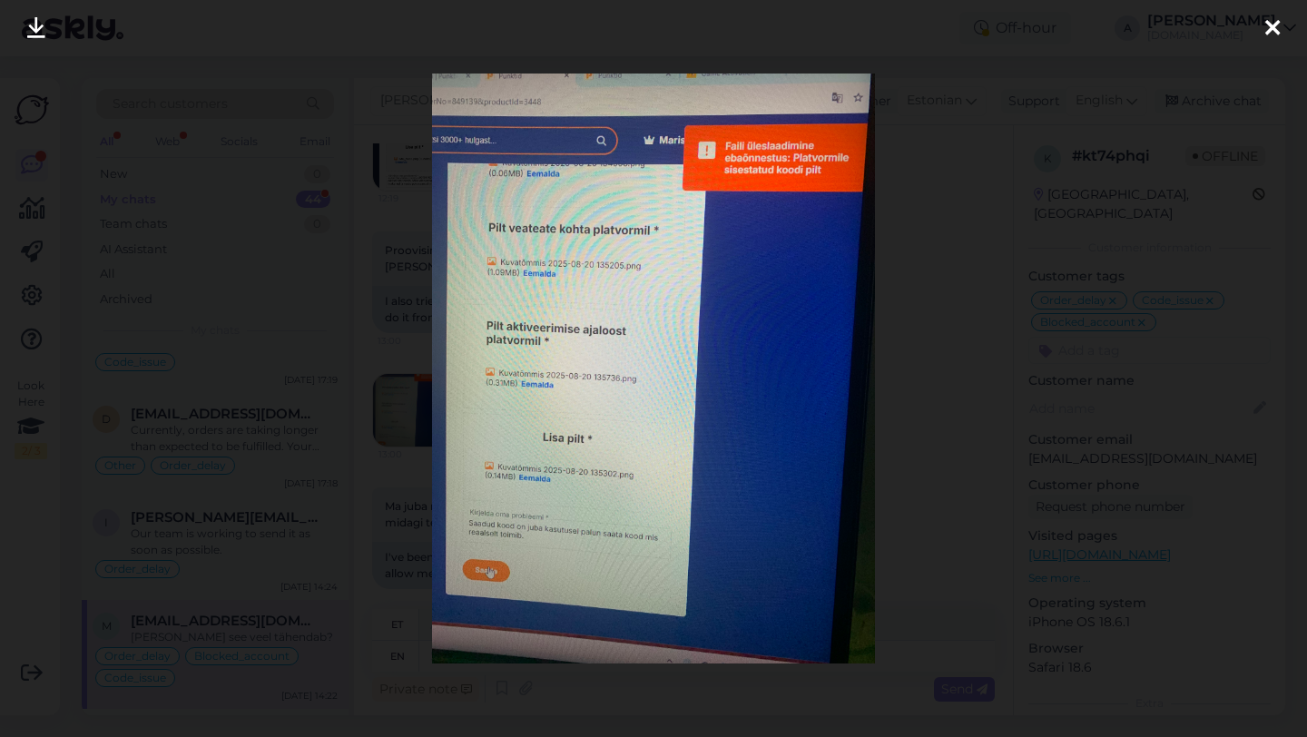
click at [1278, 21] on icon at bounding box center [1272, 29] width 15 height 24
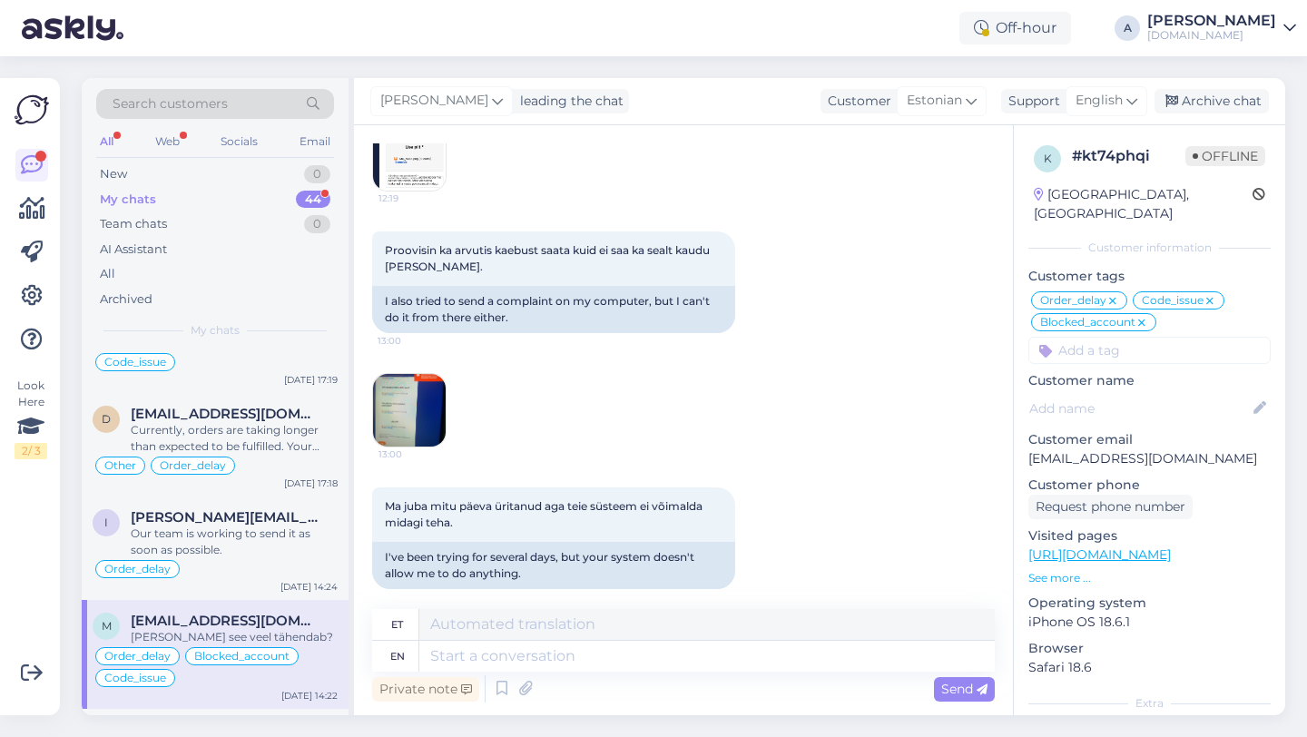
scroll to position [4622, 0]
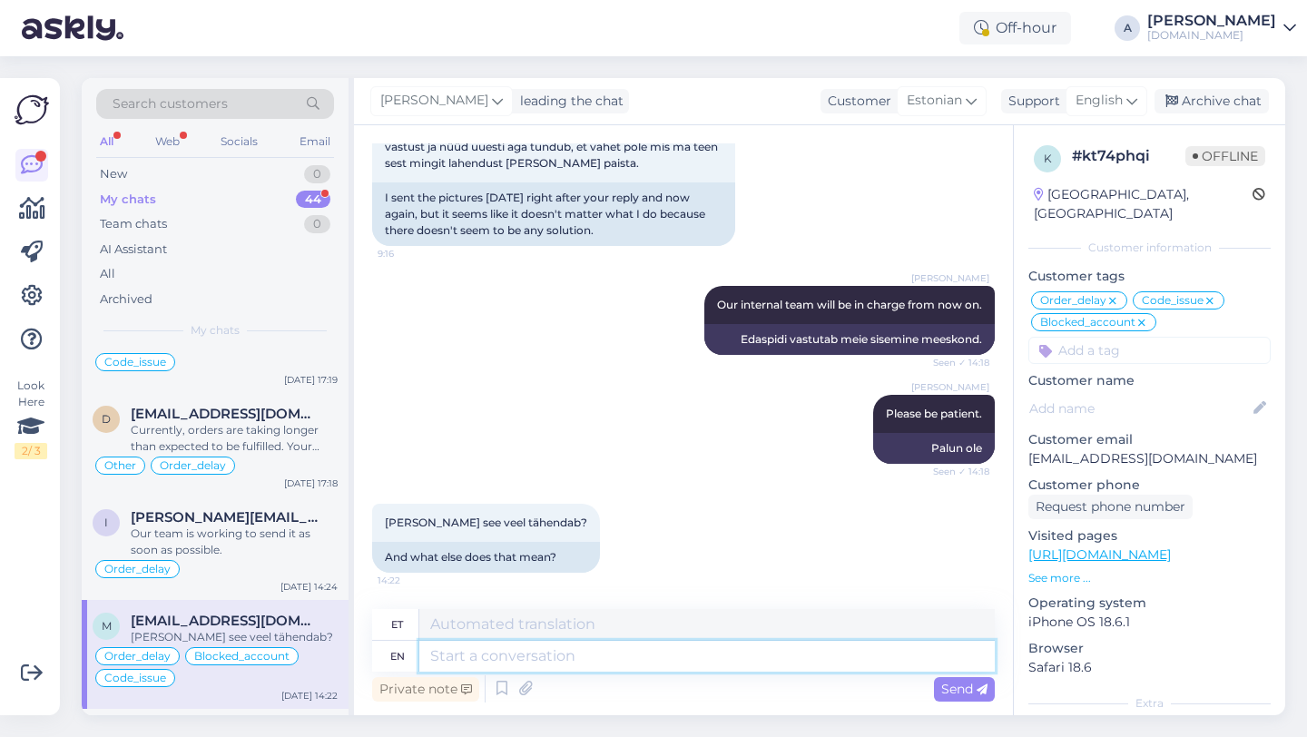
click at [468, 658] on textarea at bounding box center [707, 656] width 576 height 31
click at [468, 659] on textarea at bounding box center [707, 656] width 576 height 31
type textarea "That"
type textarea "Tha"
type textarea "That y"
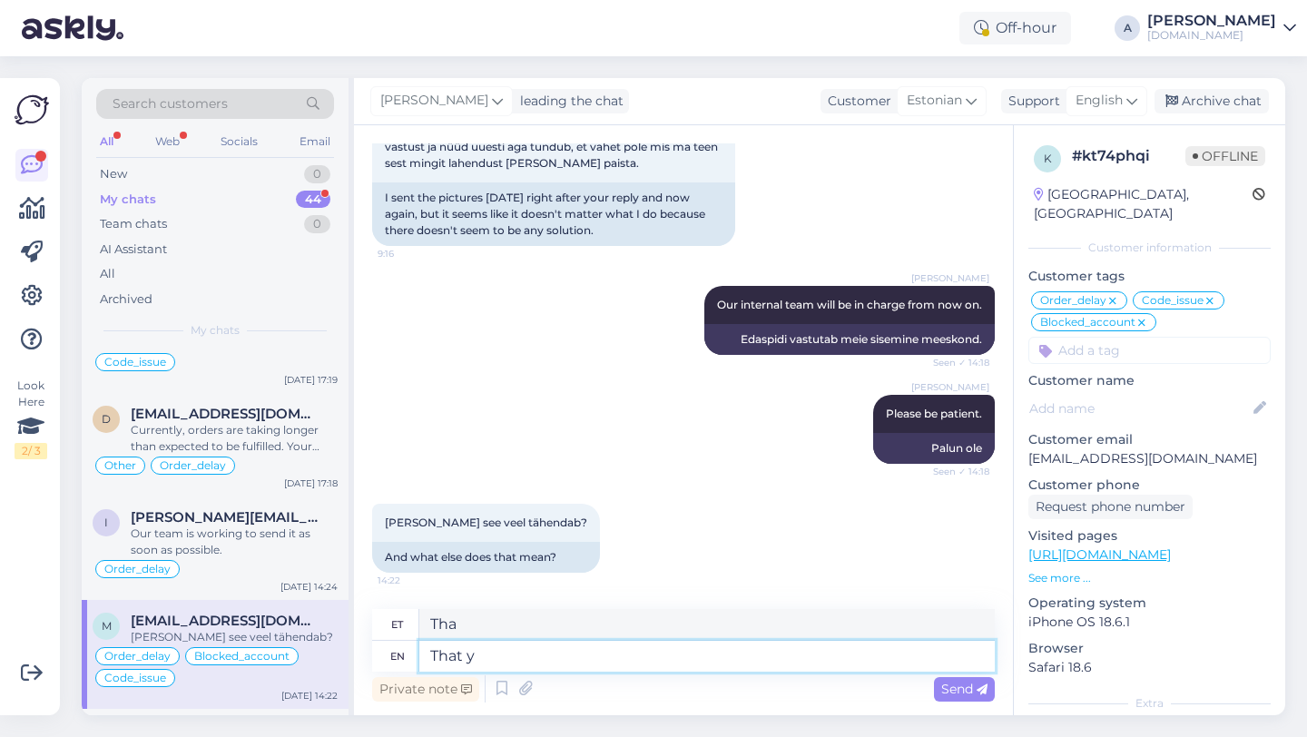
type textarea "See"
type textarea "That you"
type textarea "Et sina"
type textarea "That you will"
type textarea "Et sa"
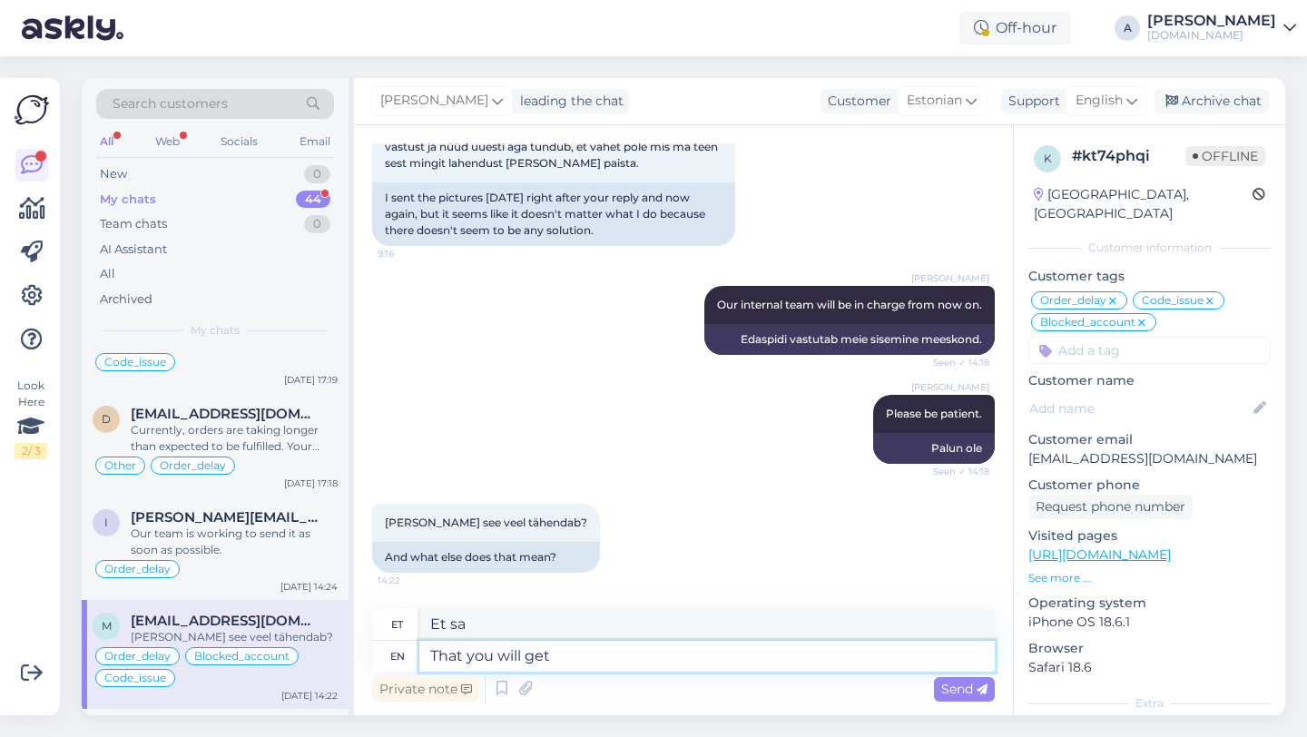
type textarea "That you will get a"
type textarea "Et [PERSON_NAME]"
type textarea "That you will get a reply"
type textarea "Et sa vastuse saad"
type textarea "That you will get a reply via e"
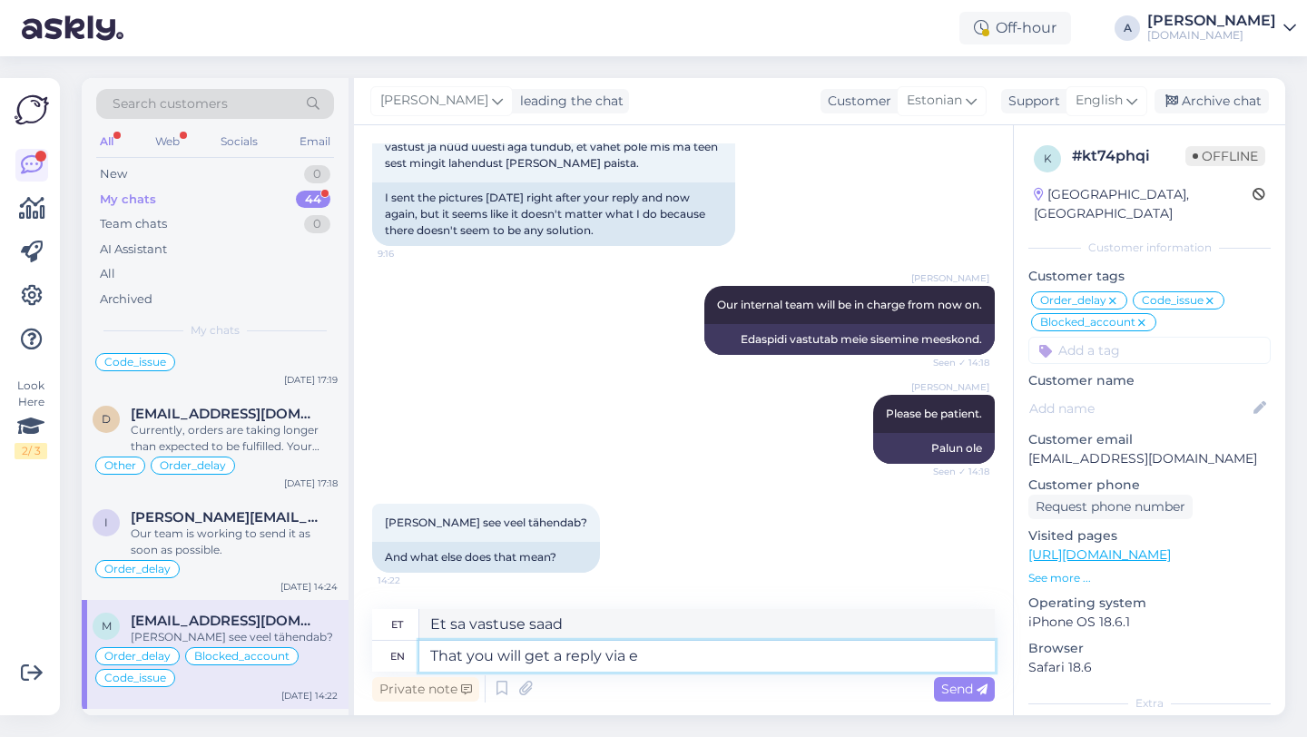
type textarea "Et saate vastuse selle kaudu"
type textarea "That you will get a reply via email."
type textarea "Et saate vastuse e-posti [PERSON_NAME]."
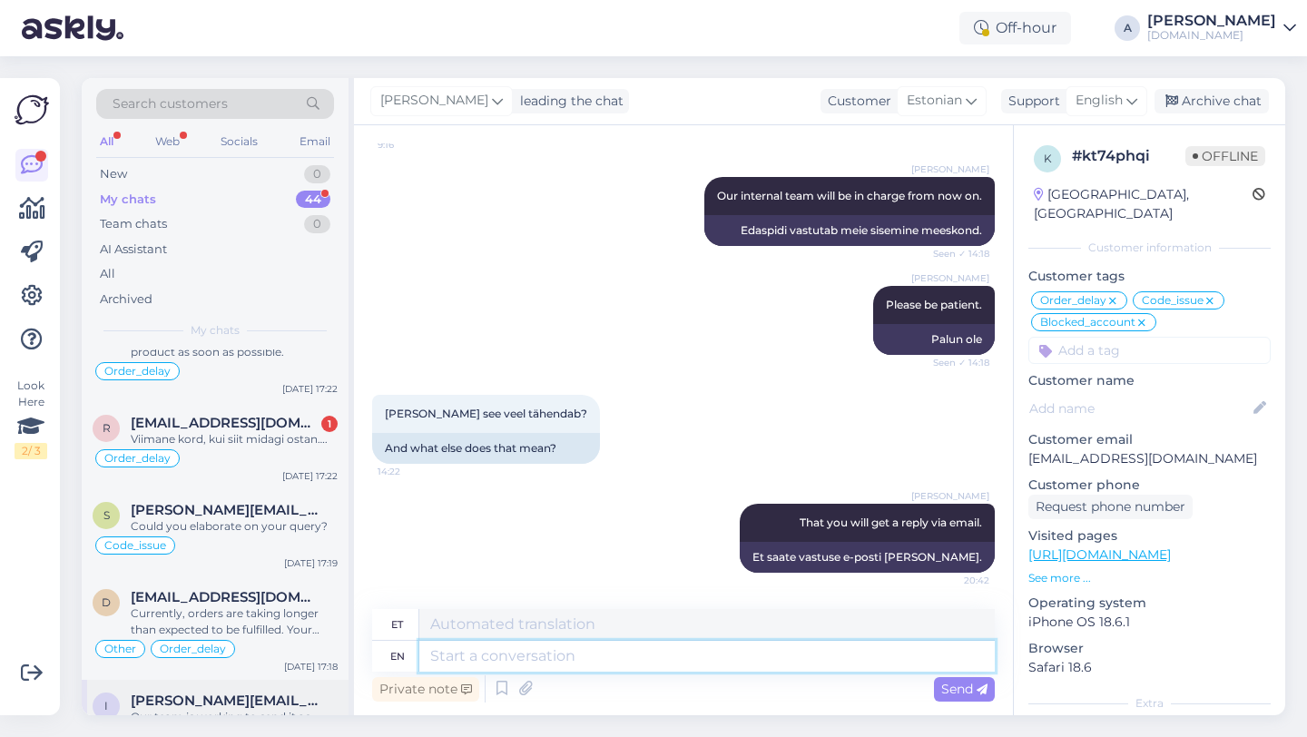
scroll to position [1561, 0]
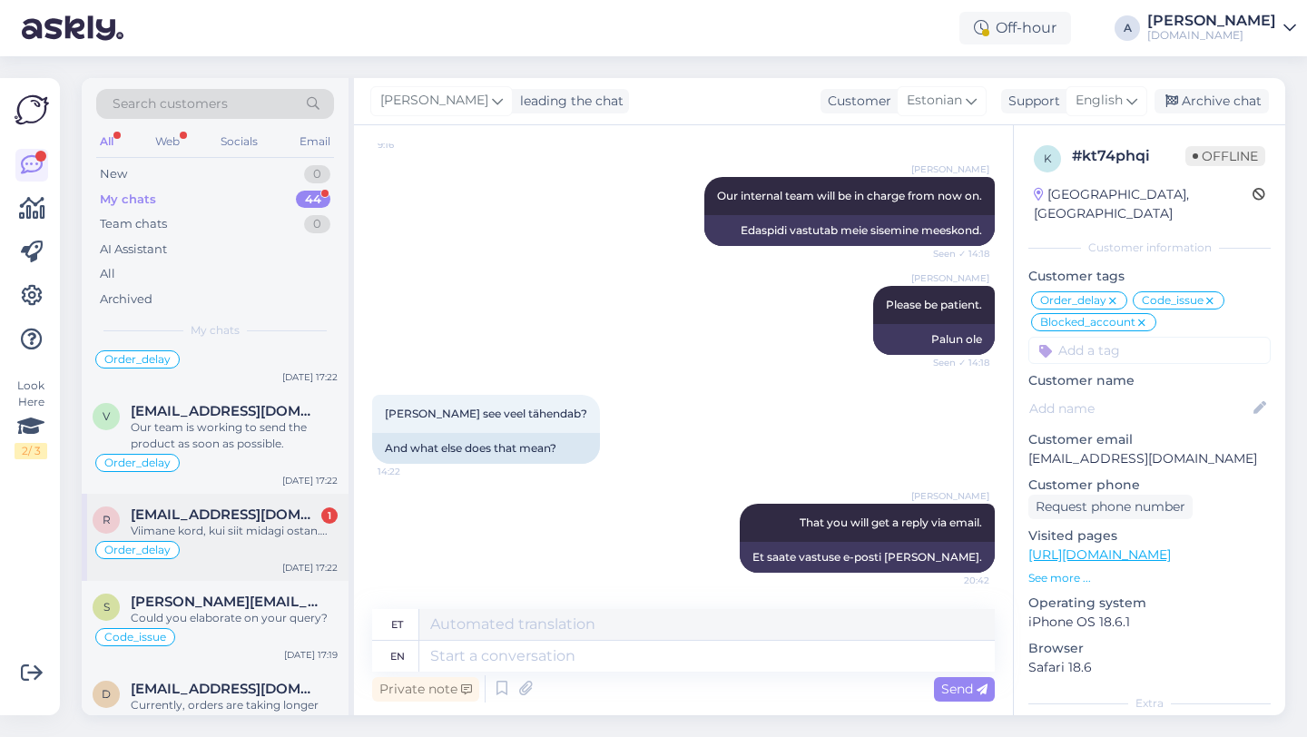
click at [216, 539] on div "Order_delay" at bounding box center [215, 550] width 245 height 22
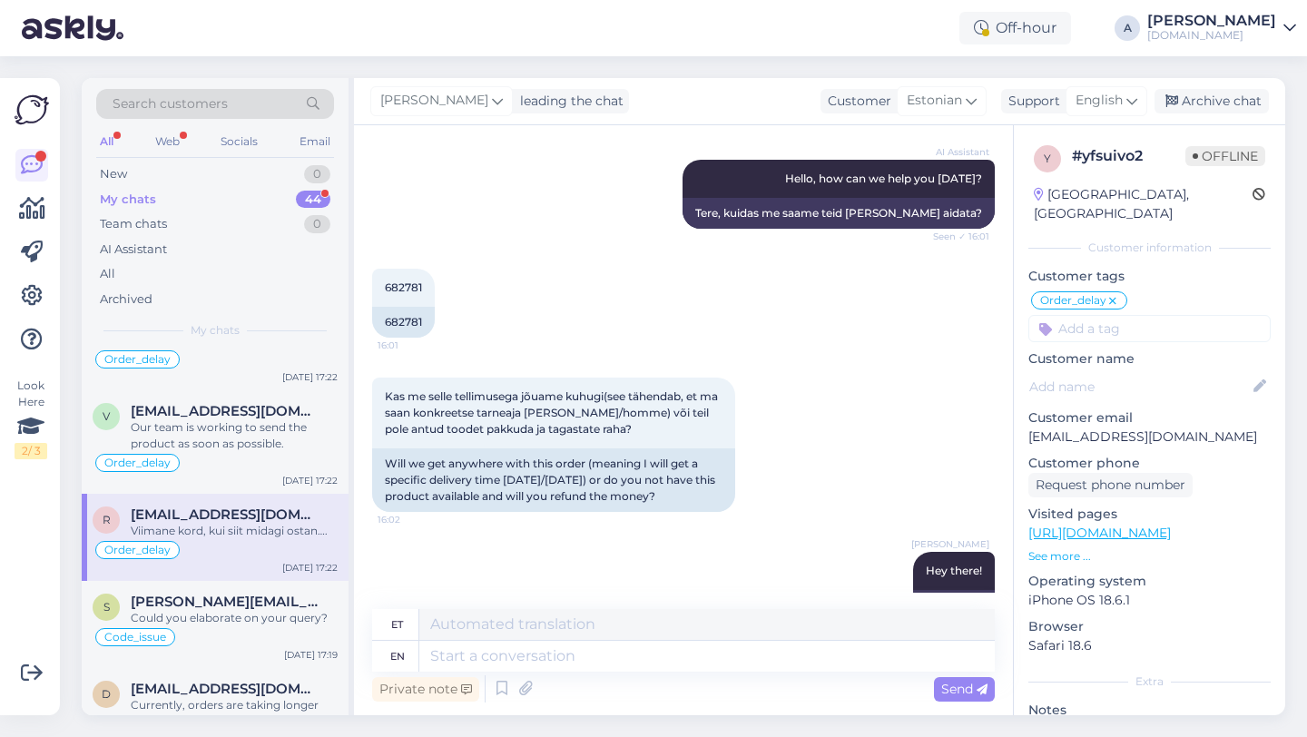
scroll to position [149, 0]
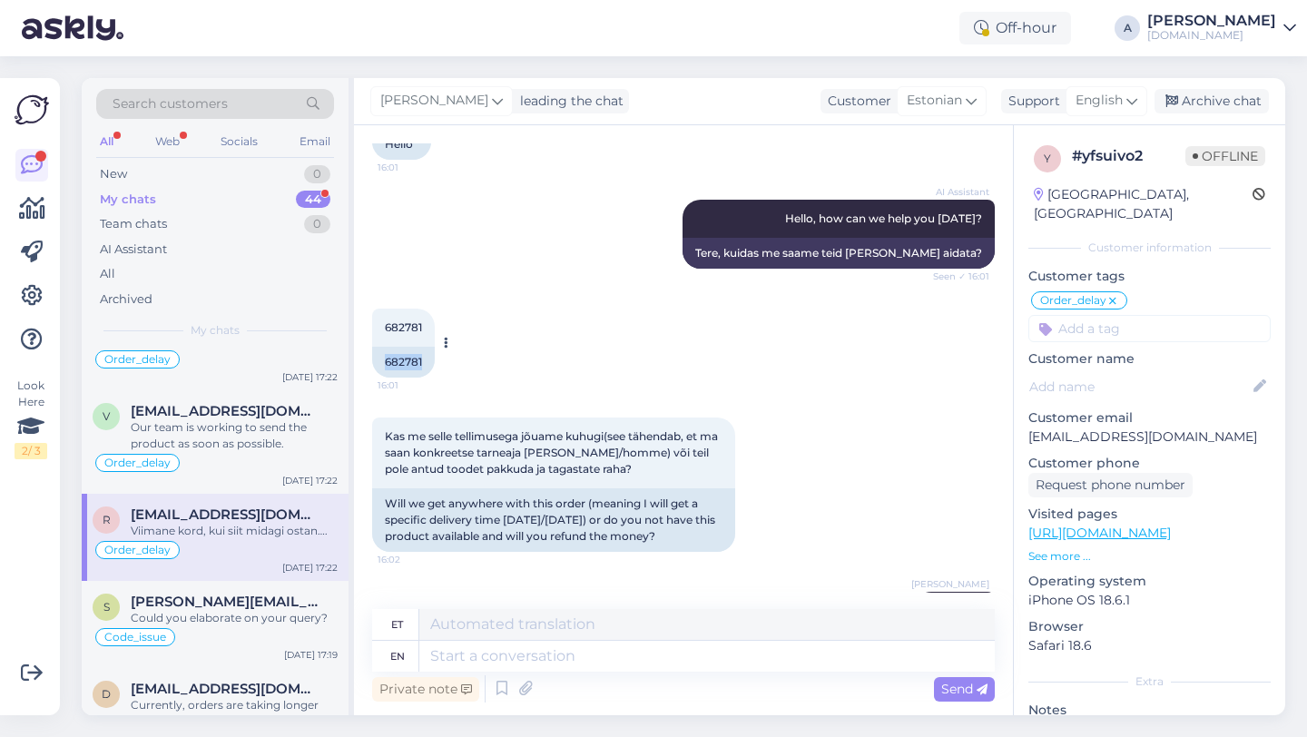
drag, startPoint x: 566, startPoint y: 382, endPoint x: 382, endPoint y: 361, distance: 185.5
click at [382, 361] on div "682781" at bounding box center [403, 362] width 63 height 31
copy div "682781"
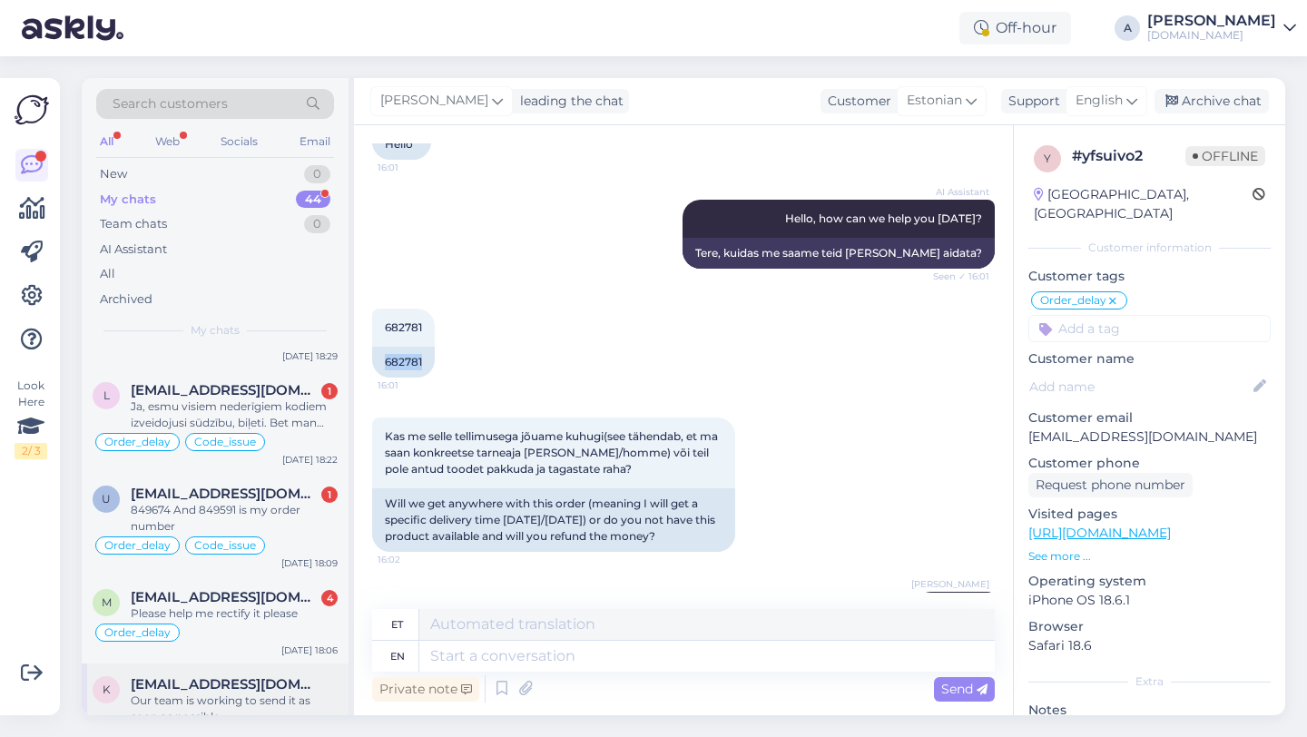
scroll to position [967, 0]
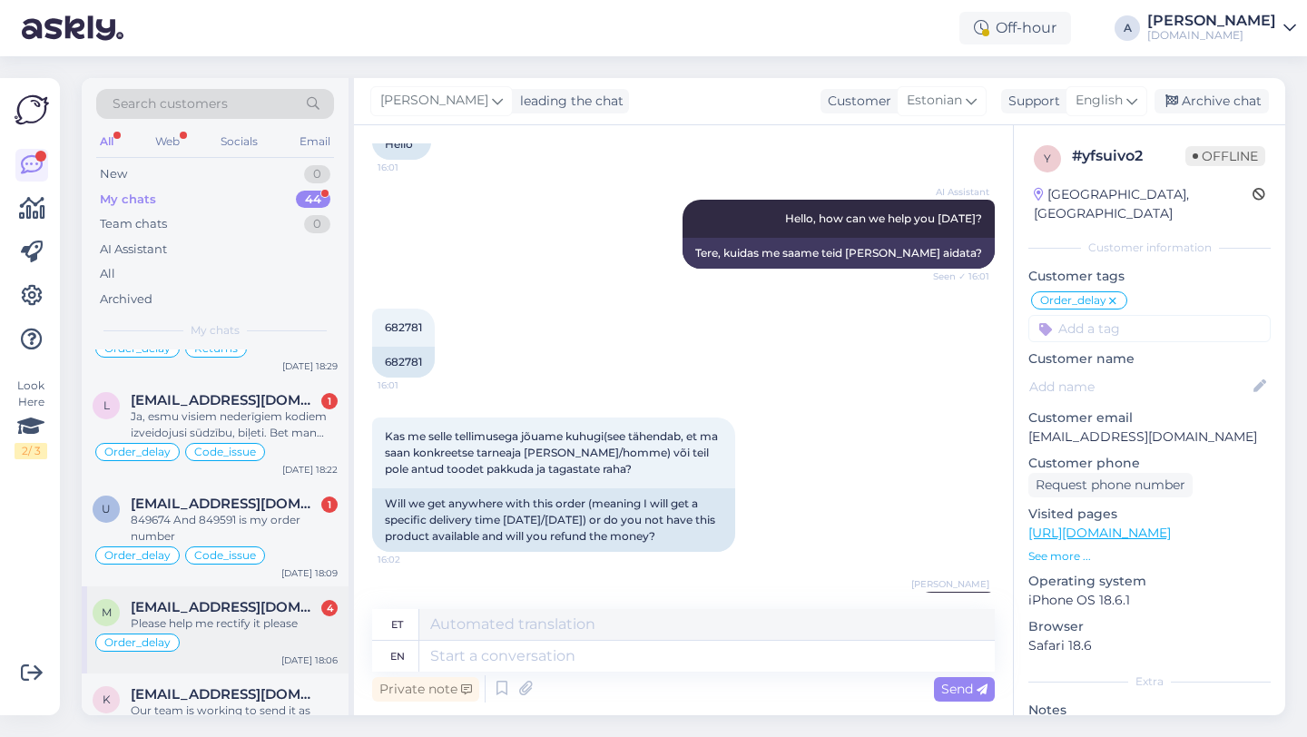
click at [274, 615] on div "Please help me rectify it please" at bounding box center [234, 623] width 207 height 16
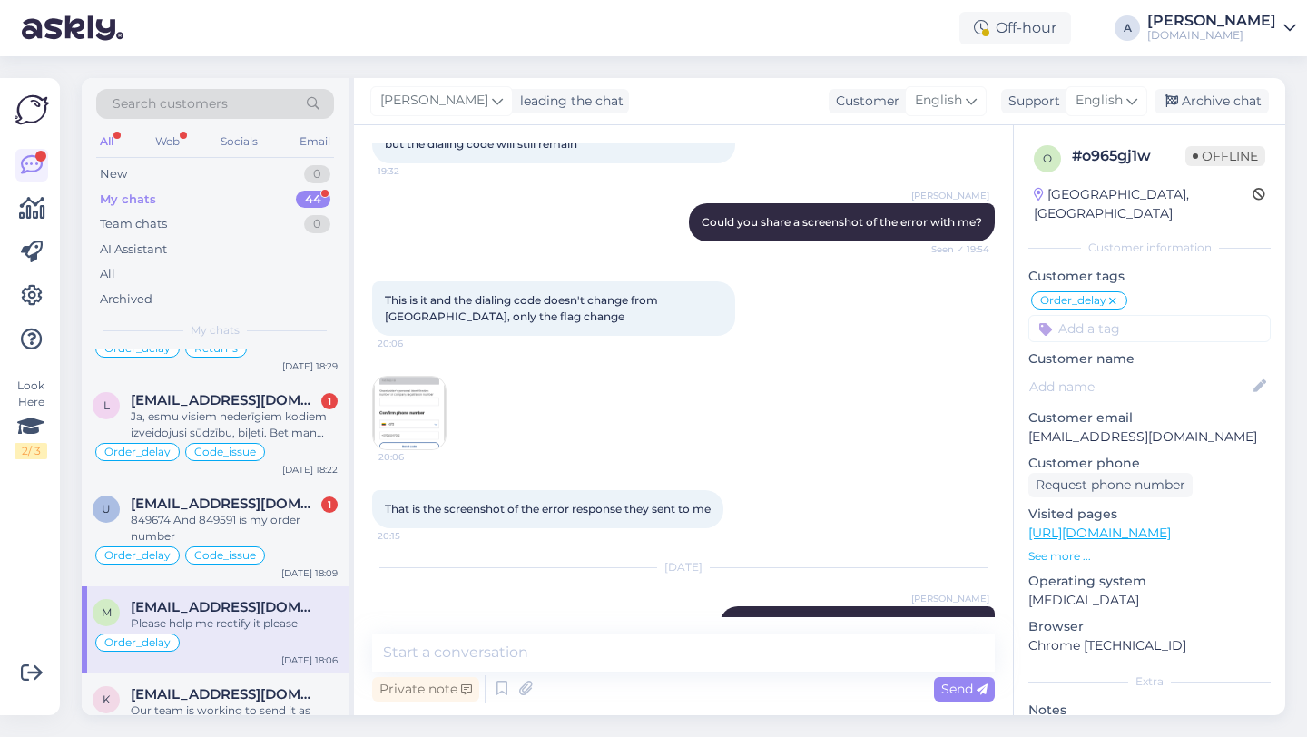
scroll to position [7339, 0]
click at [434, 449] on img at bounding box center [409, 413] width 73 height 73
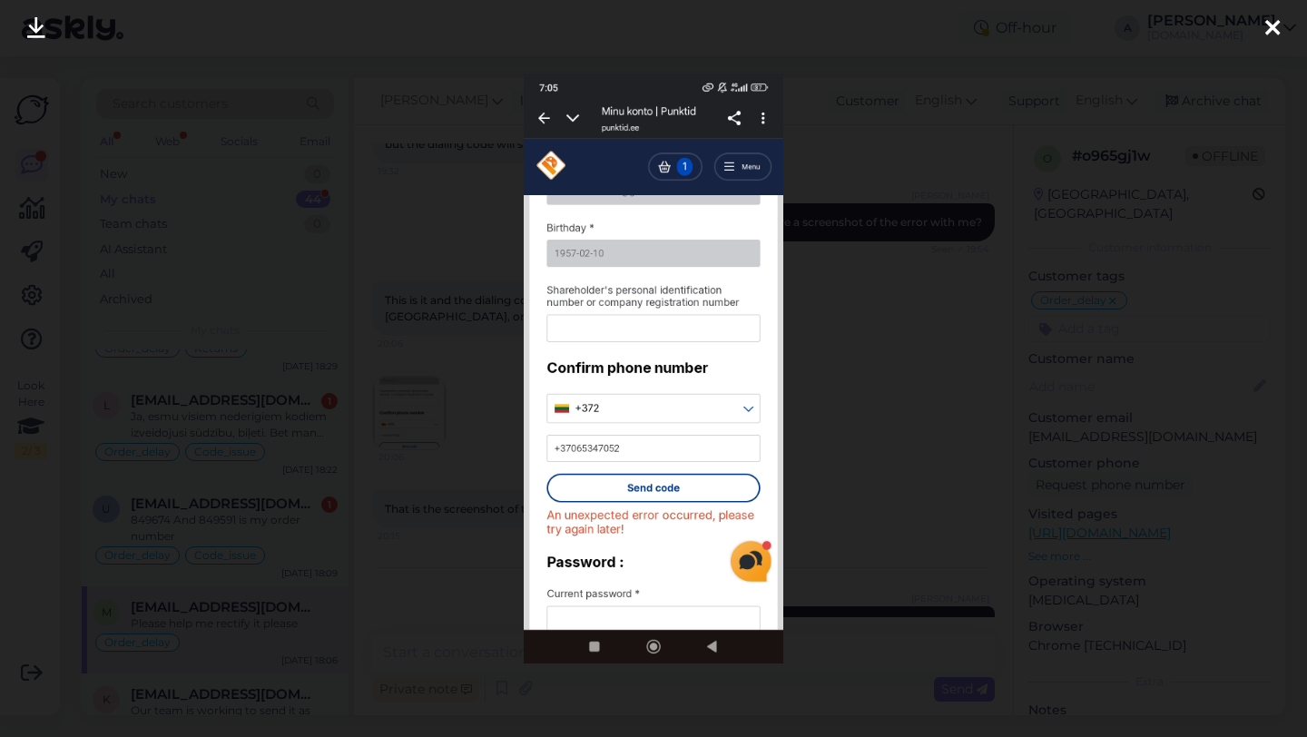
click at [1271, 24] on icon at bounding box center [1272, 29] width 15 height 24
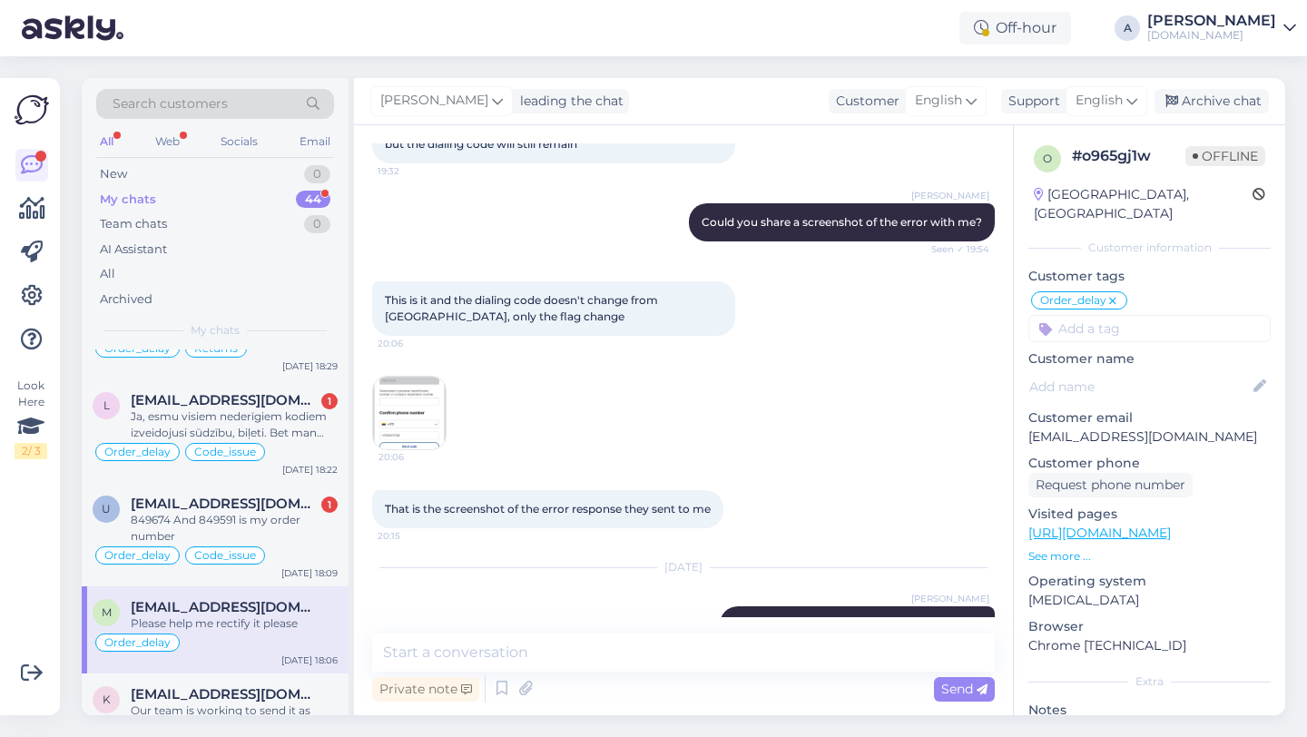
scroll to position [8757, 0]
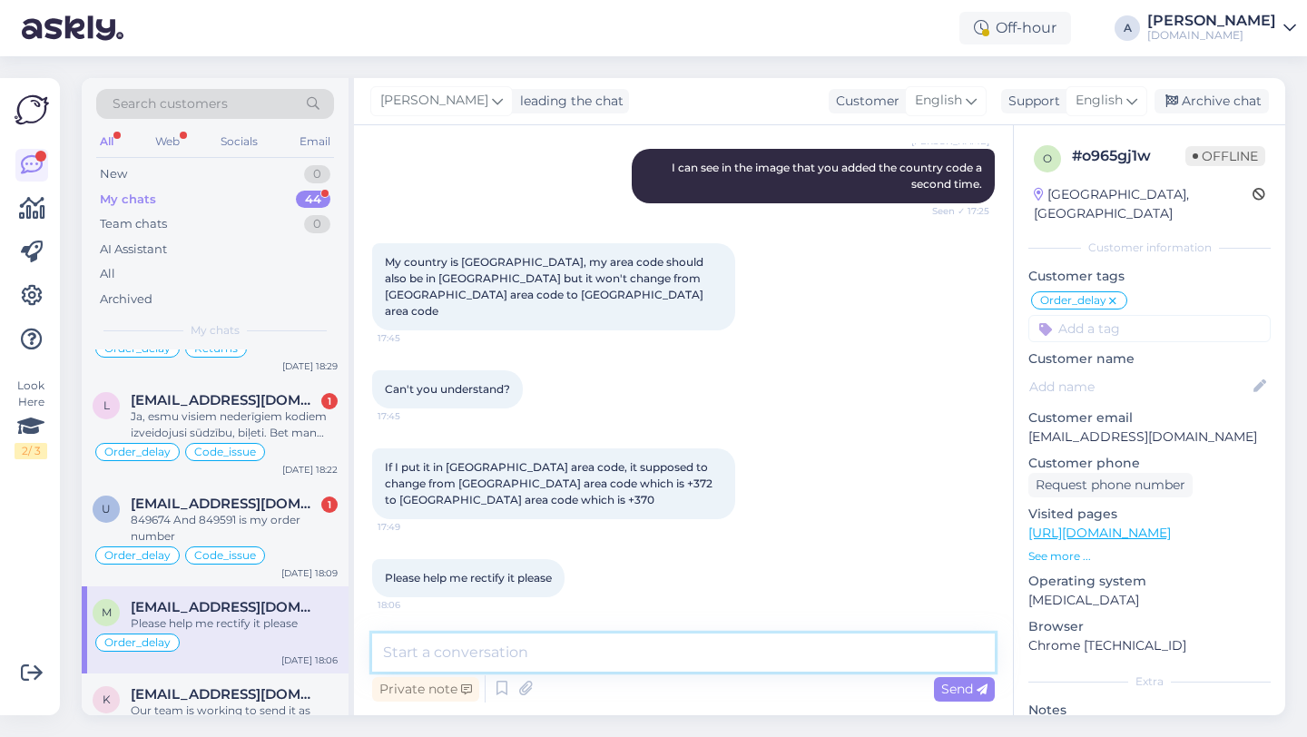
click at [471, 650] on textarea at bounding box center [683, 653] width 623 height 38
type textarea "Y"
type textarea "T"
click at [453, 655] on textarea "To enrich screen reader interactions, please activate Accessibility in Grammarl…" at bounding box center [683, 653] width 623 height 38
drag, startPoint x: 773, startPoint y: 645, endPoint x: 597, endPoint y: 650, distance: 176.2
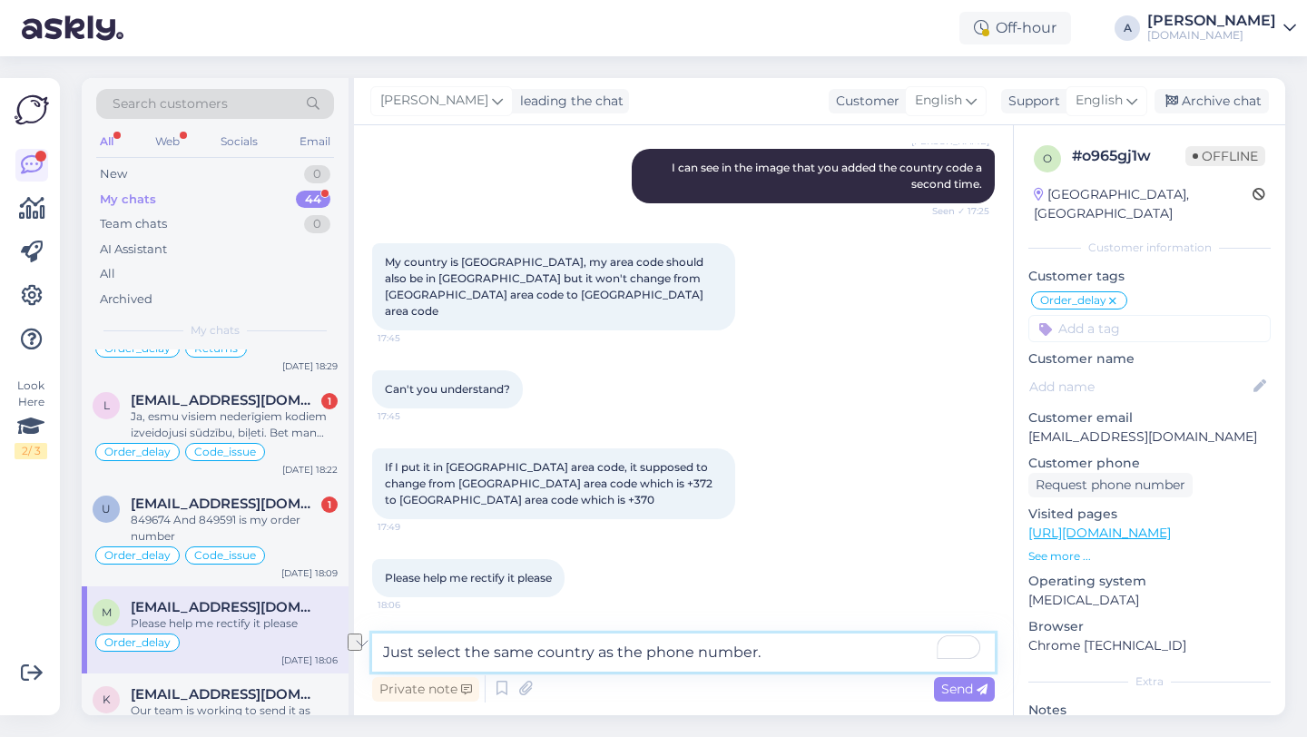
click at [597, 650] on textarea "Just select the same country as the phone number." at bounding box center [683, 653] width 623 height 38
type textarea "J"
drag, startPoint x: 888, startPoint y: 645, endPoint x: 659, endPoint y: 651, distance: 228.9
click at [659, 651] on textarea "You need to click and chage the code and set up the code for your" at bounding box center [683, 653] width 623 height 38
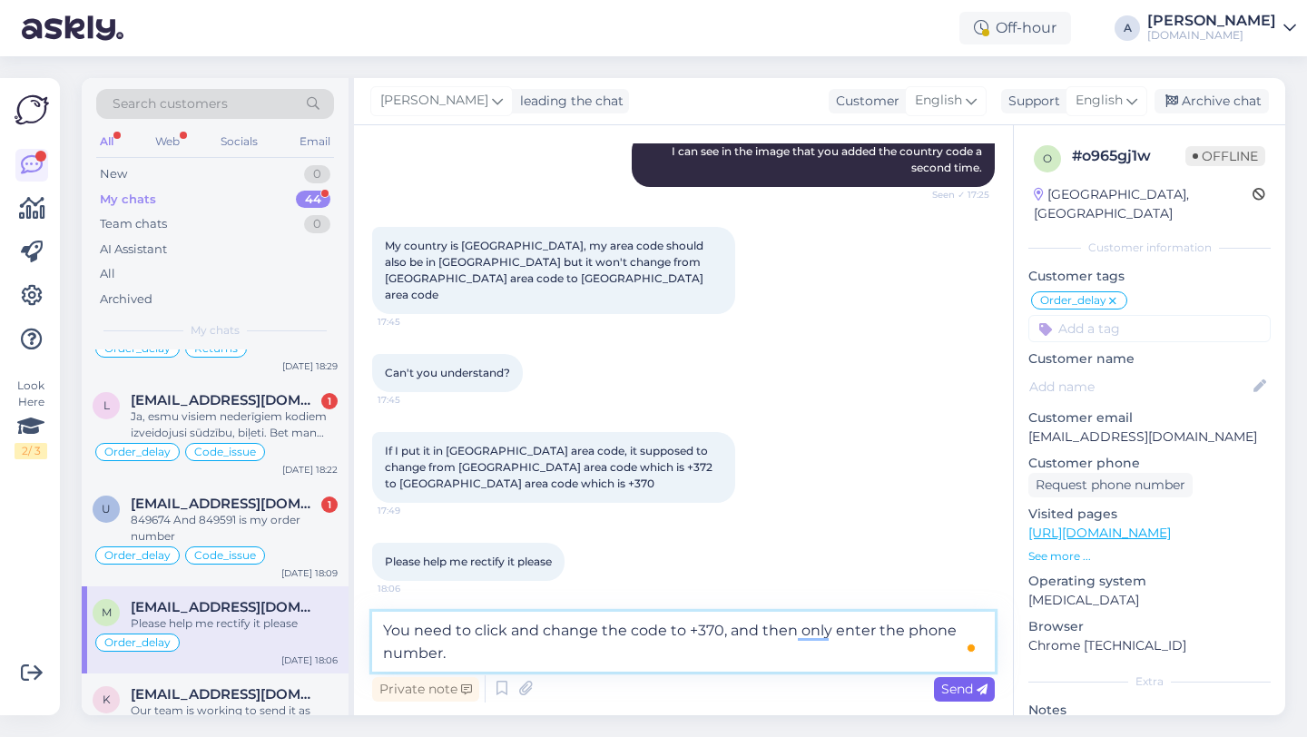
type textarea "You need to click and change the code to +370, and then only enter the phone nu…"
click at [947, 691] on span "Send" at bounding box center [964, 689] width 46 height 16
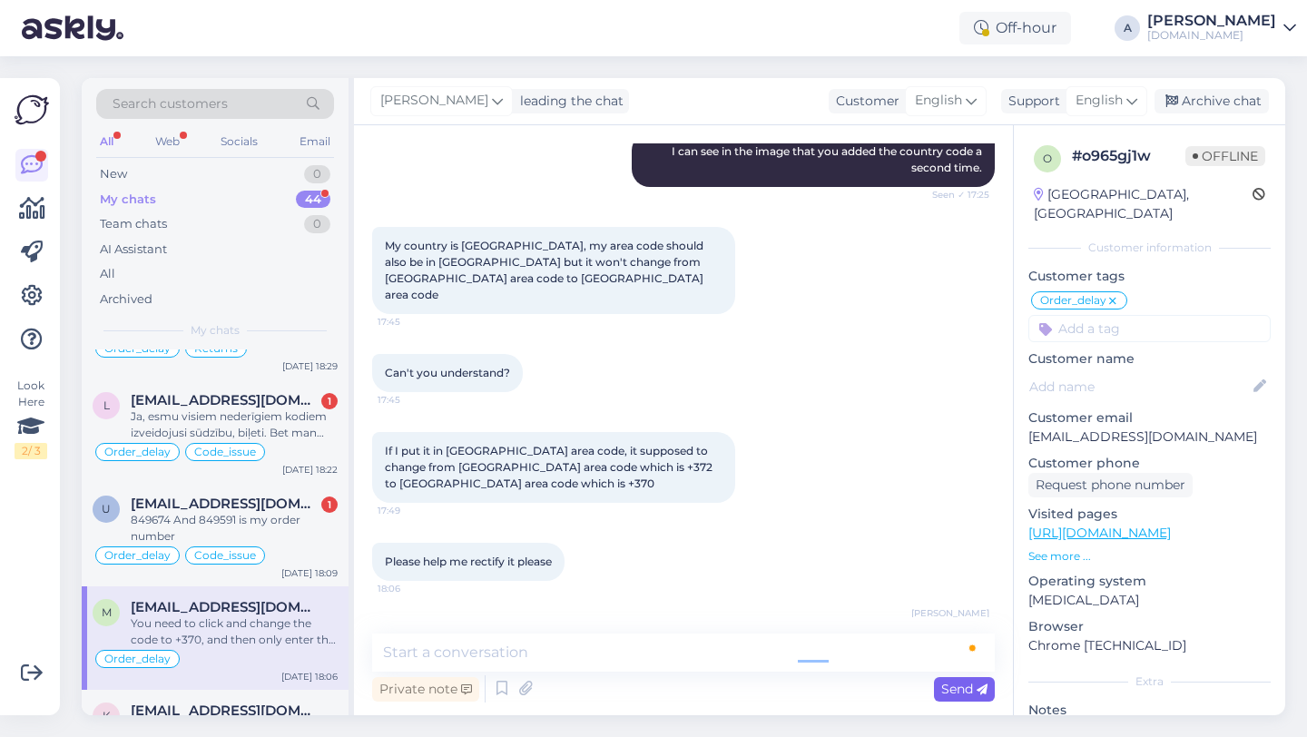
scroll to position [8851, 0]
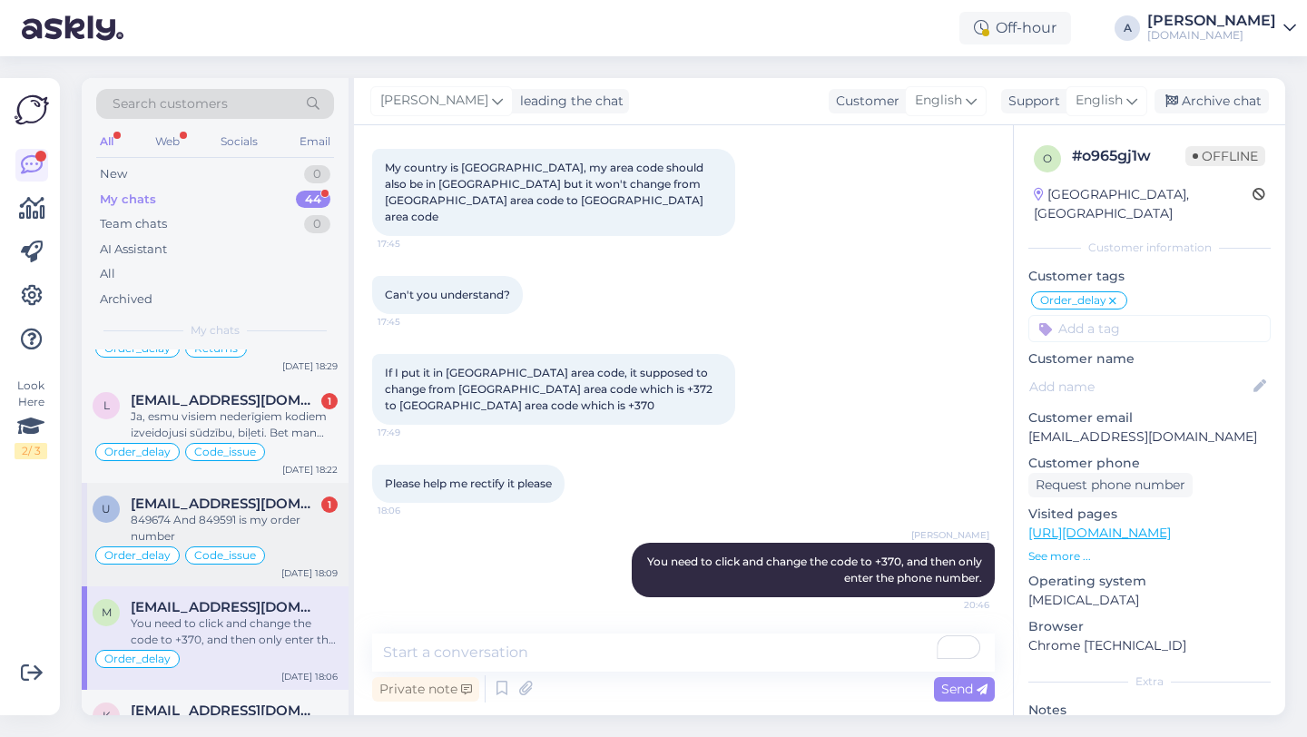
click at [267, 512] on div "849674 And 849591 is my order number" at bounding box center [234, 528] width 207 height 33
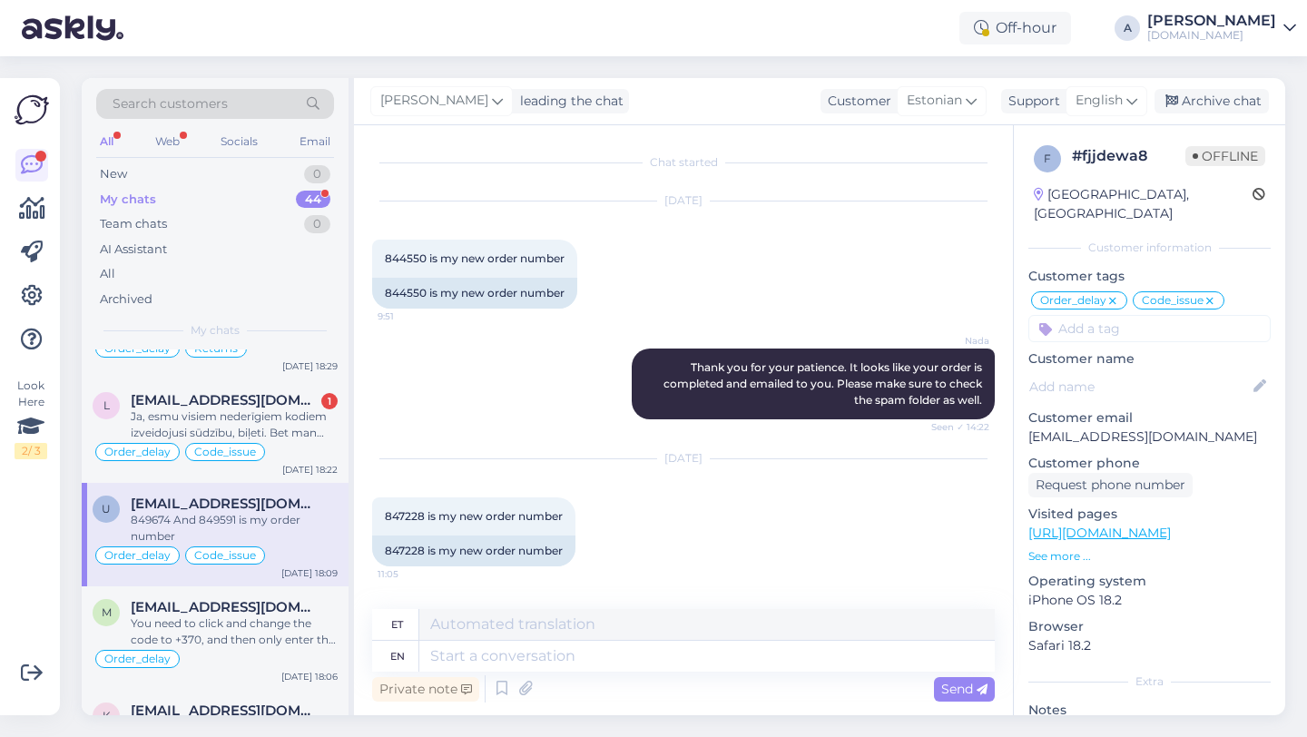
scroll to position [12725, 0]
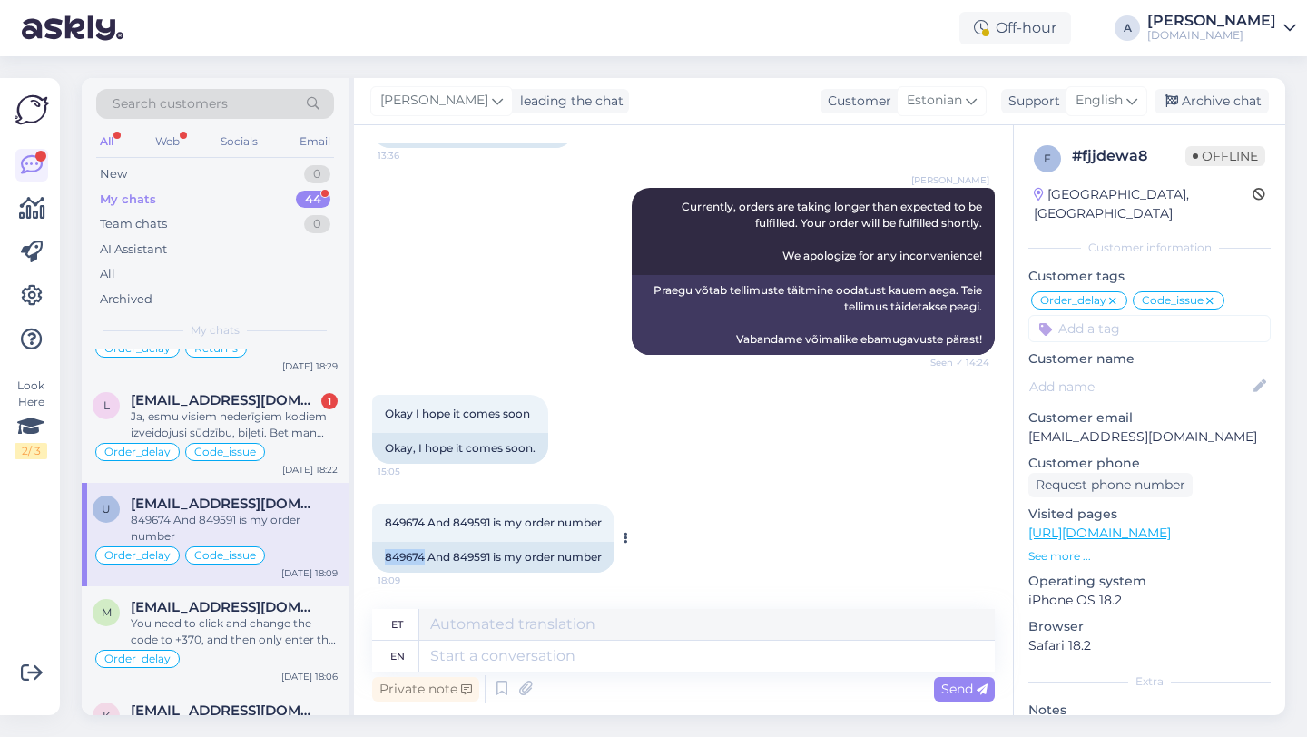
drag, startPoint x: 426, startPoint y: 557, endPoint x: 375, endPoint y: 557, distance: 50.8
click at [375, 557] on div "849674 And 849591 is my order number" at bounding box center [493, 557] width 242 height 31
copy div "849674"
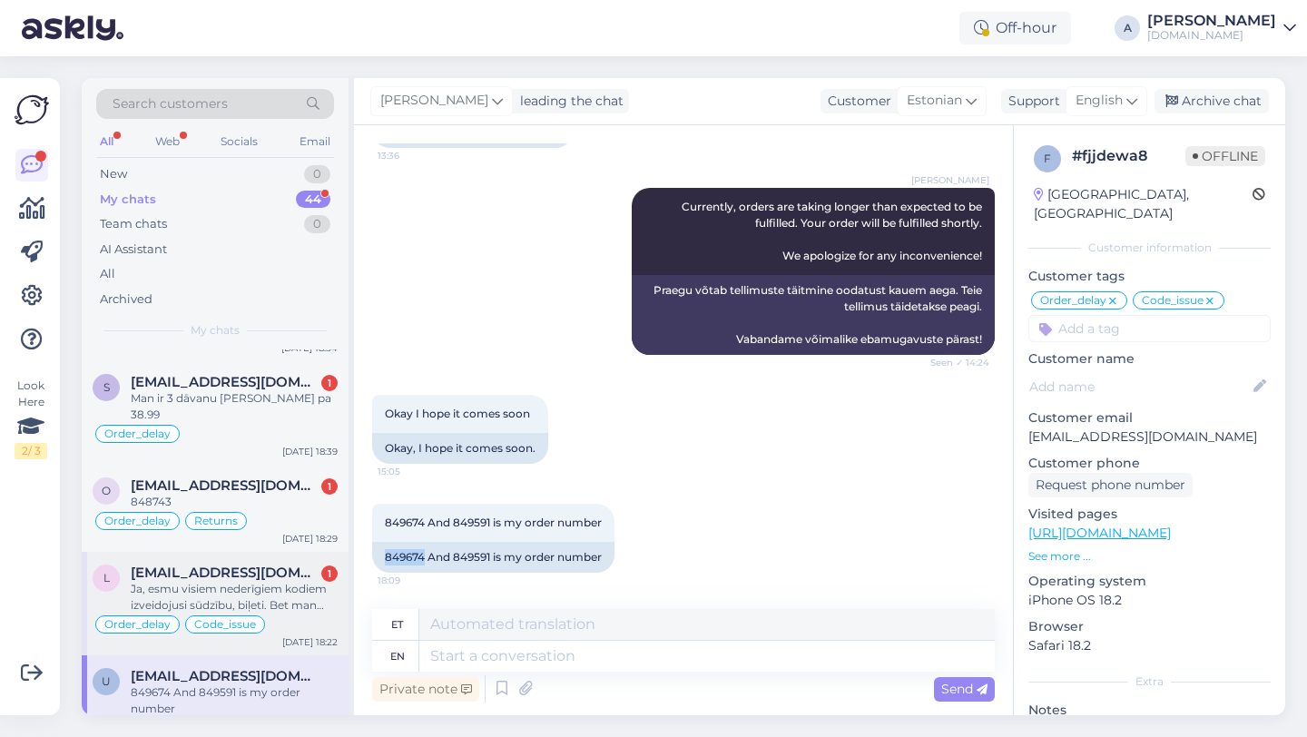
scroll to position [793, 0]
click at [289, 582] on div "Ja, esmu visiem nederīgiem kodiem izveidojusi sūdzību, biļeti. Bet man vajag [P…" at bounding box center [234, 598] width 207 height 33
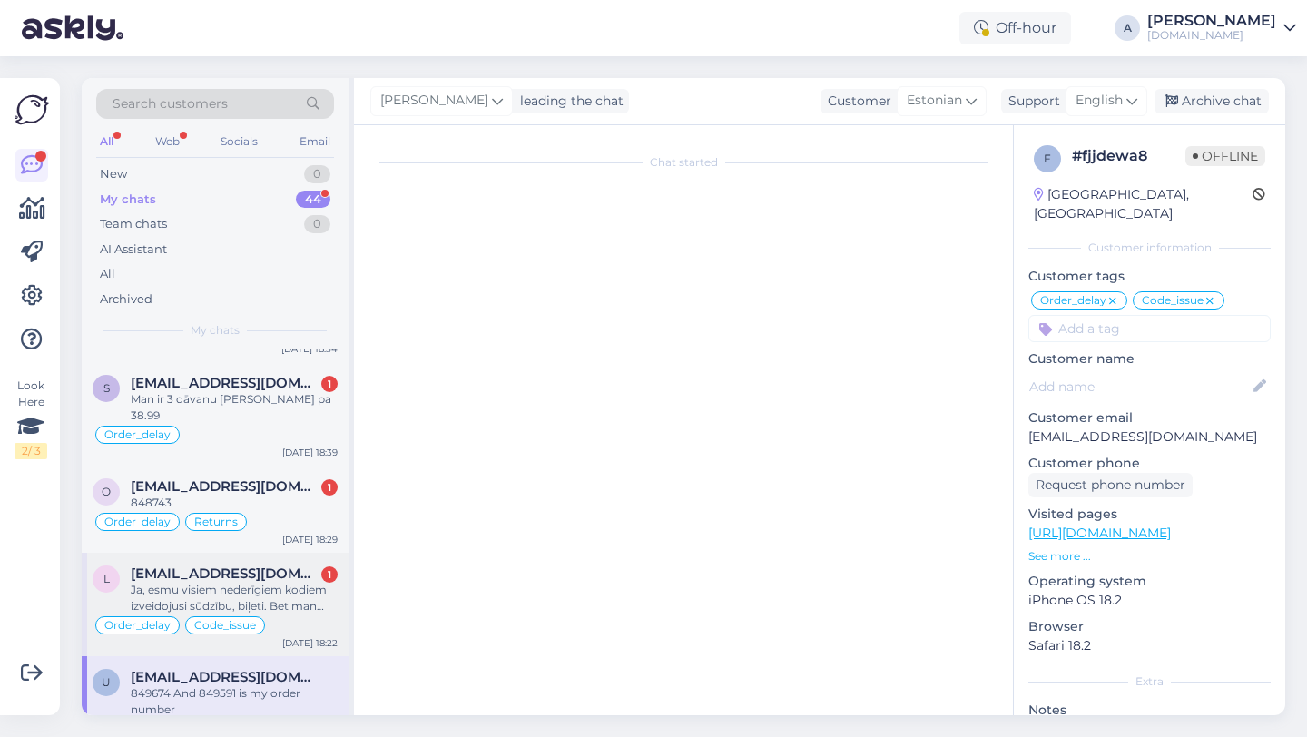
scroll to position [1708, 0]
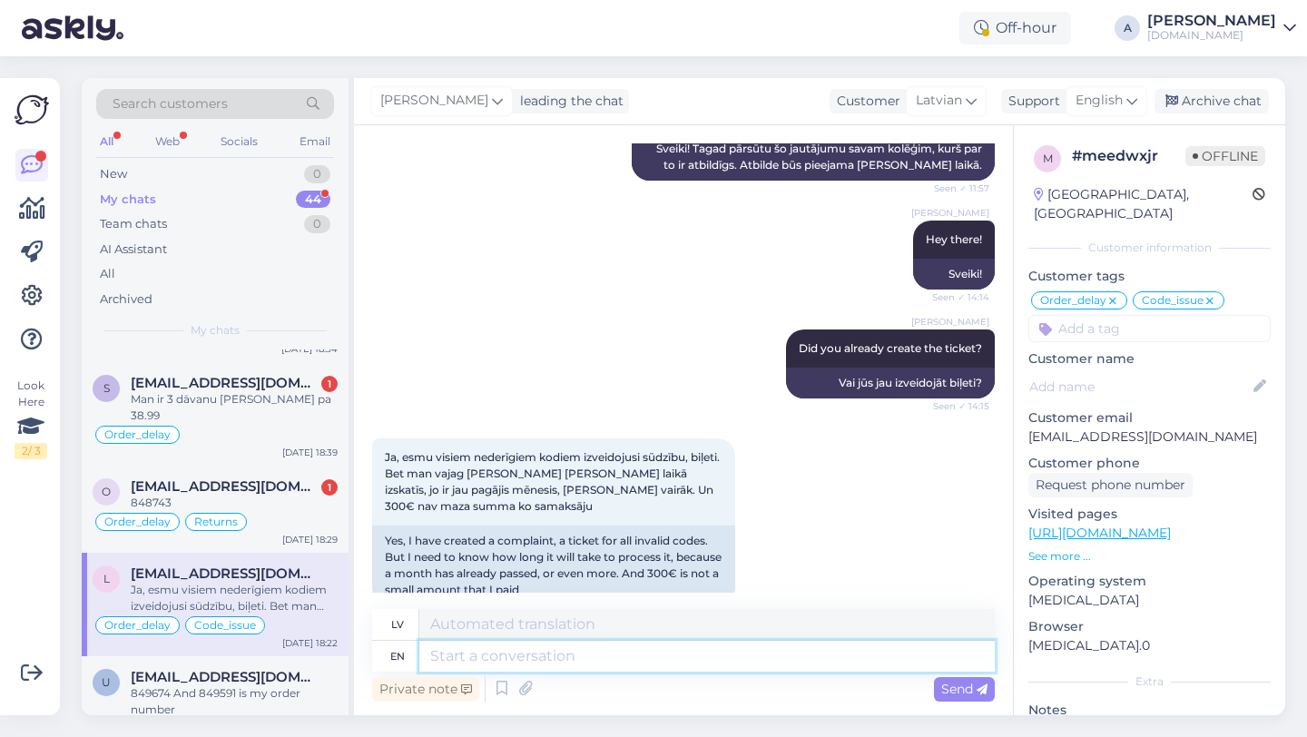
click at [571, 655] on textarea at bounding box center [707, 656] width 576 height 31
type textarea "i U"
type textarea "es"
type textarea "i"
type textarea "I"
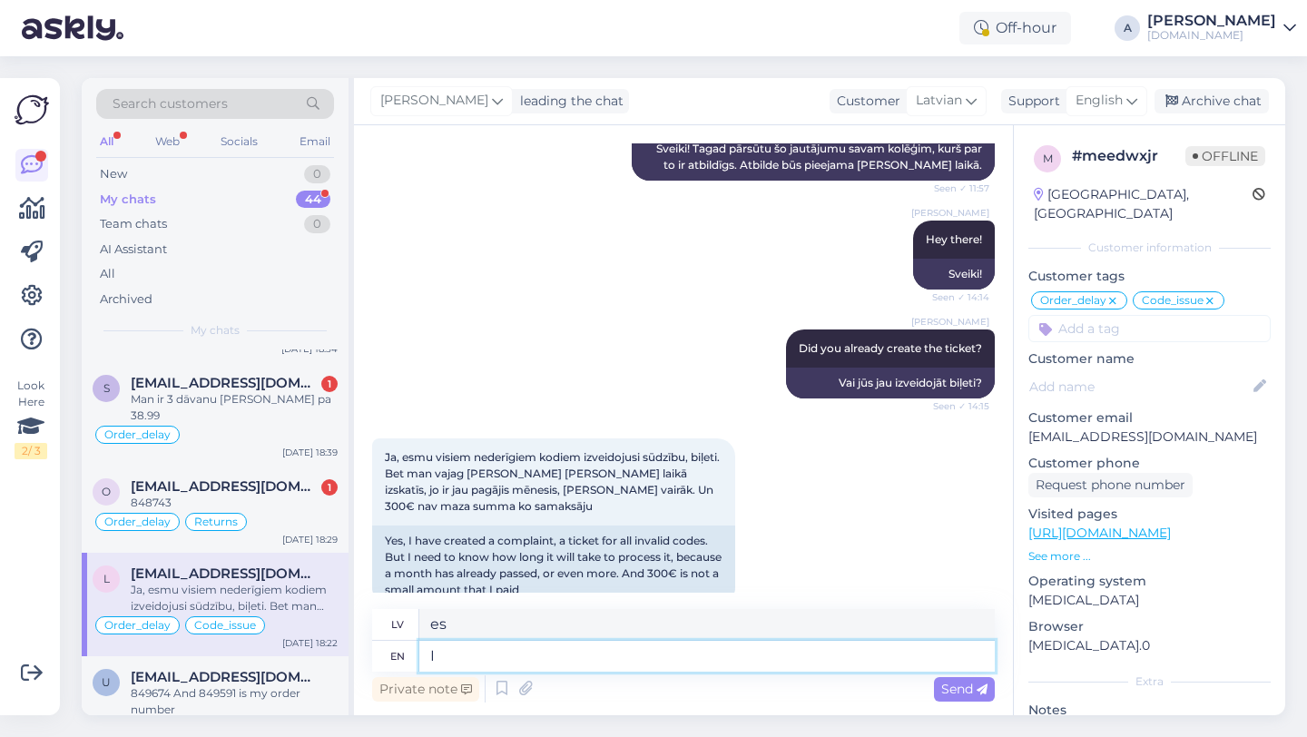
type textarea "Es"
type textarea "I understand"
type textarea "Es saprotu"
type textarea "I understand,"
type textarea "Es saprotu,"
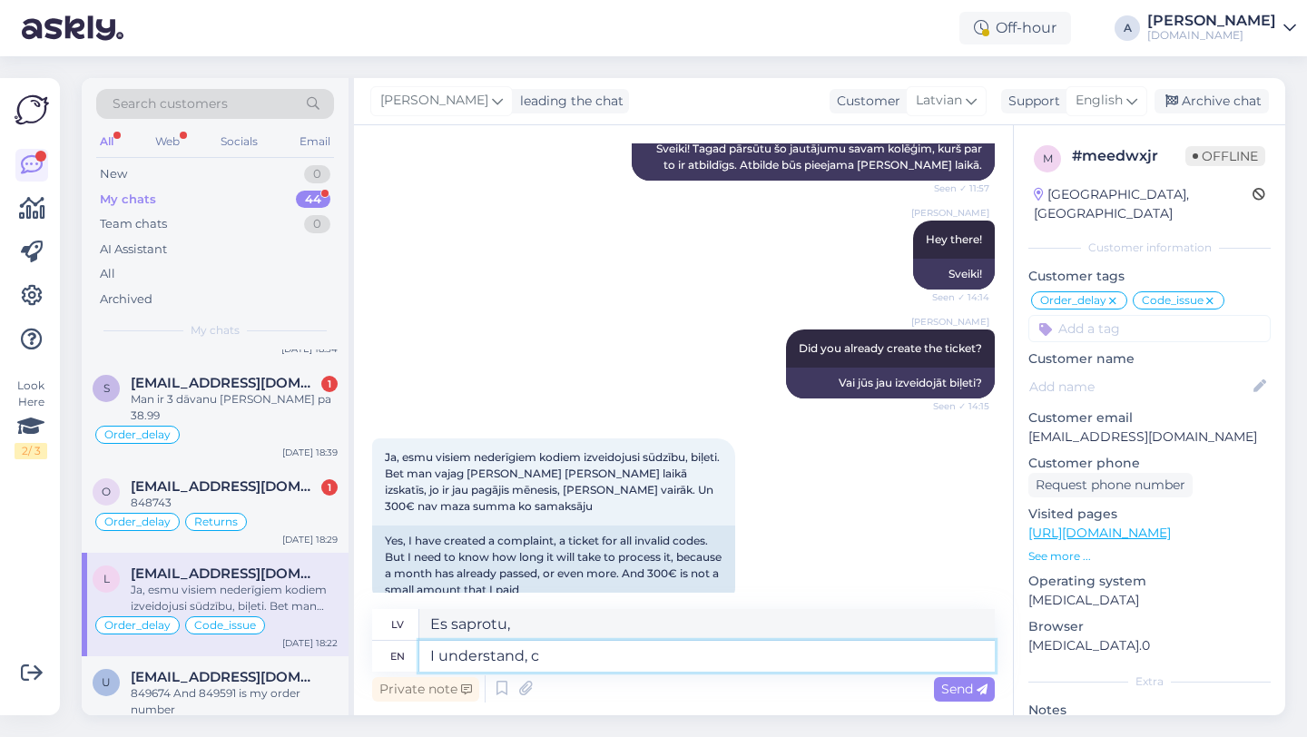
type textarea "I understand,"
type textarea "Es saprotu, jo"
type textarea "I understand,"
type textarea "Es saprotu,"
type textarea "I understand."
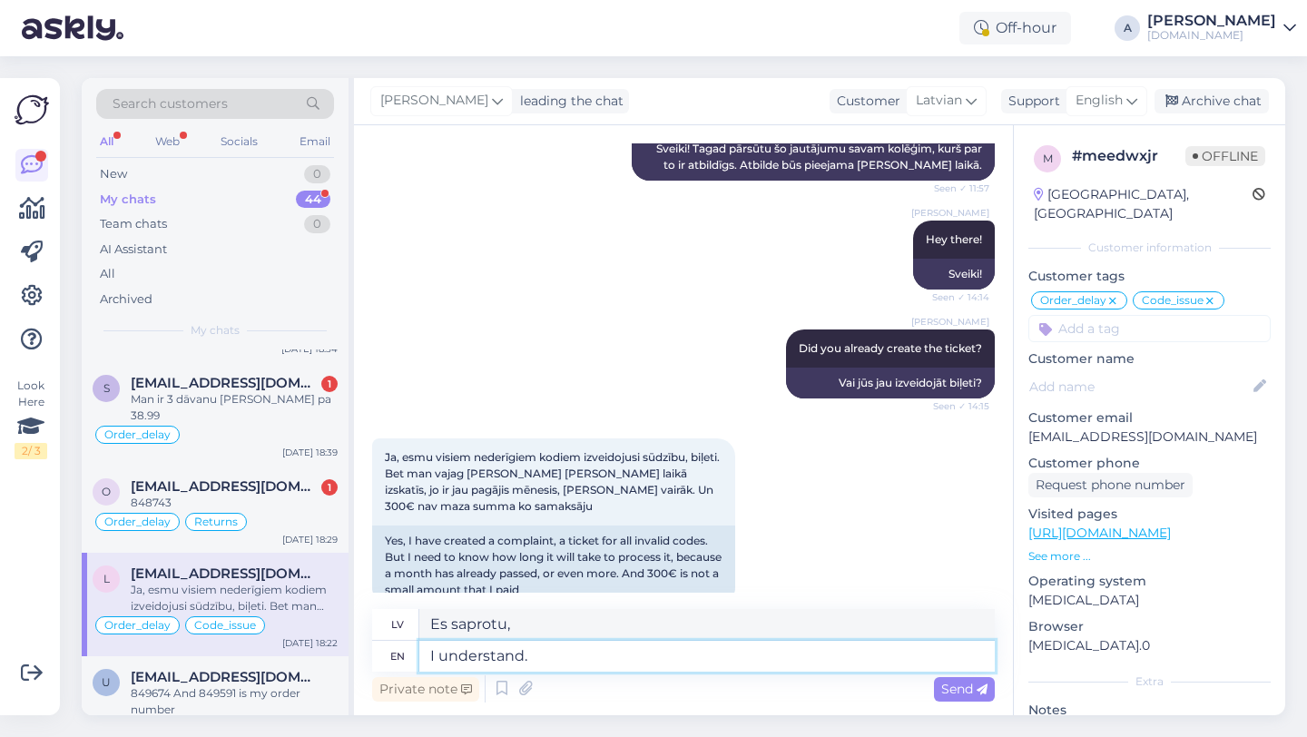
type textarea "Es saprotu."
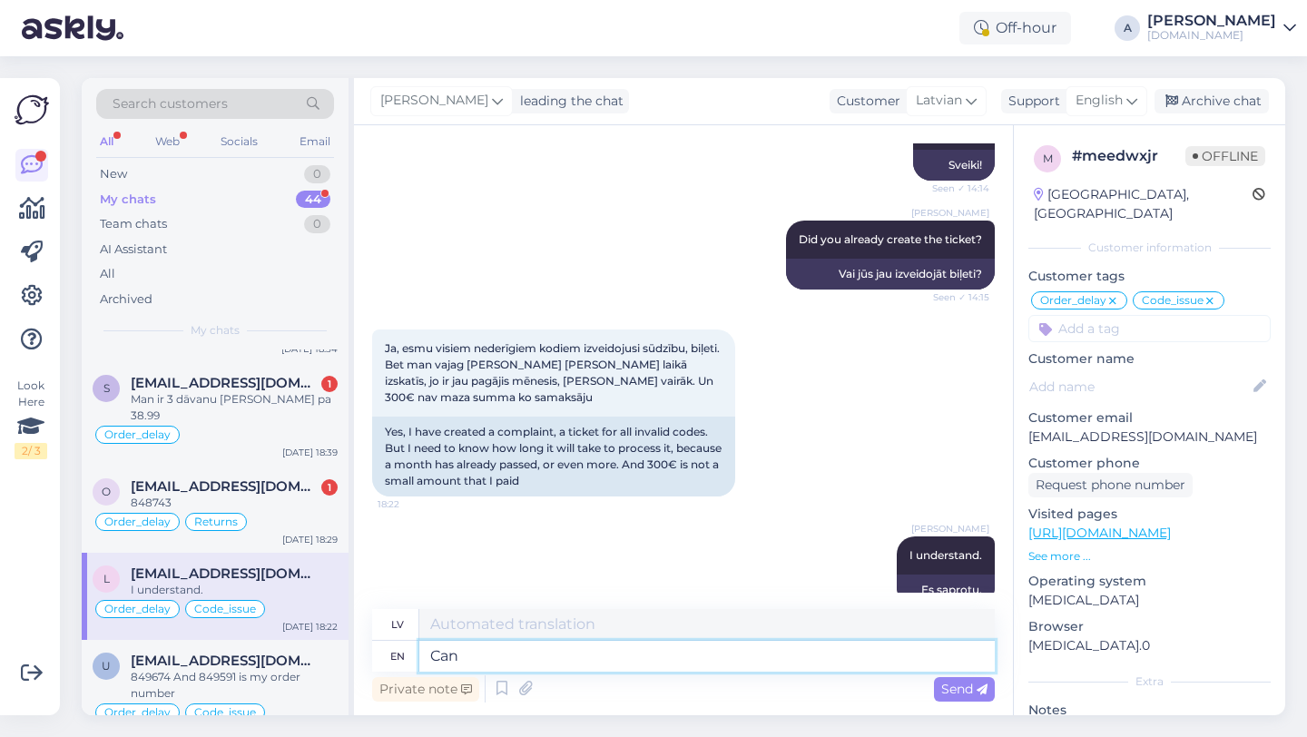
type textarea "Can y"
type textarea "Var"
type textarea "Can you p"
type textarea "Vai jūs varat"
type textarea "Can you please s"
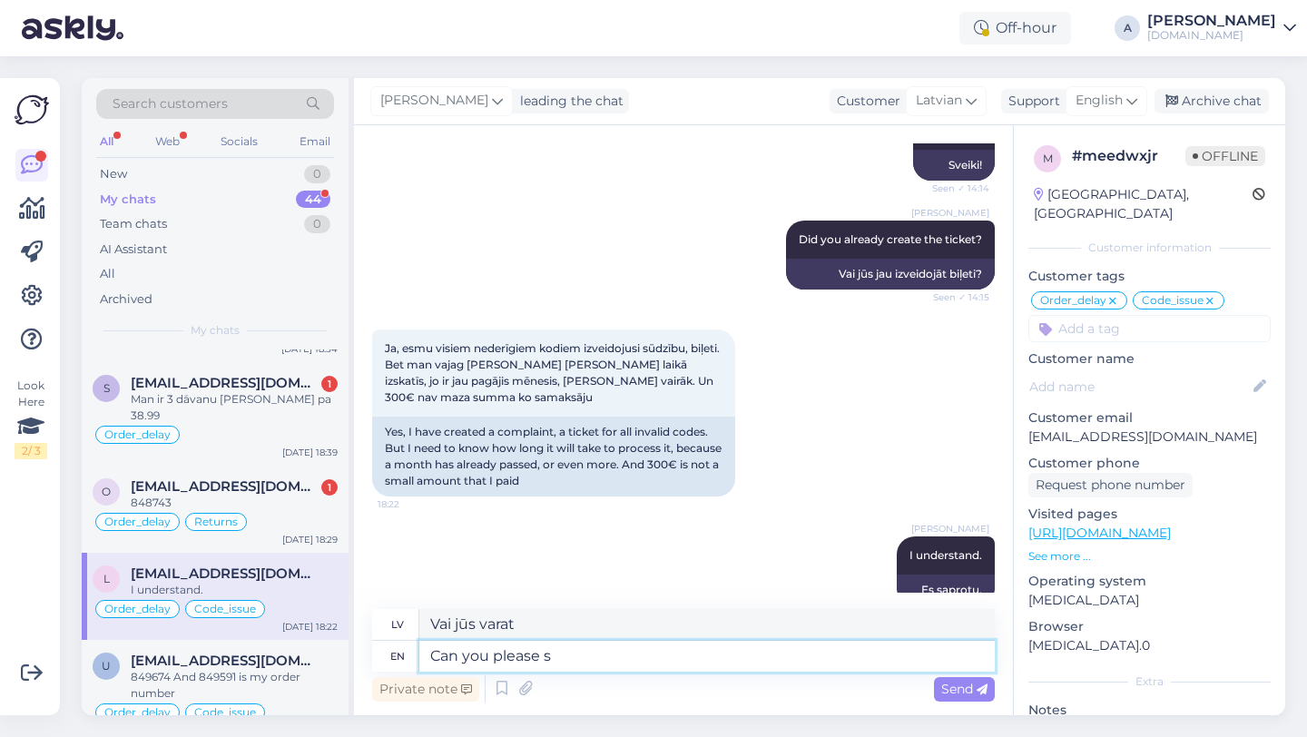
type textarea "Vai jūs, lūdzu, varētu"
type textarea "Can you please share wit"
type textarea "Vai jūs, lūdzu, varētu padalīties?"
type textarea "Can you please share with me"
type textarea "Vai jūs, lūdzu, varētu padalīties ar"
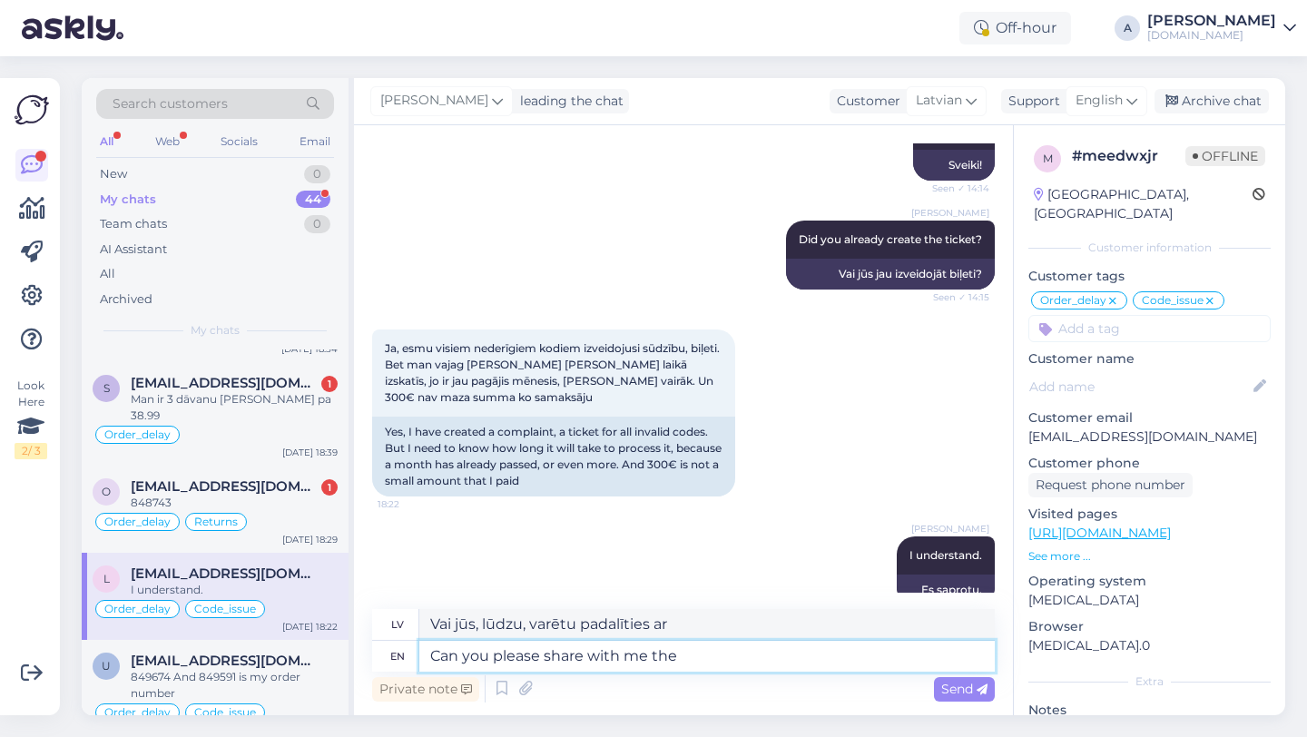
type textarea "Can you please share with me the"
type textarea "Vai jūs, lūdzu, varētu padalīties ar mani"
type textarea "Can you please share with me the ticket n"
type textarea "Vai jūs, lūdzu, varētu padalīties ar mani biļetē?"
type textarea "Can you please share with me the ticket number"
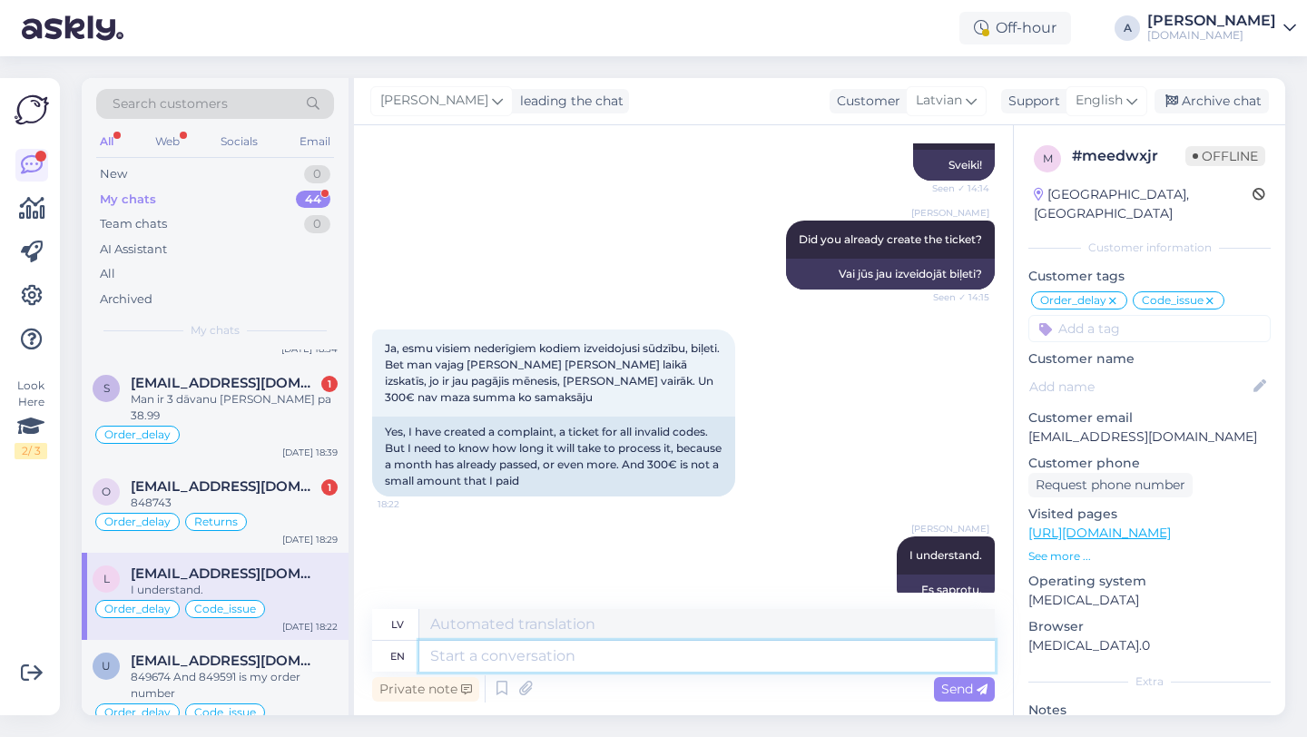
scroll to position [1925, 0]
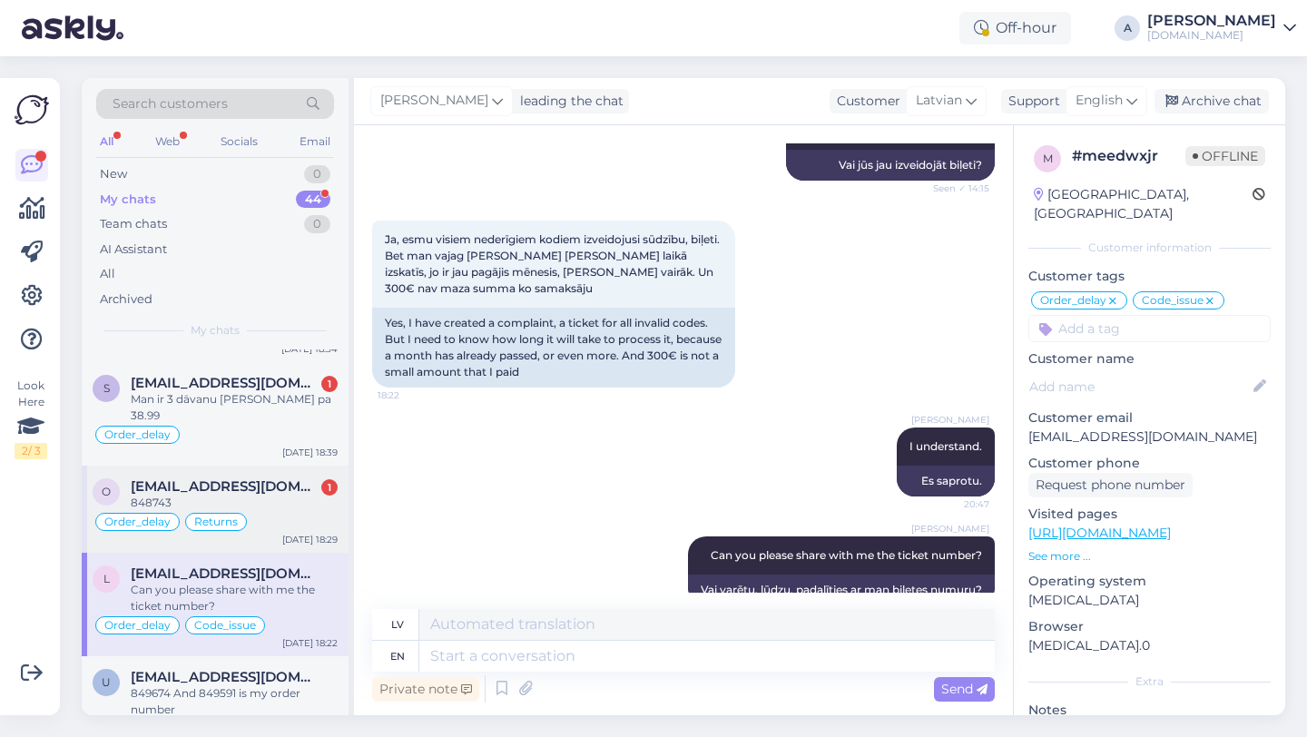
click at [239, 478] on span "[EMAIL_ADDRESS][DOMAIN_NAME]" at bounding box center [225, 486] width 189 height 16
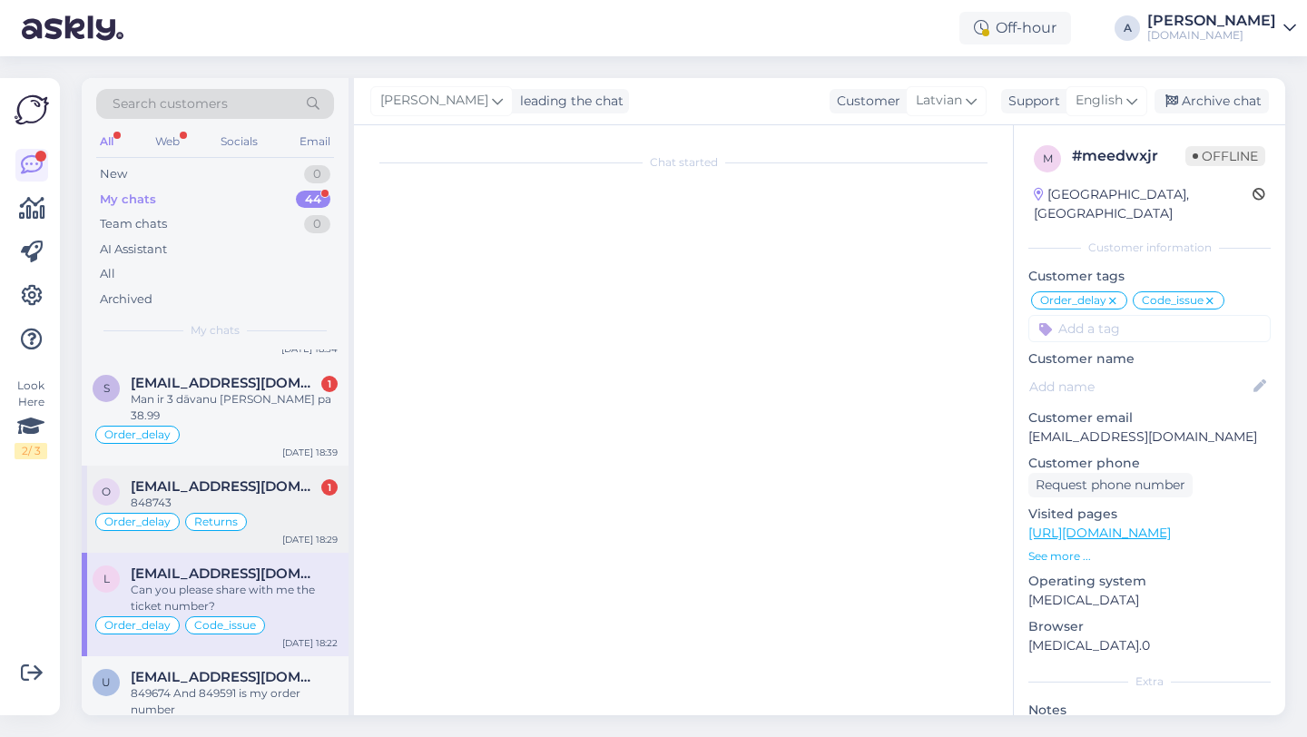
scroll to position [5558, 0]
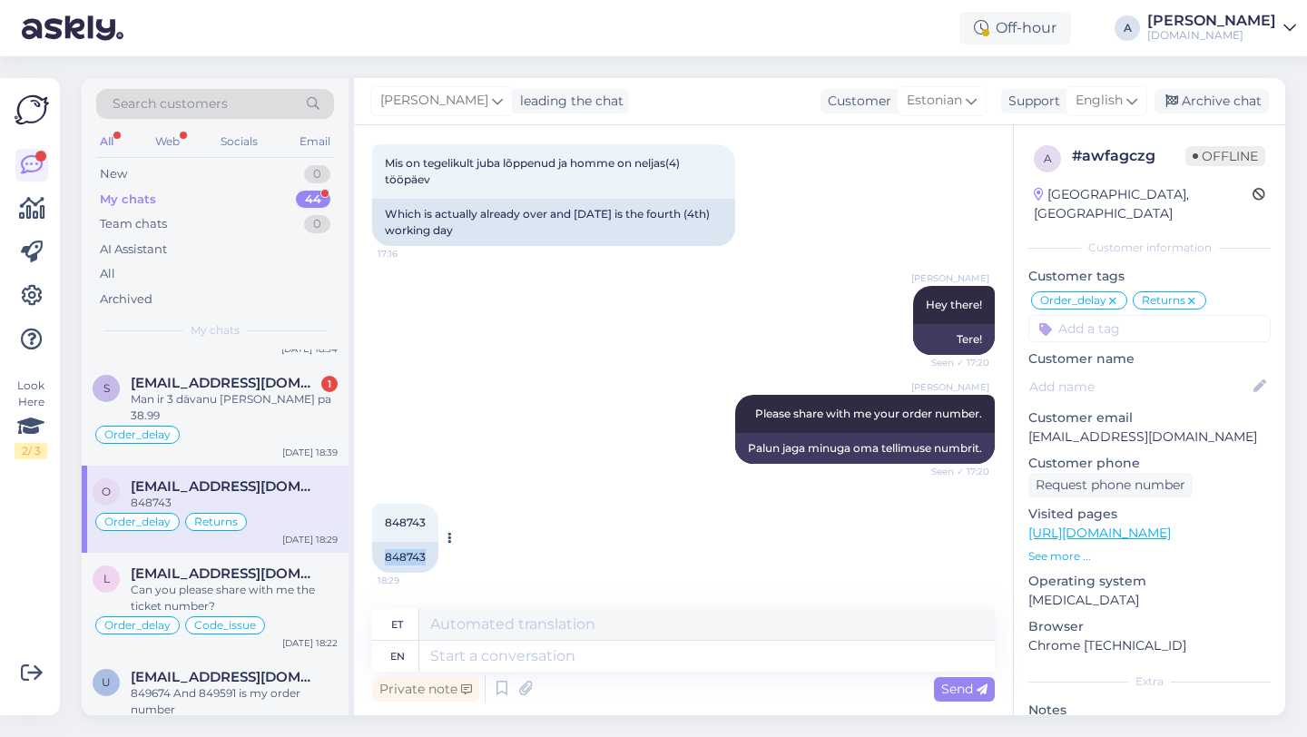
drag, startPoint x: 432, startPoint y: 555, endPoint x: 373, endPoint y: 555, distance: 59.0
click at [373, 555] on div "848743" at bounding box center [405, 557] width 66 height 31
copy div "848743"
click at [468, 651] on textarea at bounding box center [707, 656] width 576 height 31
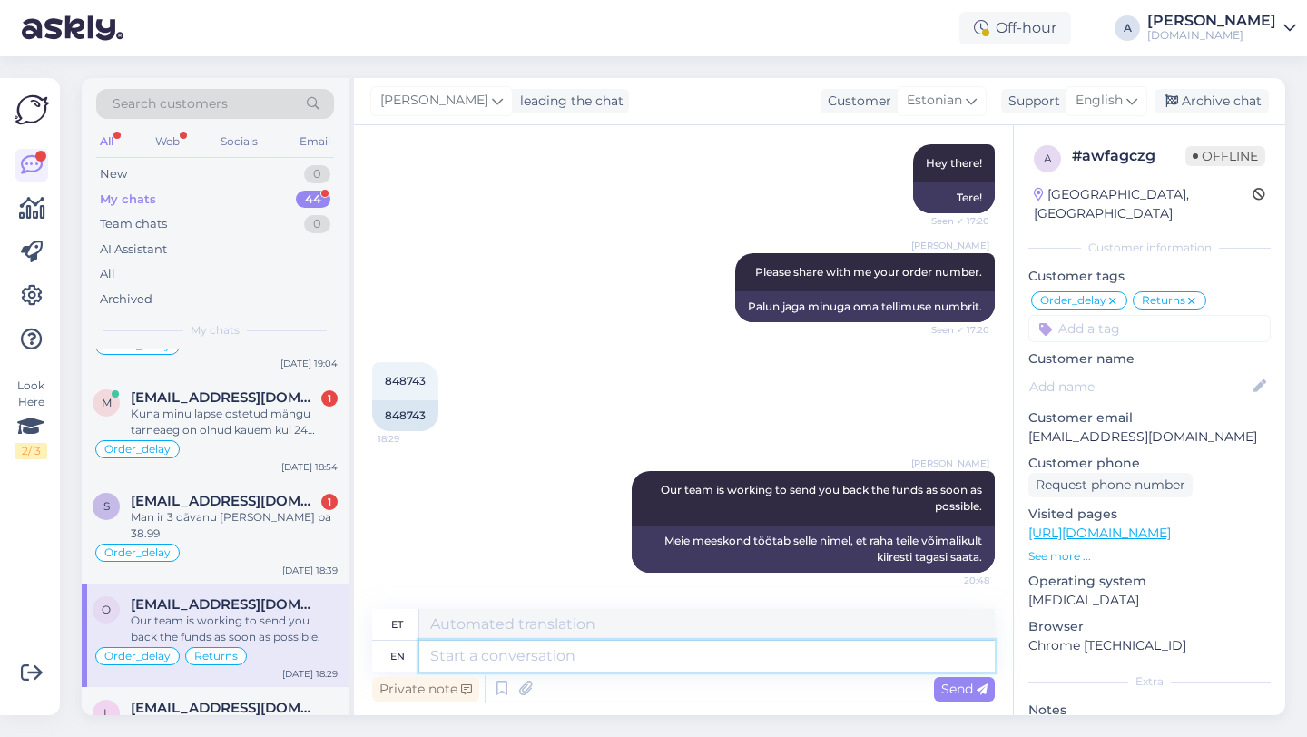
scroll to position [675, 0]
click at [264, 501] on span "[EMAIL_ADDRESS][DOMAIN_NAME]" at bounding box center [225, 502] width 189 height 16
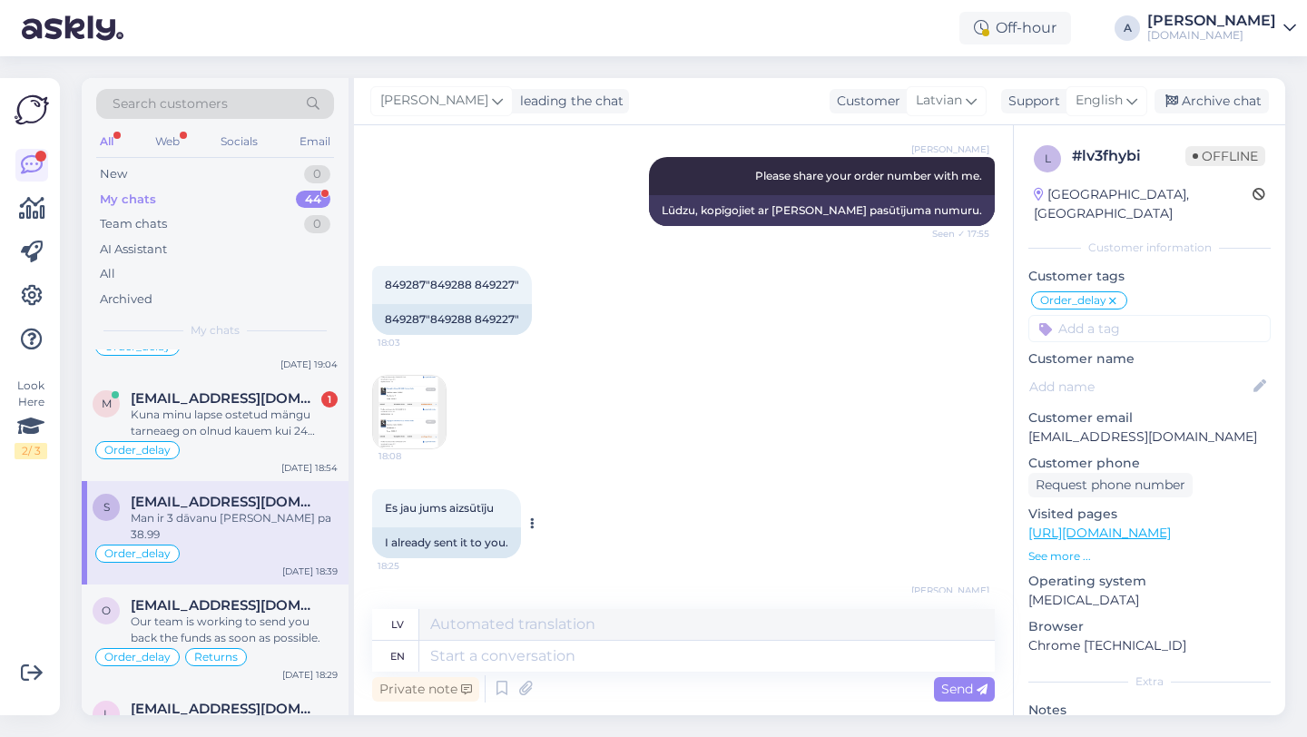
scroll to position [1049, 0]
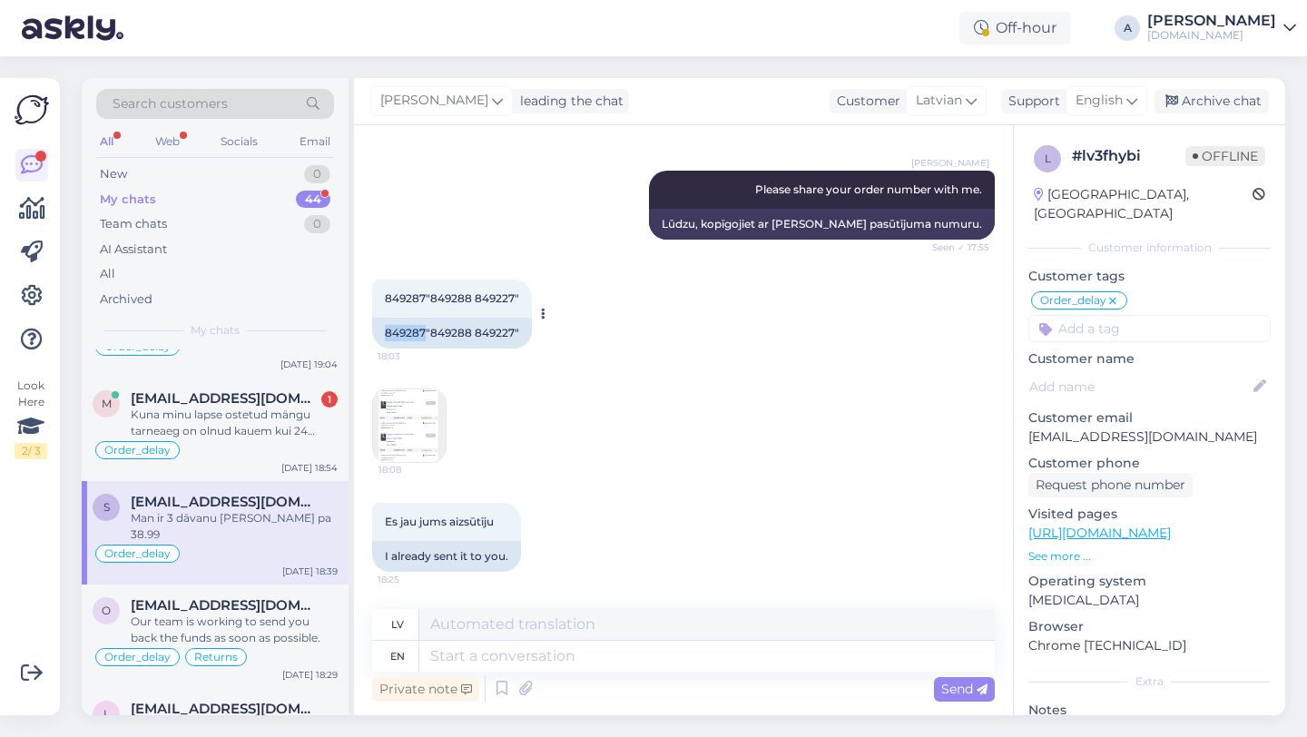
drag, startPoint x: 426, startPoint y: 350, endPoint x: 373, endPoint y: 349, distance: 52.7
click at [373, 349] on div "849287"849288 849227"" at bounding box center [452, 333] width 160 height 31
copy div "849287"
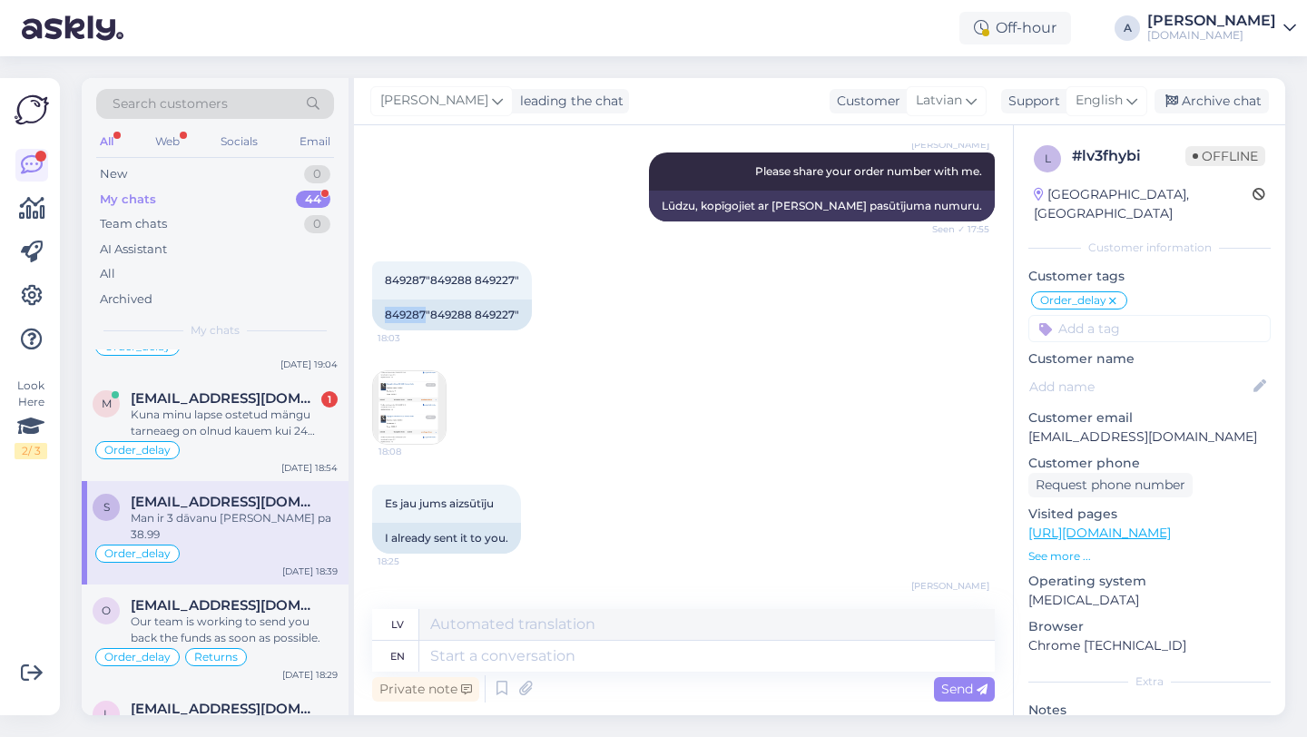
scroll to position [1015, 0]
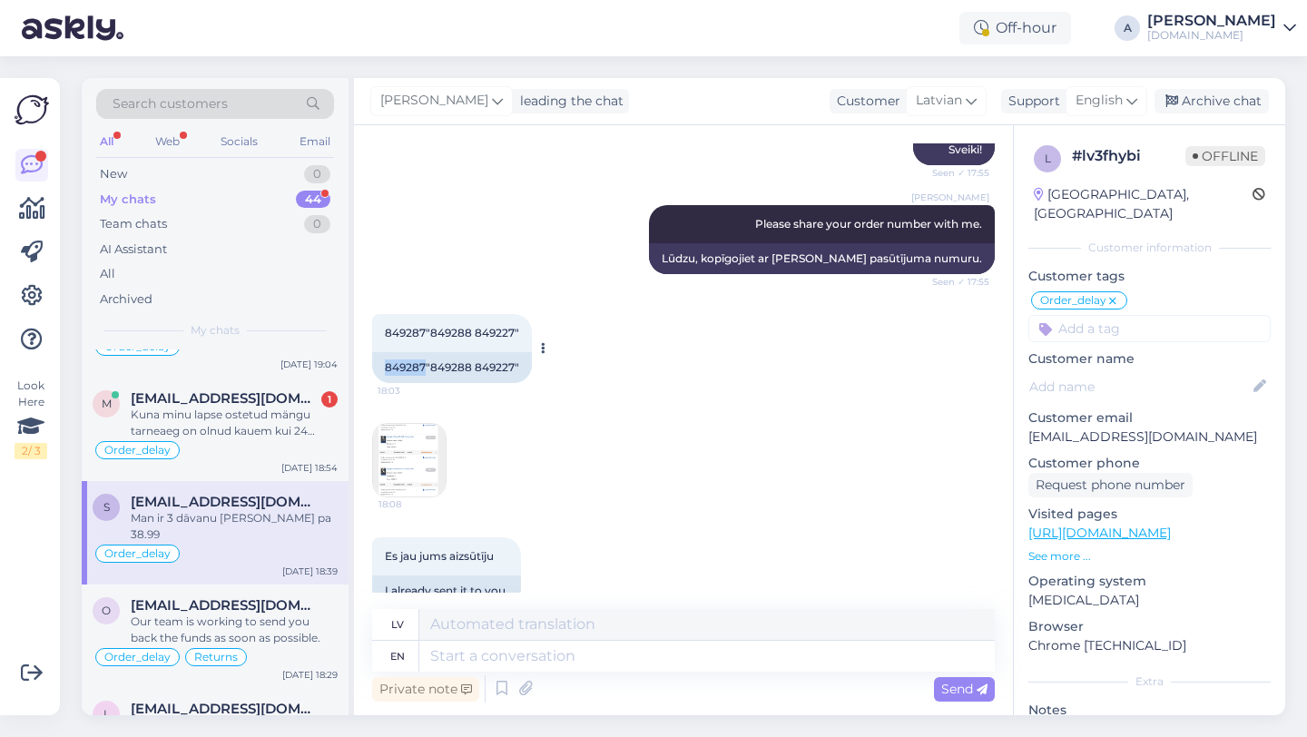
click at [465, 383] on div "849287"849288 849227"" at bounding box center [452, 367] width 160 height 31
click at [472, 383] on div "849287"849288 849227"" at bounding box center [452, 367] width 160 height 31
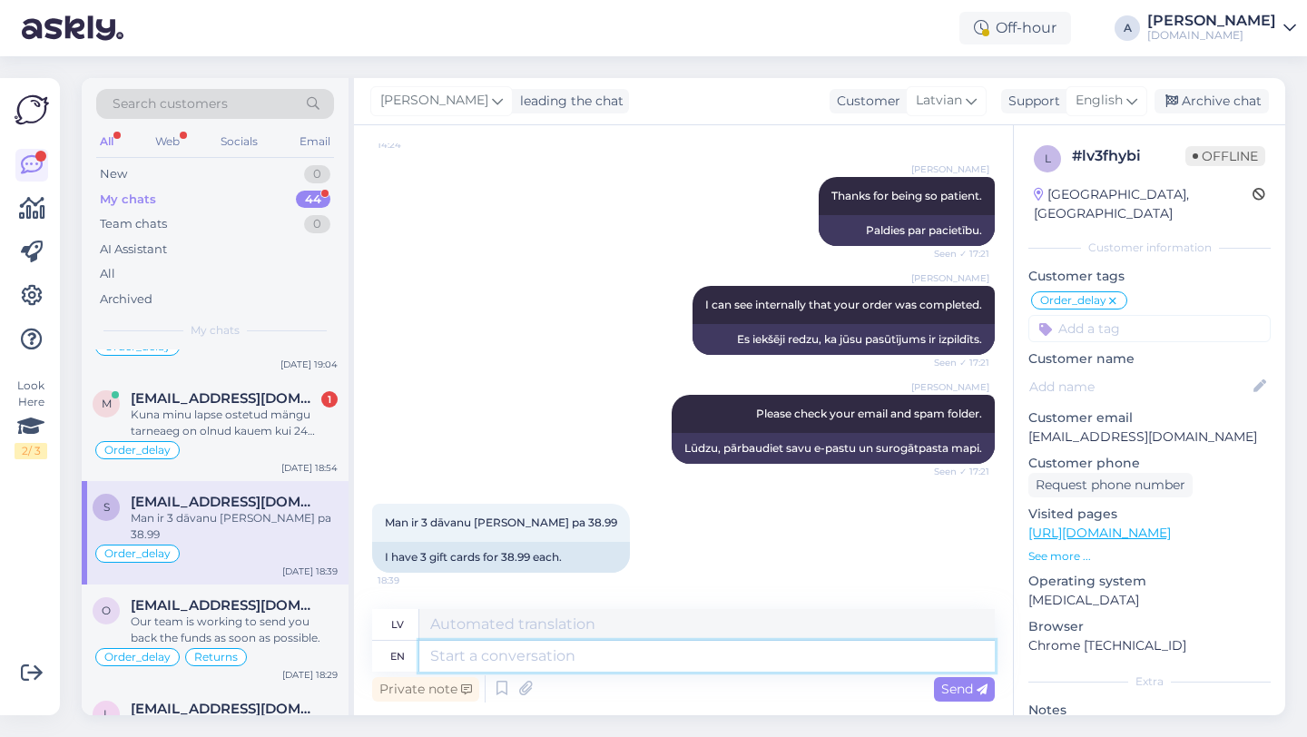
click at [486, 658] on textarea at bounding box center [707, 656] width 576 height 31
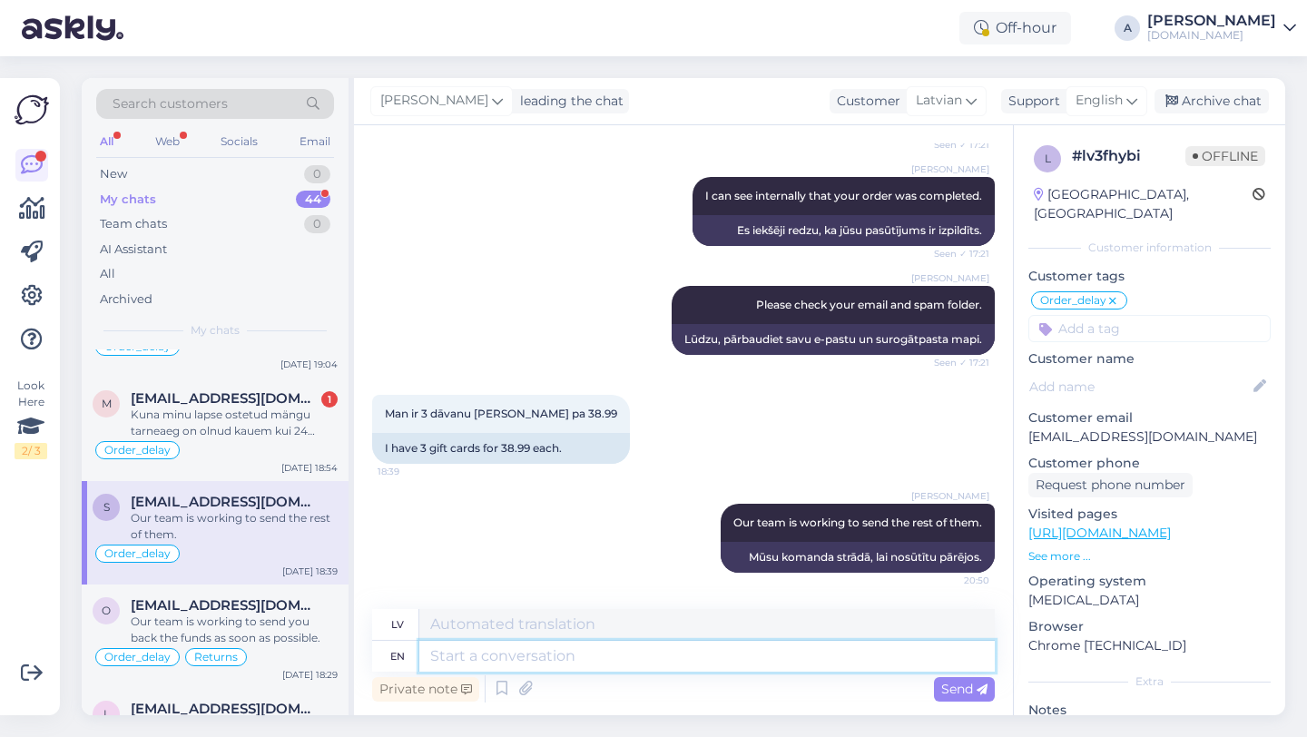
scroll to position [576, 0]
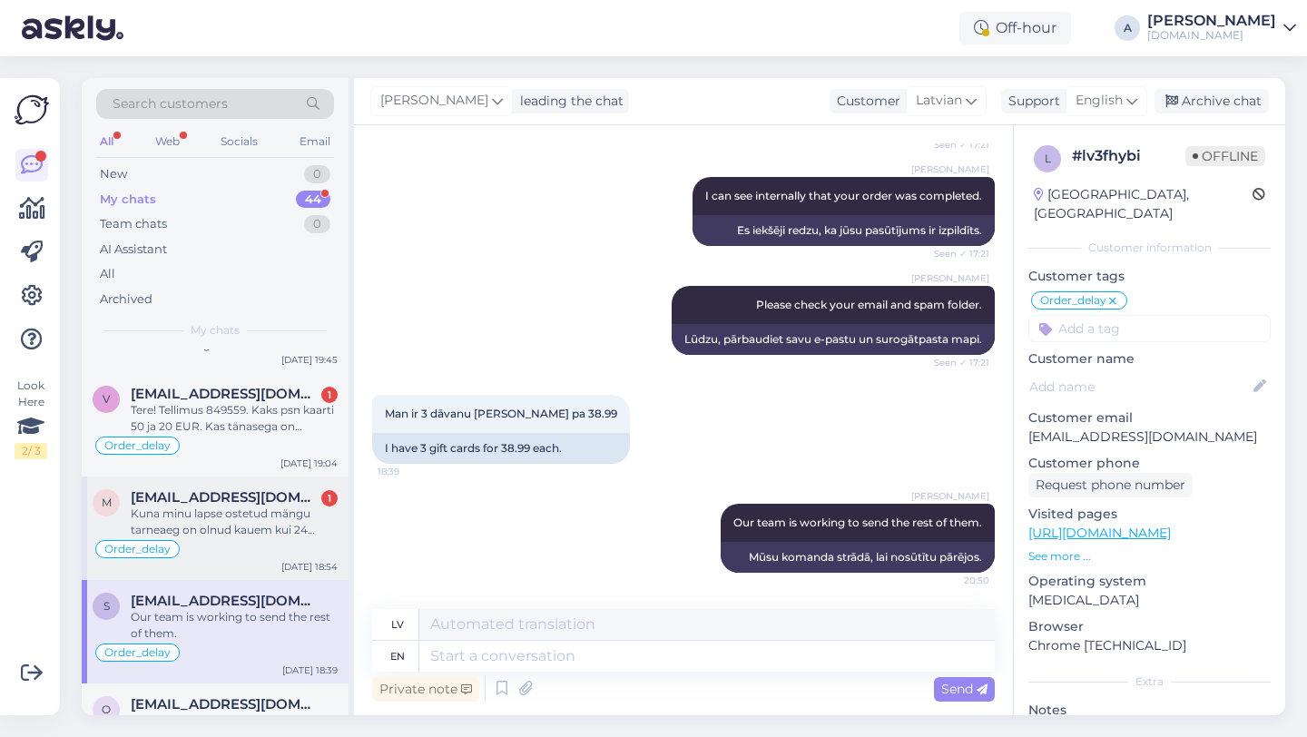
click at [257, 546] on div "Order_delay" at bounding box center [215, 549] width 245 height 22
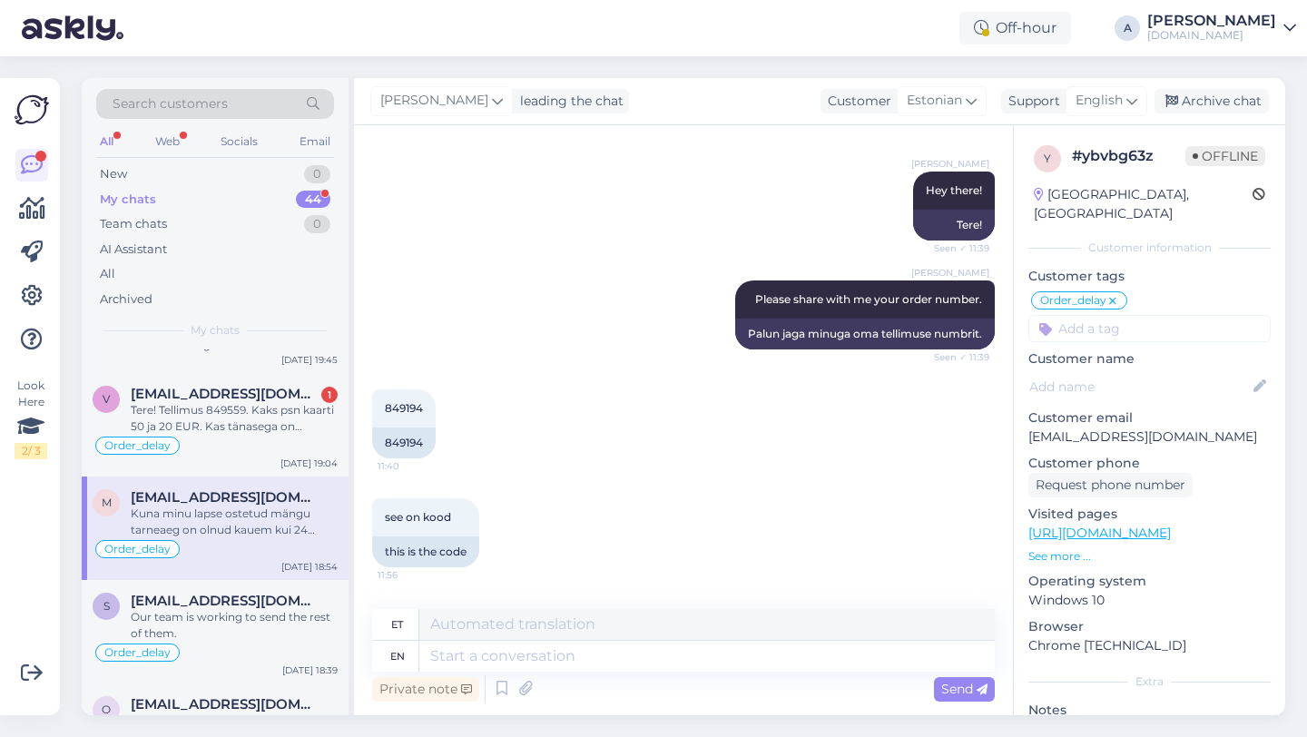
scroll to position [432, 0]
drag, startPoint x: 427, startPoint y: 426, endPoint x: 380, endPoint y: 425, distance: 46.3
click at [380, 428] on div "849194" at bounding box center [404, 443] width 64 height 31
copy div "849194"
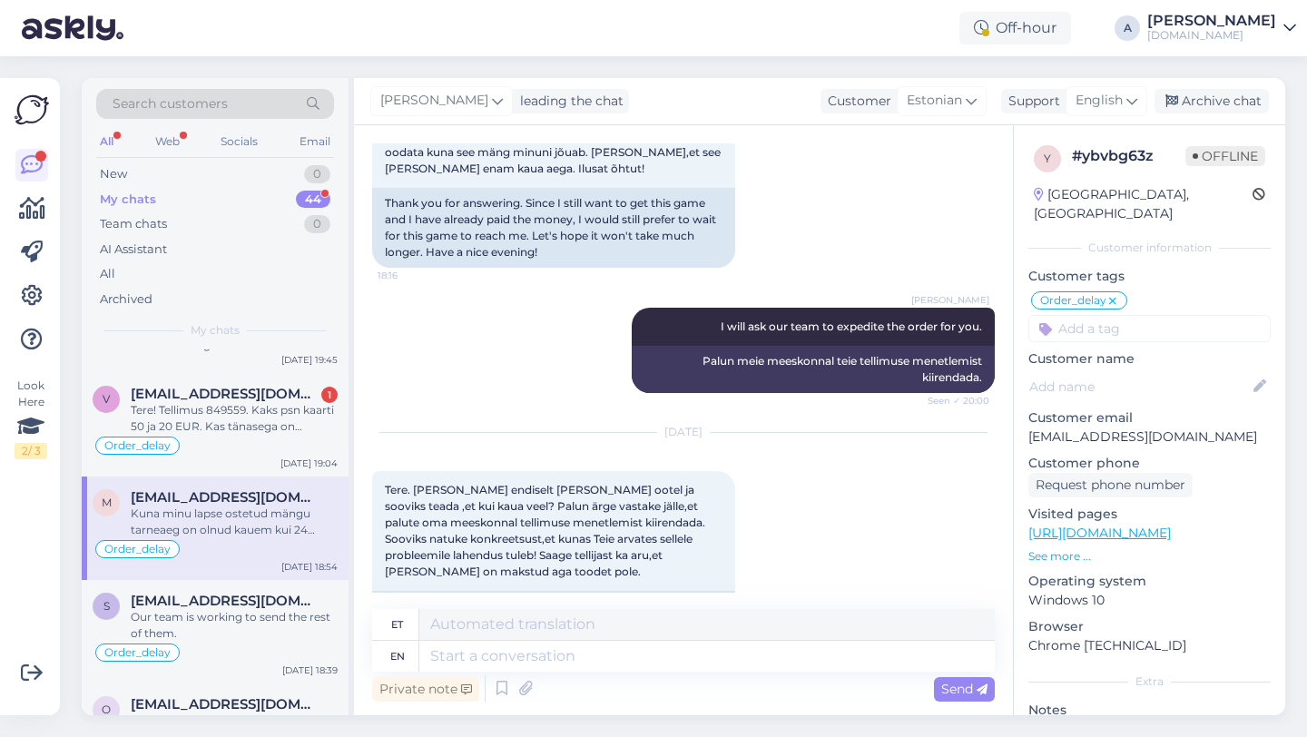
scroll to position [4306, 0]
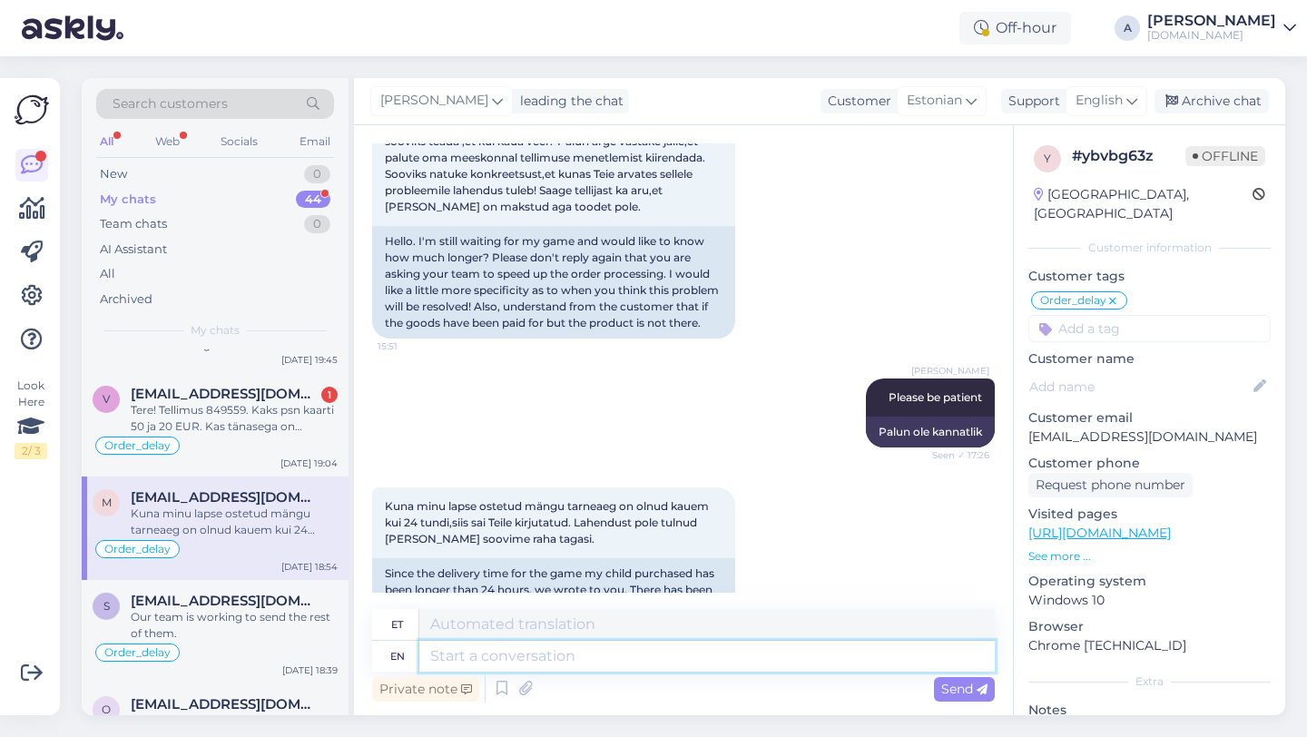
click at [543, 647] on textarea at bounding box center [707, 656] width 576 height 31
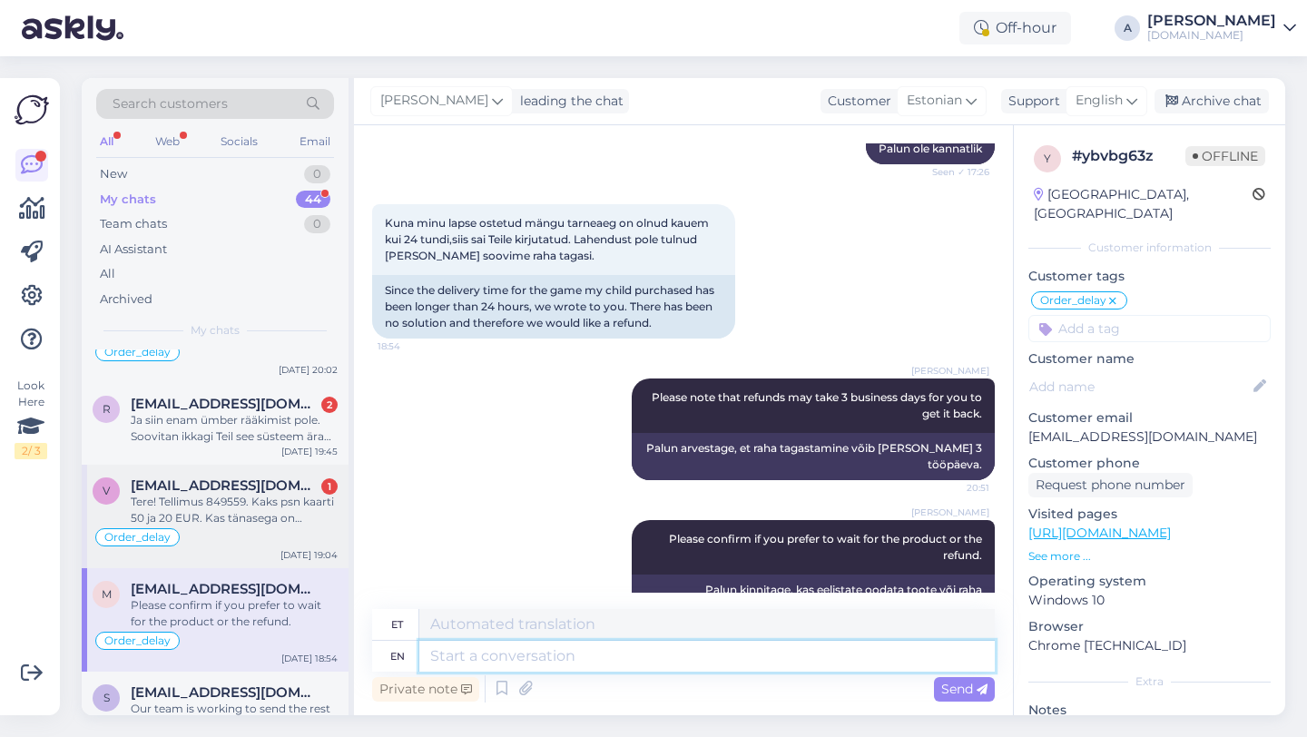
scroll to position [469, 0]
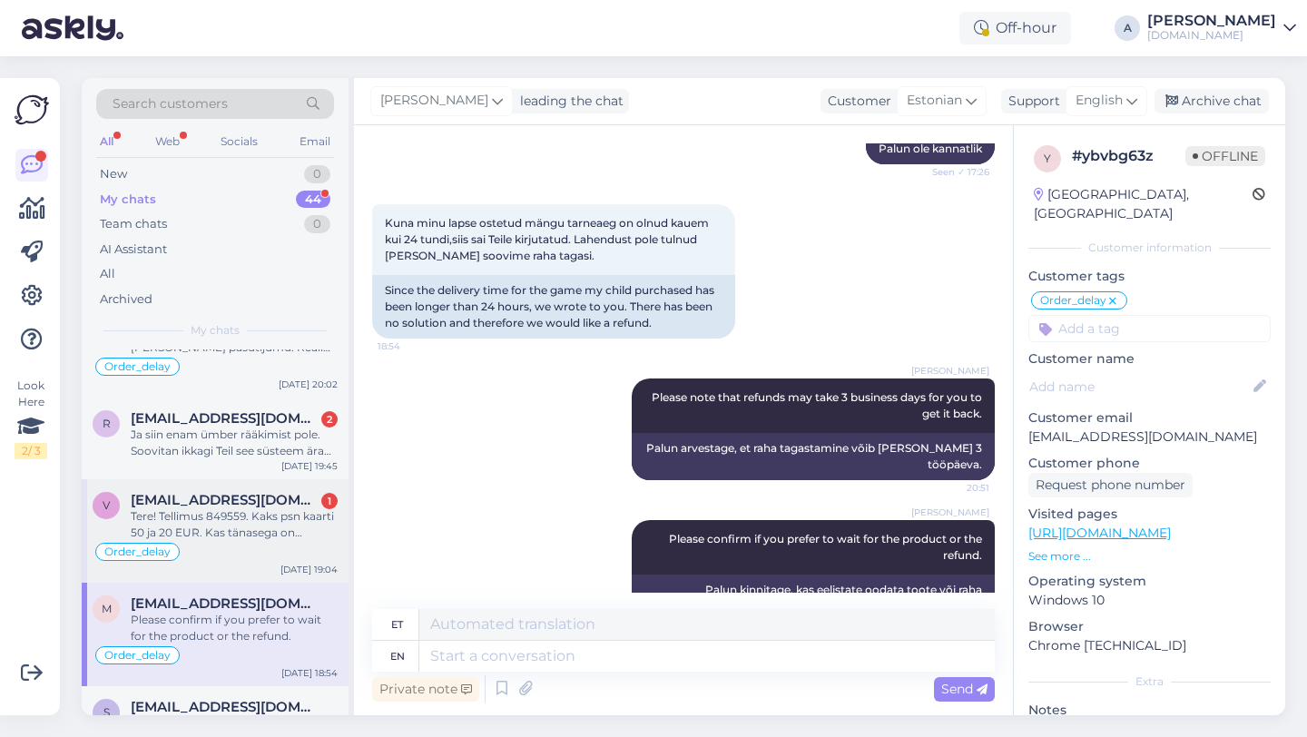
click at [244, 524] on div "Tere! Tellimus 849559. Kaks psn kaarti 50 ja 20 EUR. Kas tänasega on võimalust …" at bounding box center [234, 524] width 207 height 33
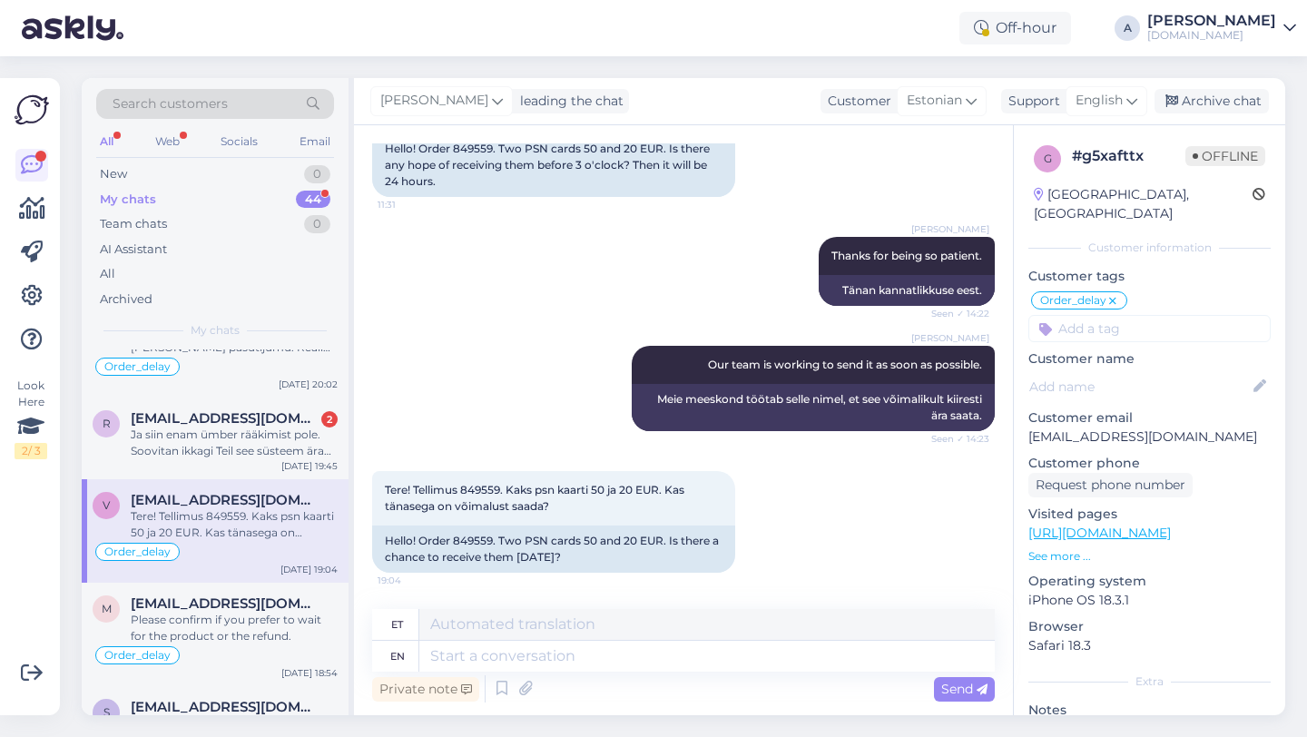
scroll to position [2367, 0]
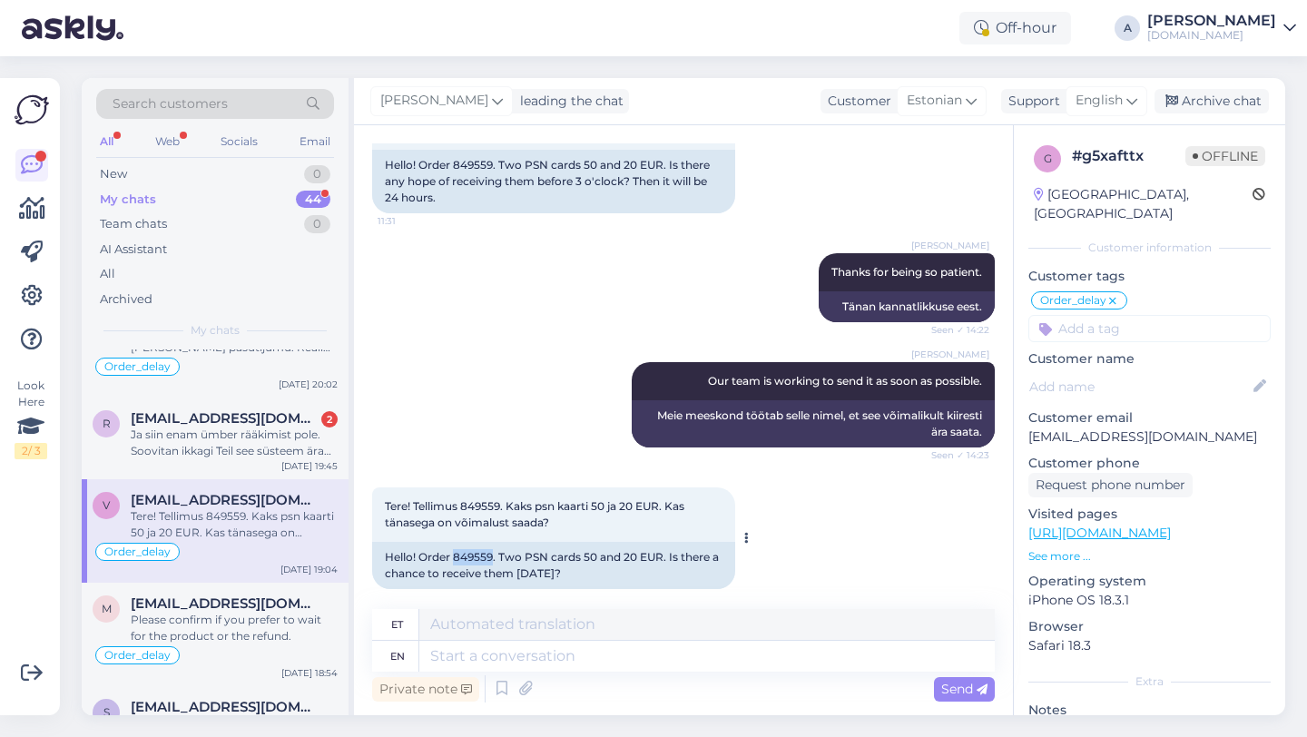
drag, startPoint x: 492, startPoint y: 541, endPoint x: 456, endPoint y: 538, distance: 36.4
click at [456, 542] on div "Hello! Order 849559. Two PSN cards 50 and 20 EUR. Is there a chance to receive …" at bounding box center [553, 565] width 363 height 47
copy div "849559"
click at [582, 654] on textarea at bounding box center [707, 656] width 576 height 31
click at [553, 654] on textarea at bounding box center [707, 656] width 576 height 31
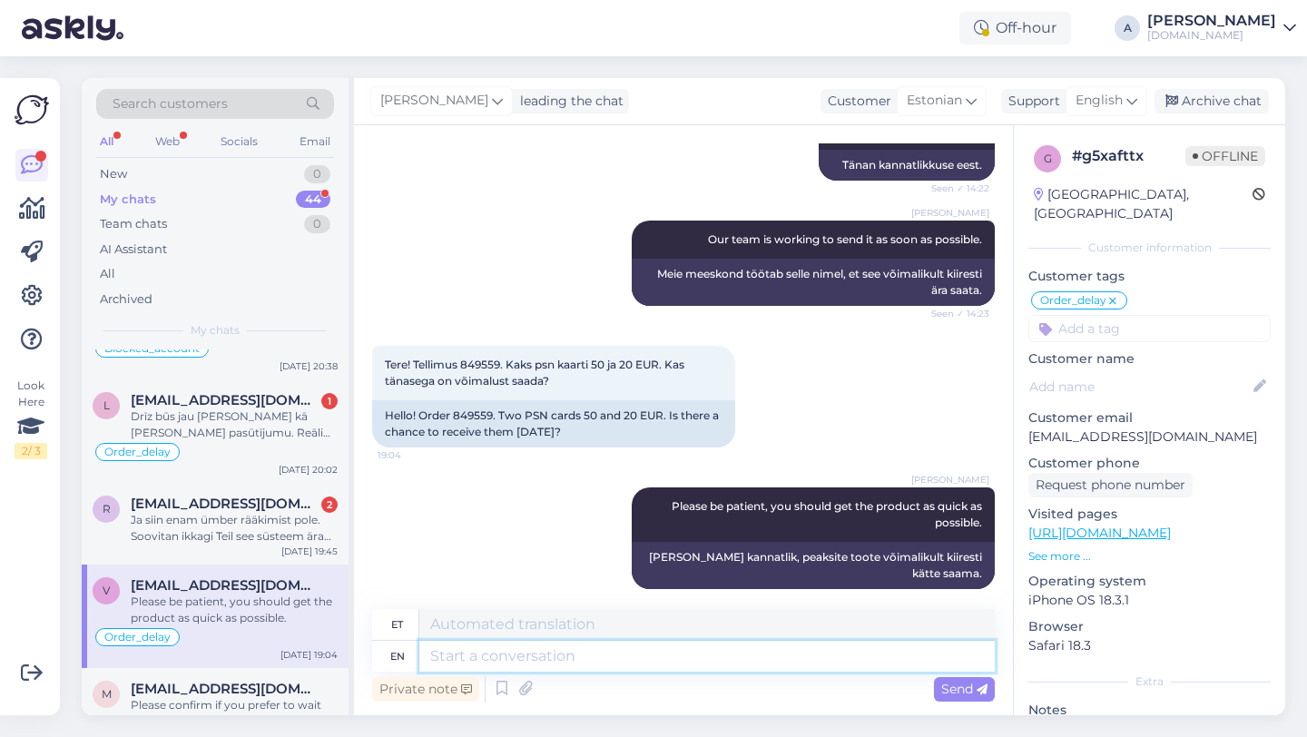
scroll to position [379, 0]
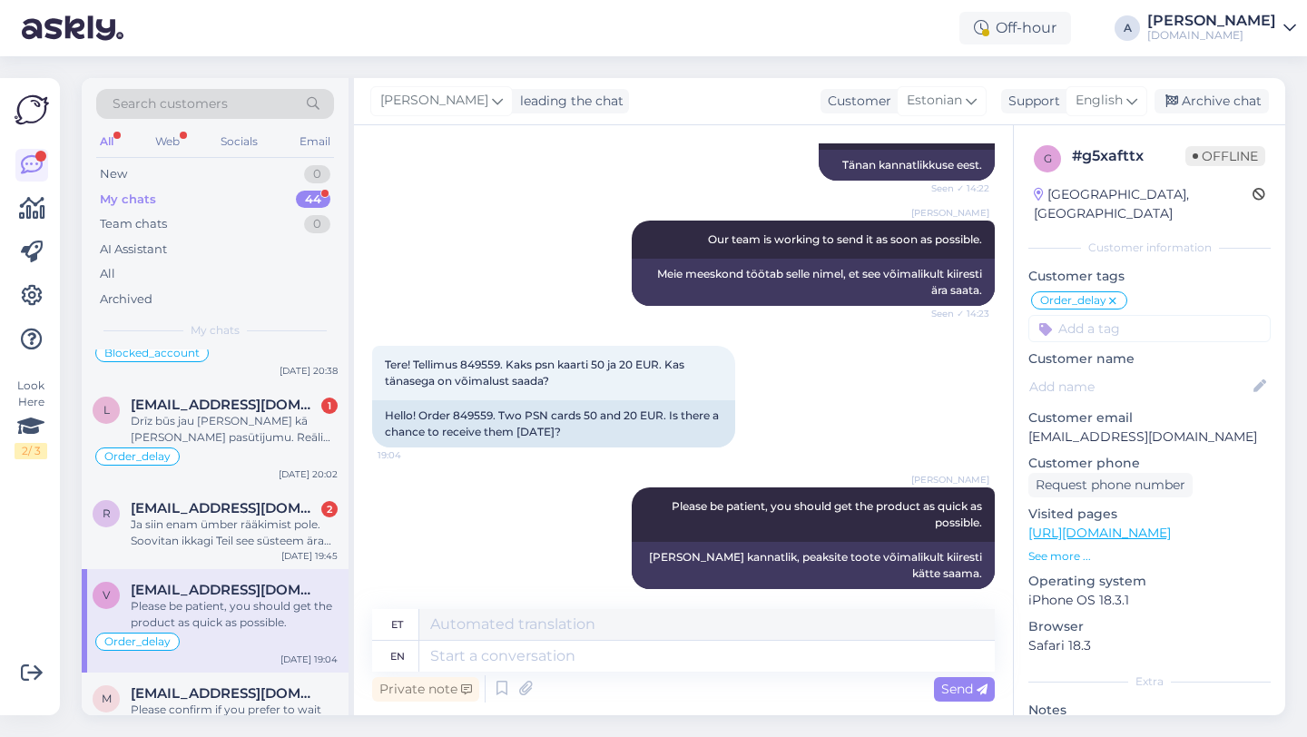
click at [211, 530] on div "Ja siin enam ümber rääkimist pole. Soovitan ikkagi Teil see süsteem ära automat…" at bounding box center [234, 533] width 207 height 33
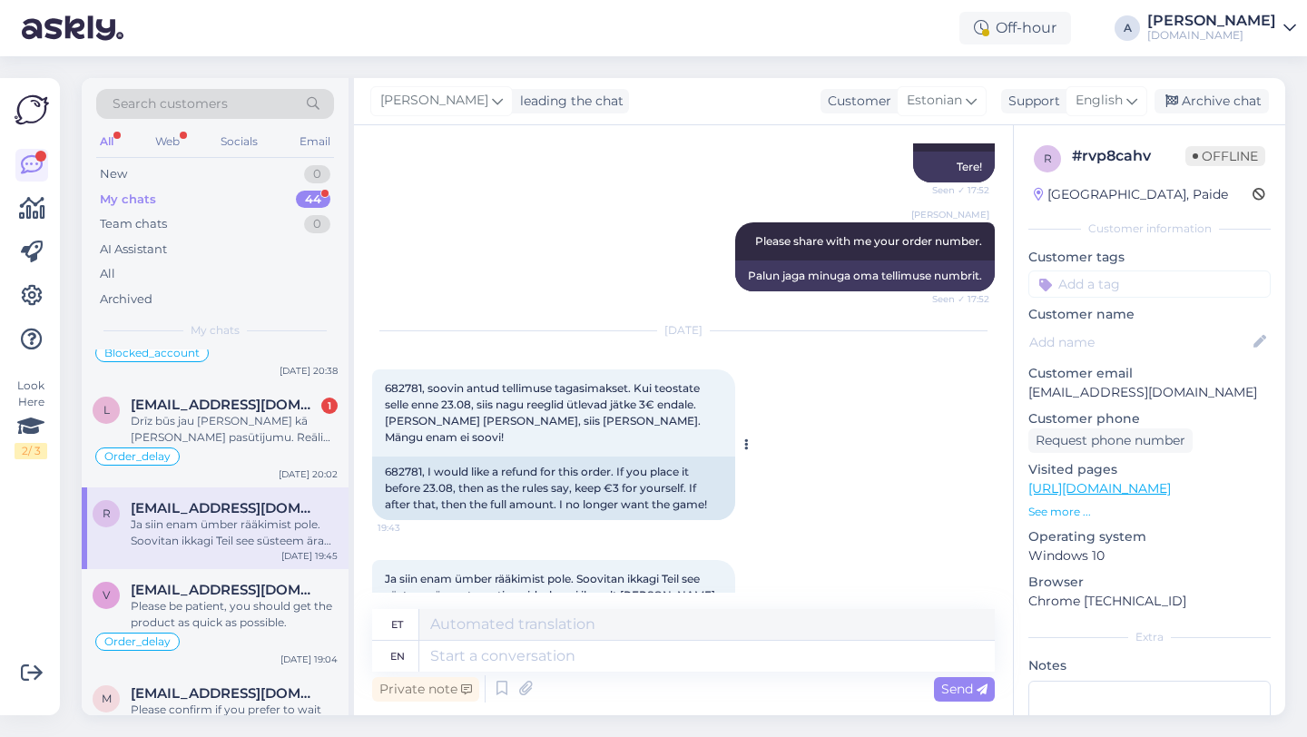
scroll to position [3222, 0]
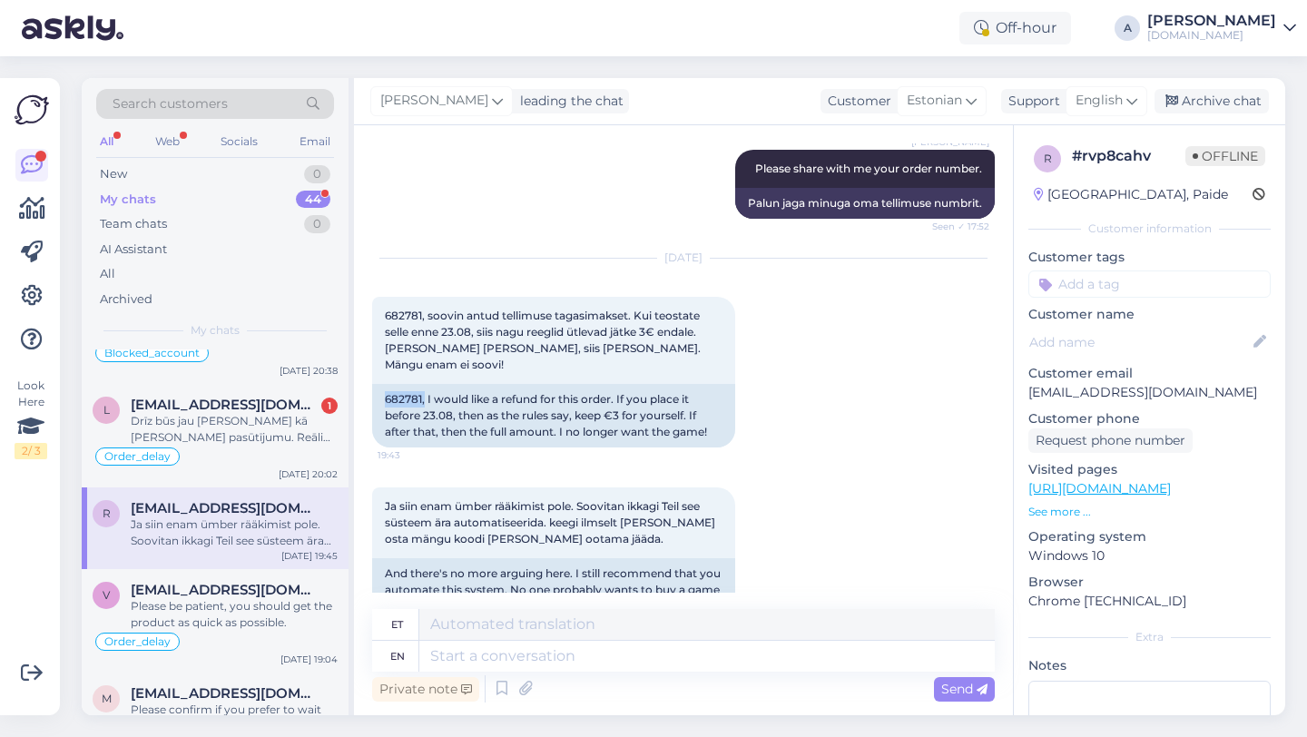
drag, startPoint x: 424, startPoint y: 351, endPoint x: 366, endPoint y: 350, distance: 58.1
click at [364, 350] on div "Chat started [DATE] Tere, kaua Teie koodidega [PERSON_NAME] makse teostamist lä…" at bounding box center [683, 420] width 659 height 590
click at [603, 655] on textarea at bounding box center [707, 656] width 576 height 31
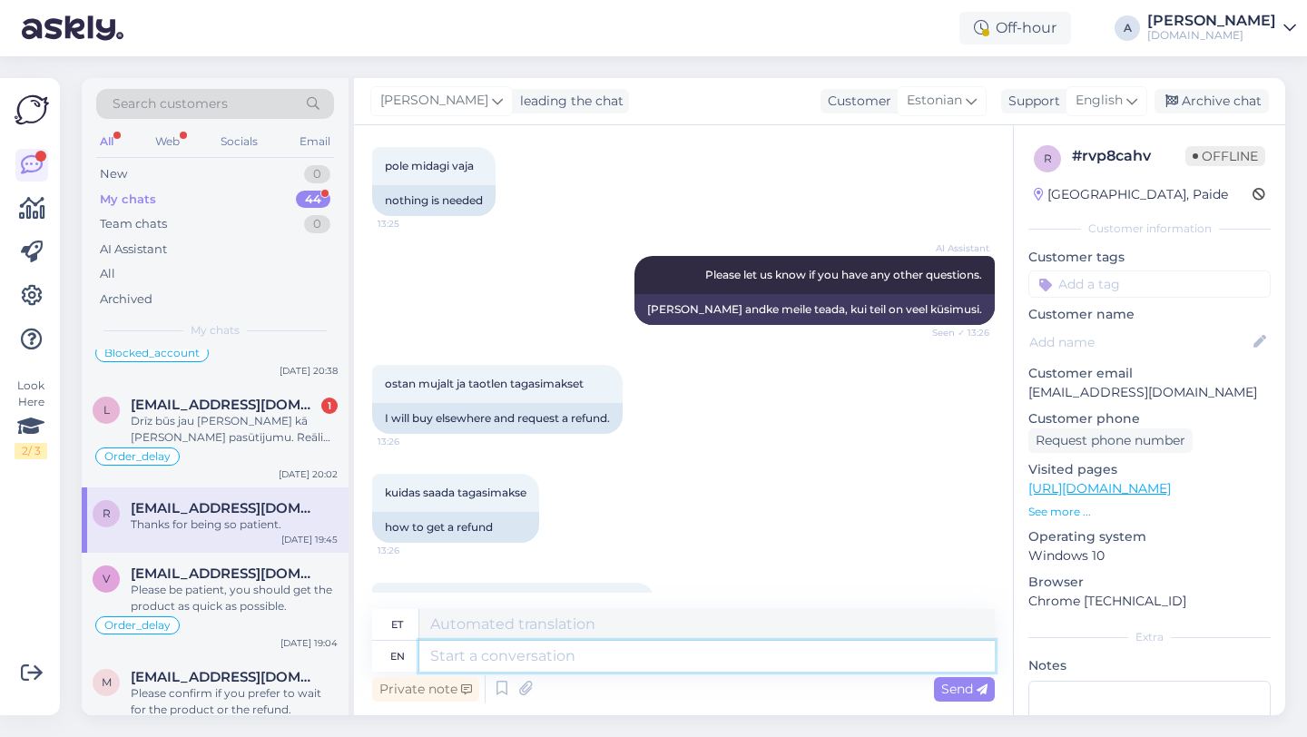
scroll to position [3331, 0]
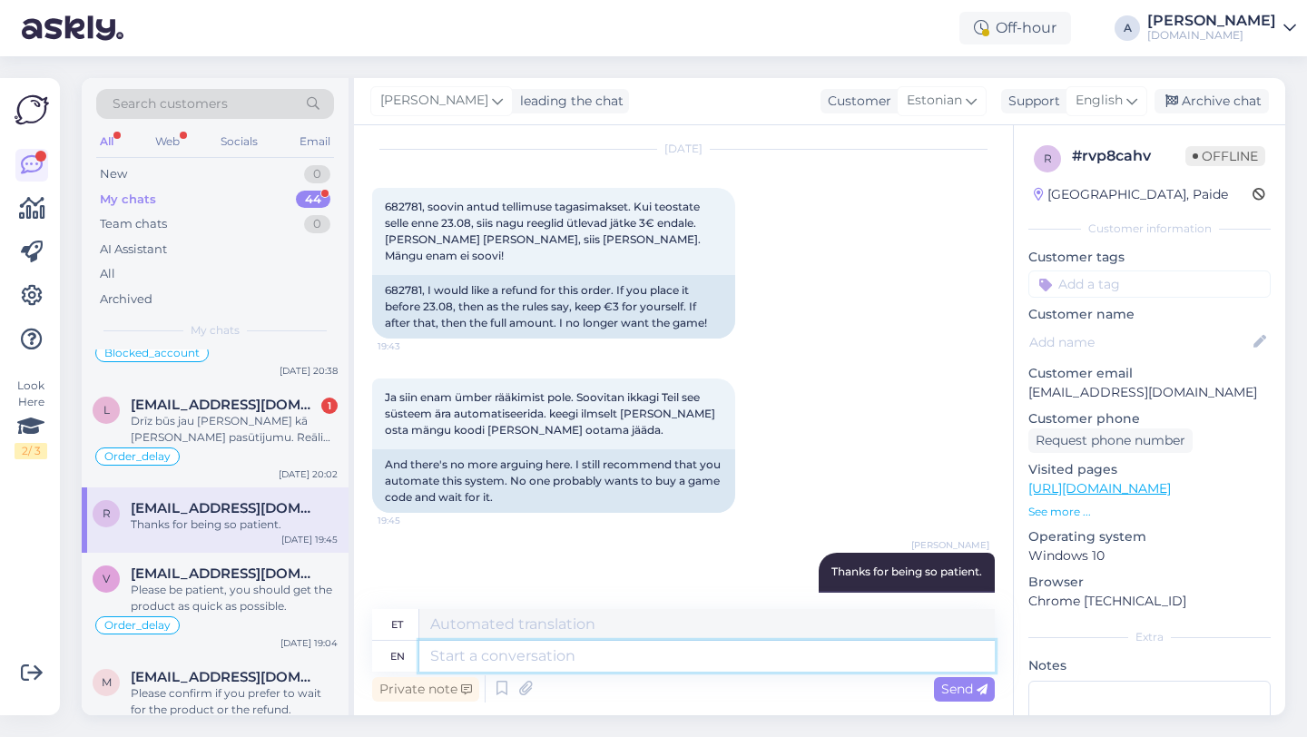
paste textarea "Currently, orders are taking longer than expected to be fulfilled. Your order w…"
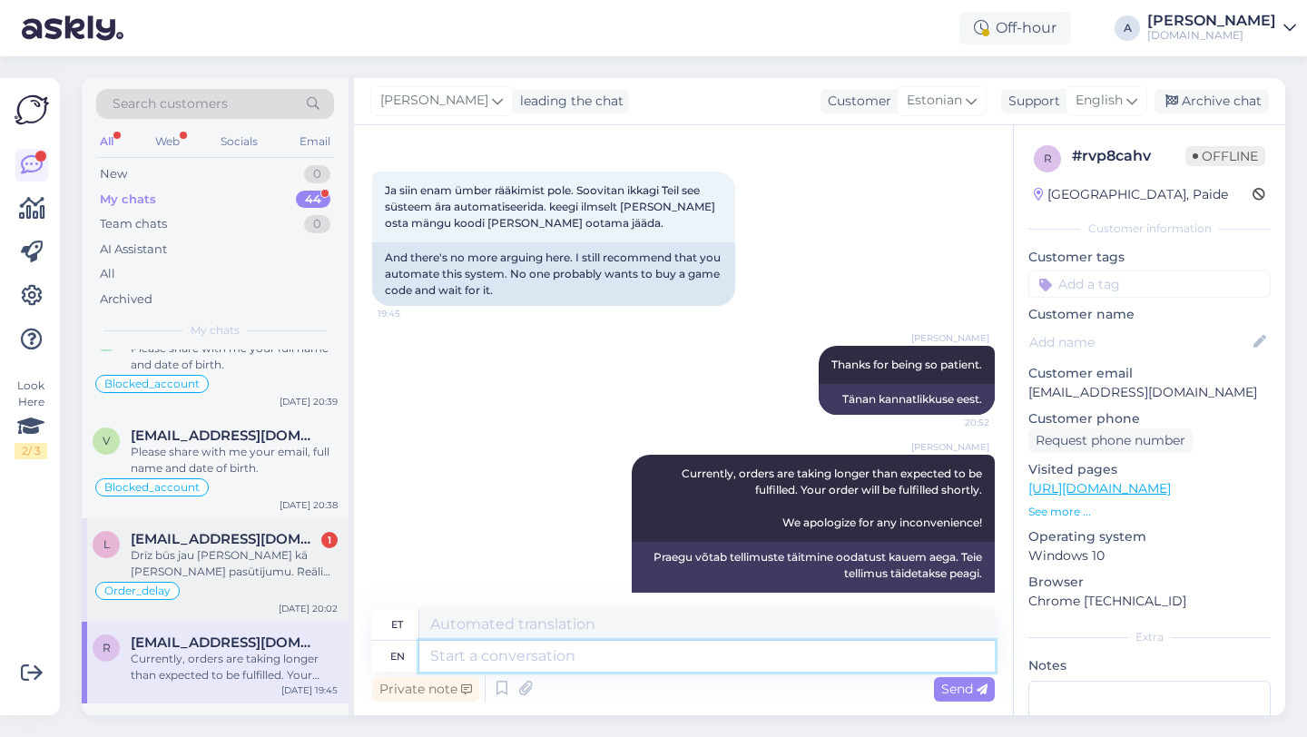
scroll to position [243, 0]
click at [270, 564] on div "Drīz būs jau [PERSON_NAME] kā [PERSON_NAME] pasūtījumu. Reāli tik daudz pasūtīj…" at bounding box center [234, 565] width 207 height 33
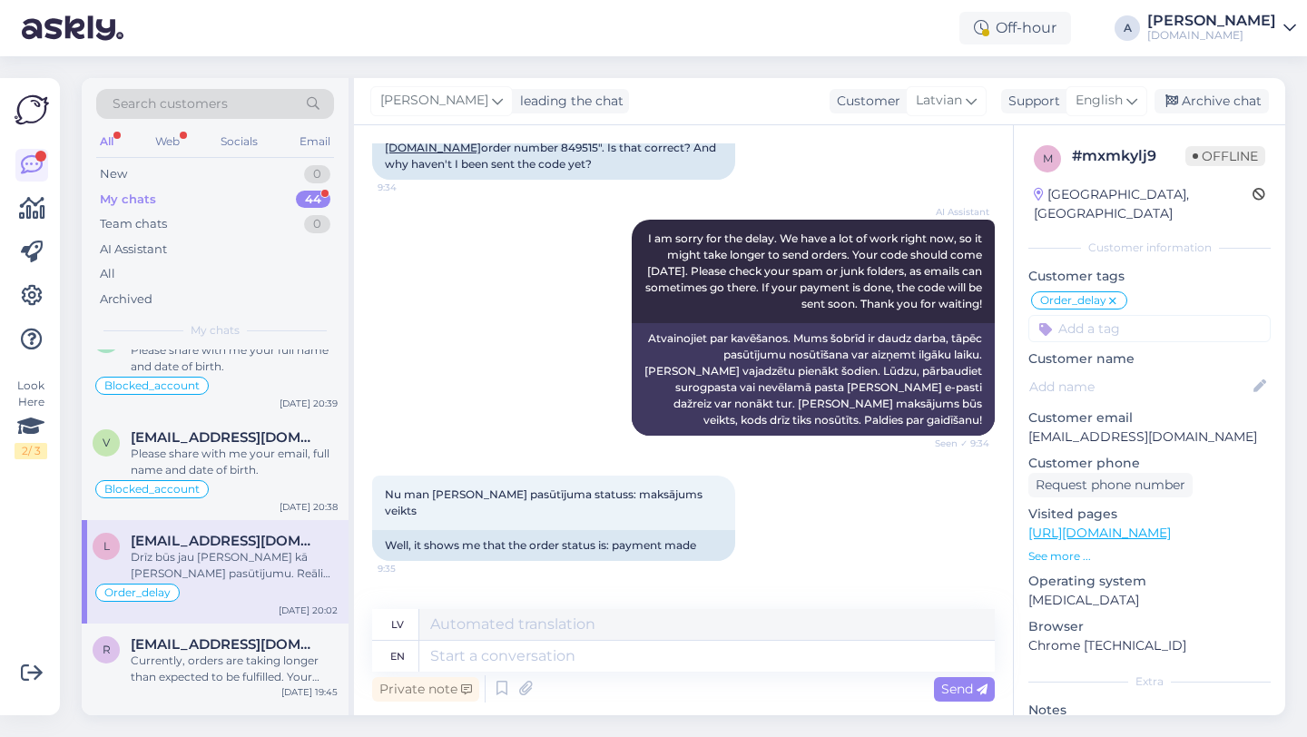
scroll to position [70, 0]
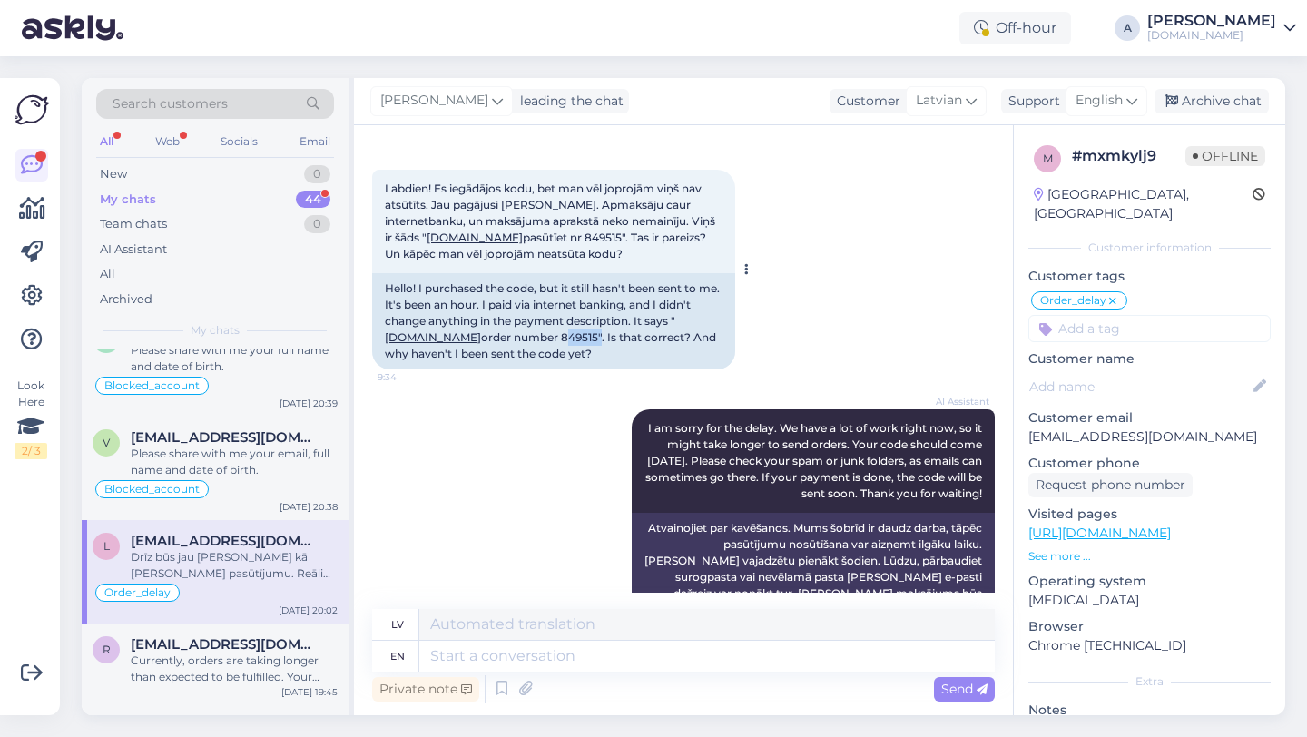
drag, startPoint x: 562, startPoint y: 336, endPoint x: 526, endPoint y: 336, distance: 36.3
click at [526, 336] on div "Hello! I purchased the code, but it still hasn't been sent to me. It's been an …" at bounding box center [553, 321] width 363 height 96
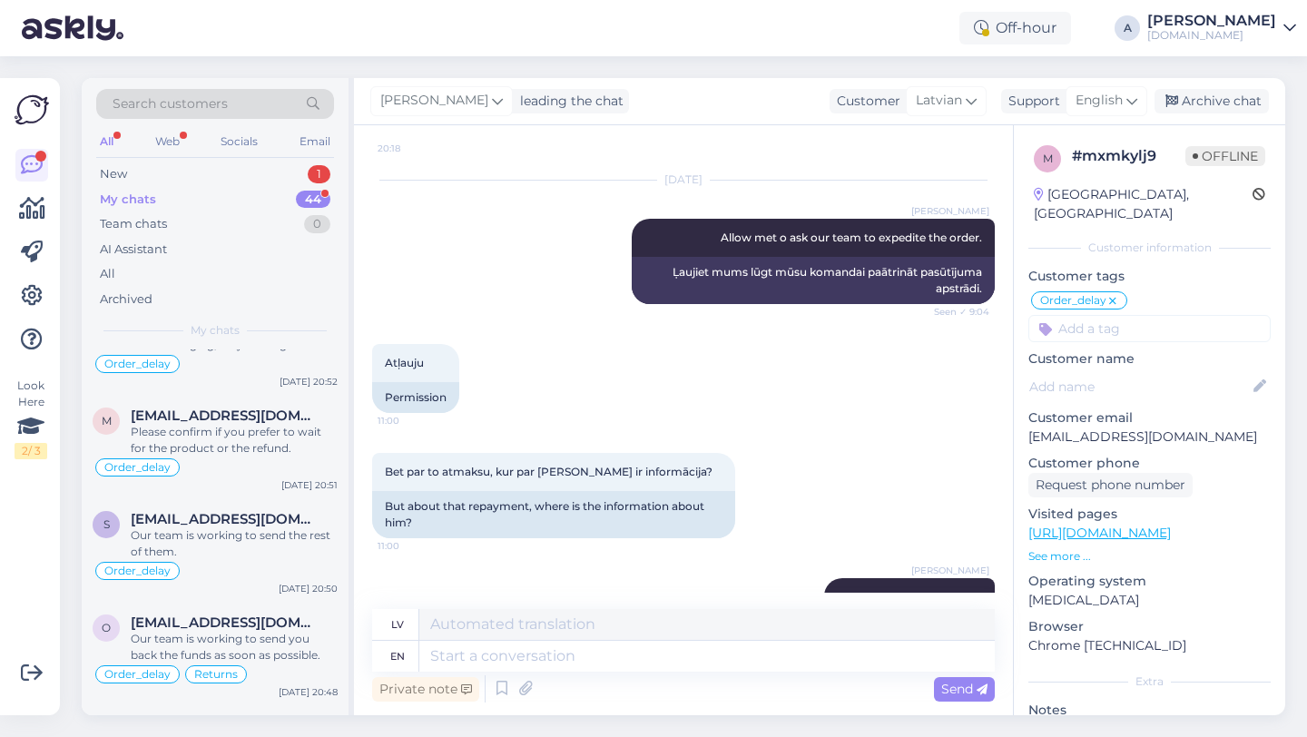
scroll to position [2230, 0]
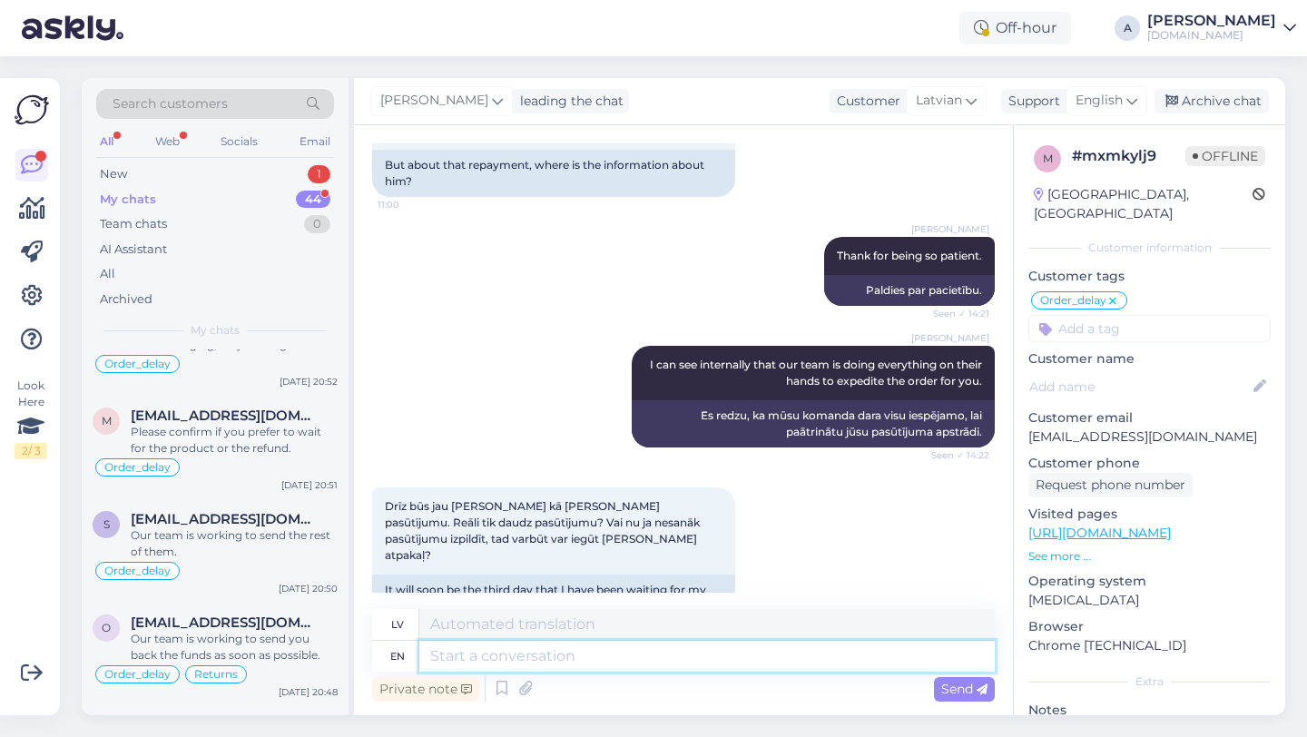
click at [523, 658] on textarea at bounding box center [707, 656] width 576 height 31
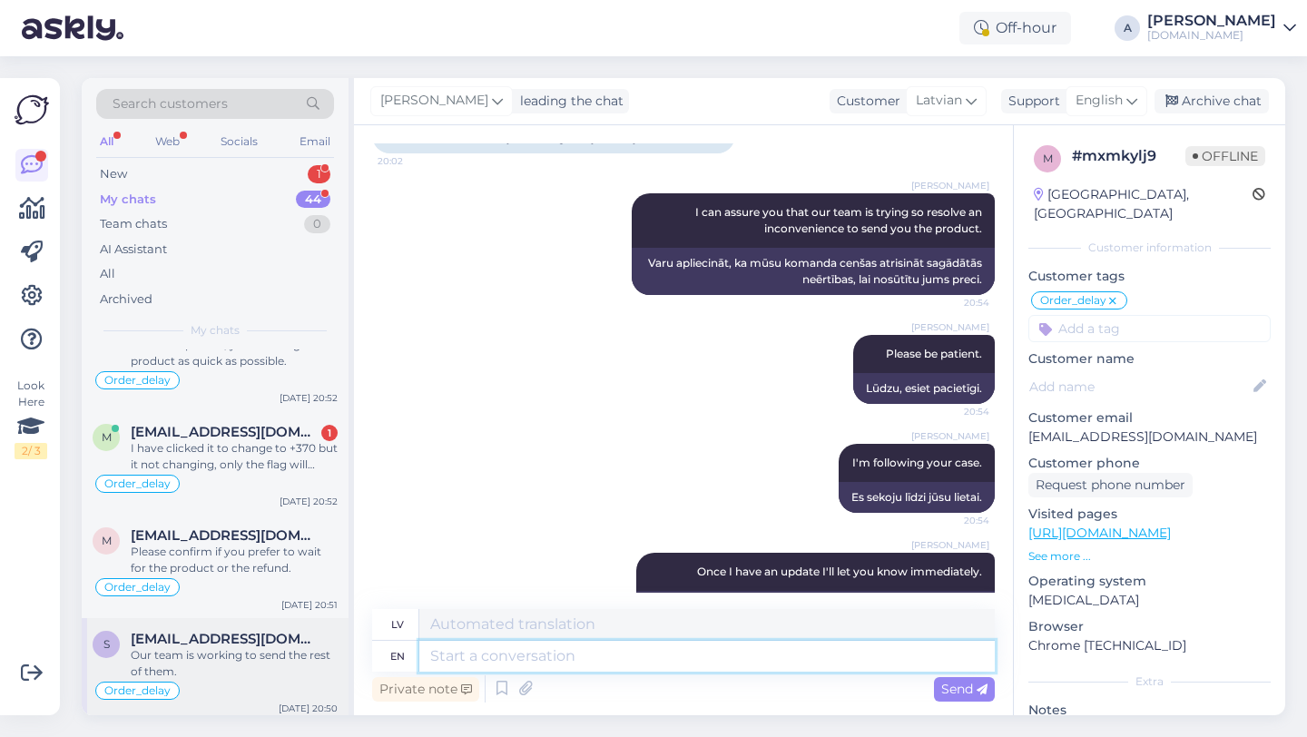
scroll to position [0, 0]
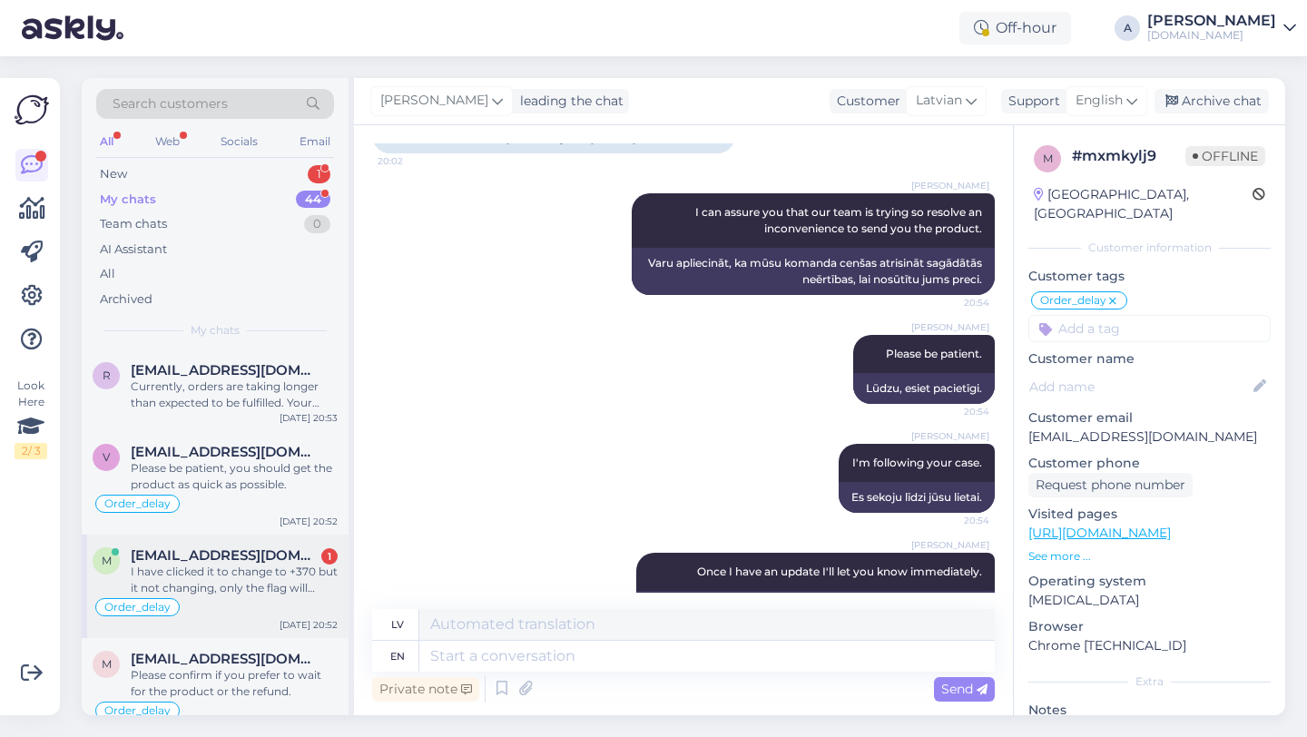
click at [282, 558] on span "[EMAIL_ADDRESS][DOMAIN_NAME]" at bounding box center [225, 555] width 189 height 16
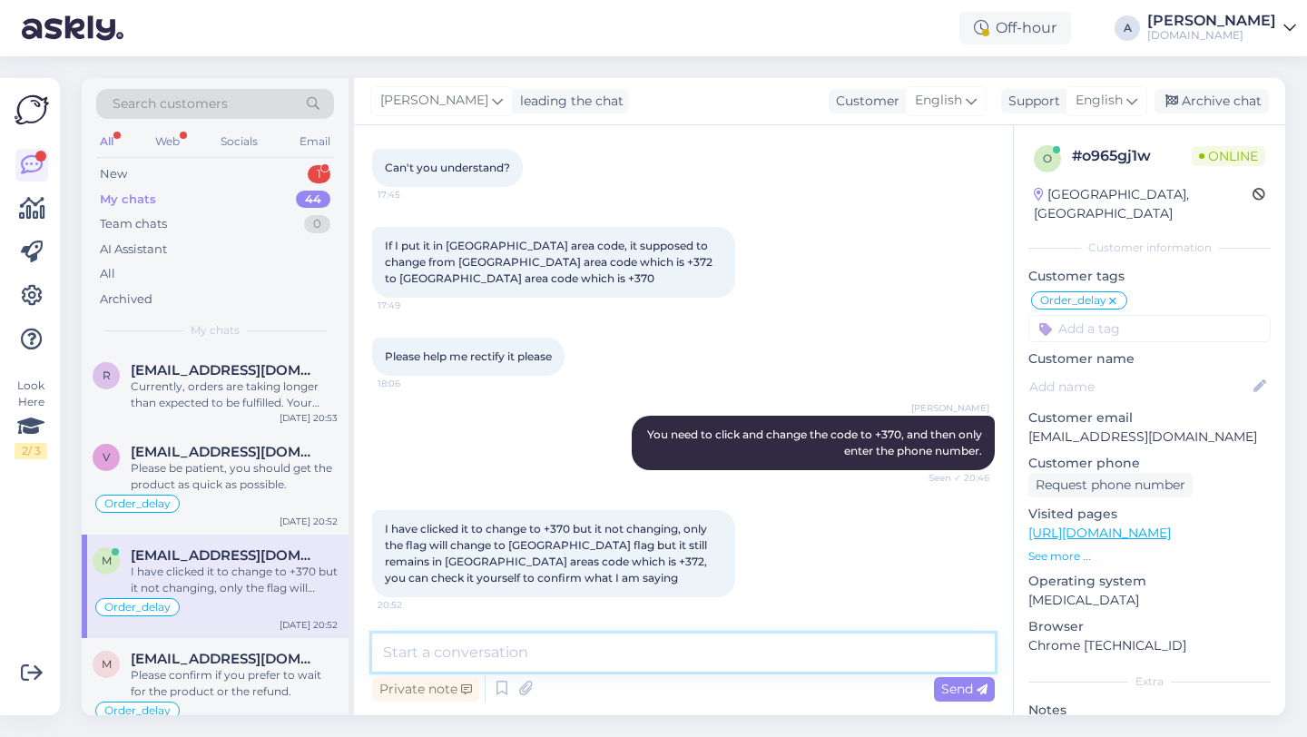
click at [507, 654] on textarea at bounding box center [683, 653] width 623 height 38
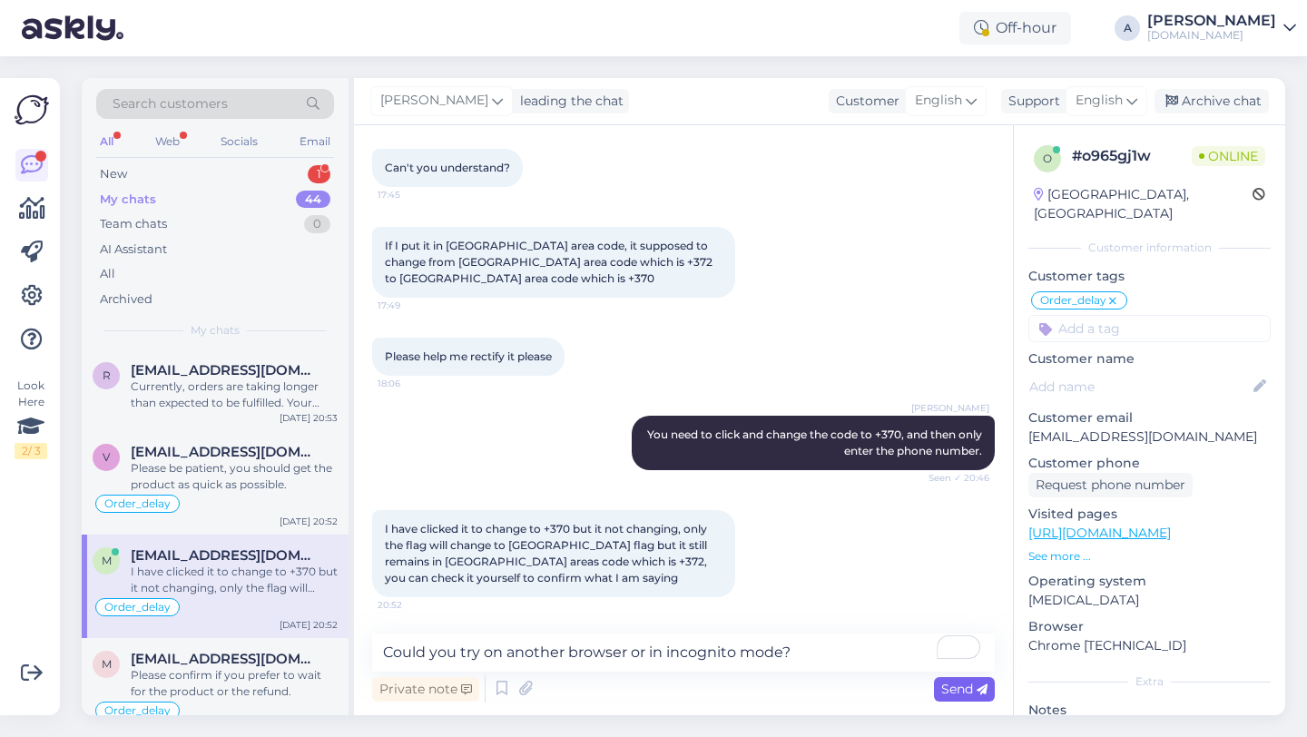
click at [951, 688] on span "Send" at bounding box center [964, 689] width 46 height 16
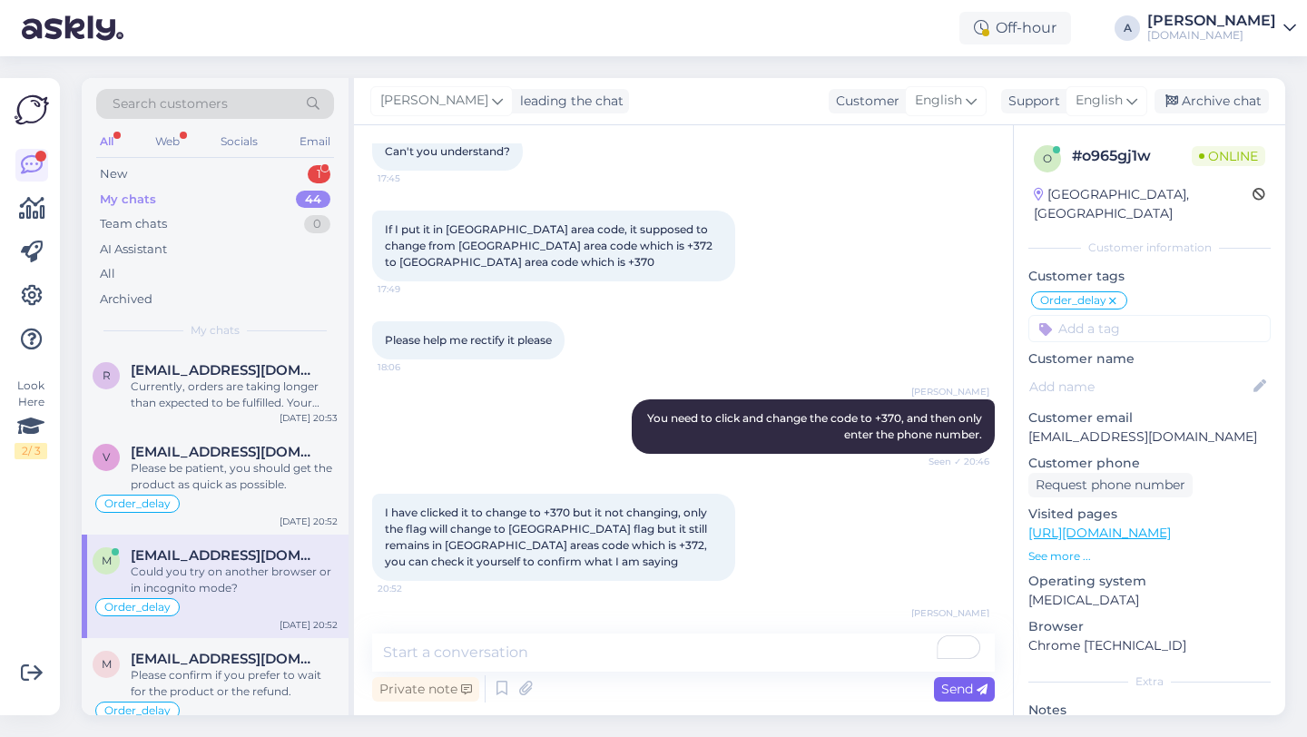
scroll to position [9056, 0]
